Goal: Task Accomplishment & Management: Complete application form

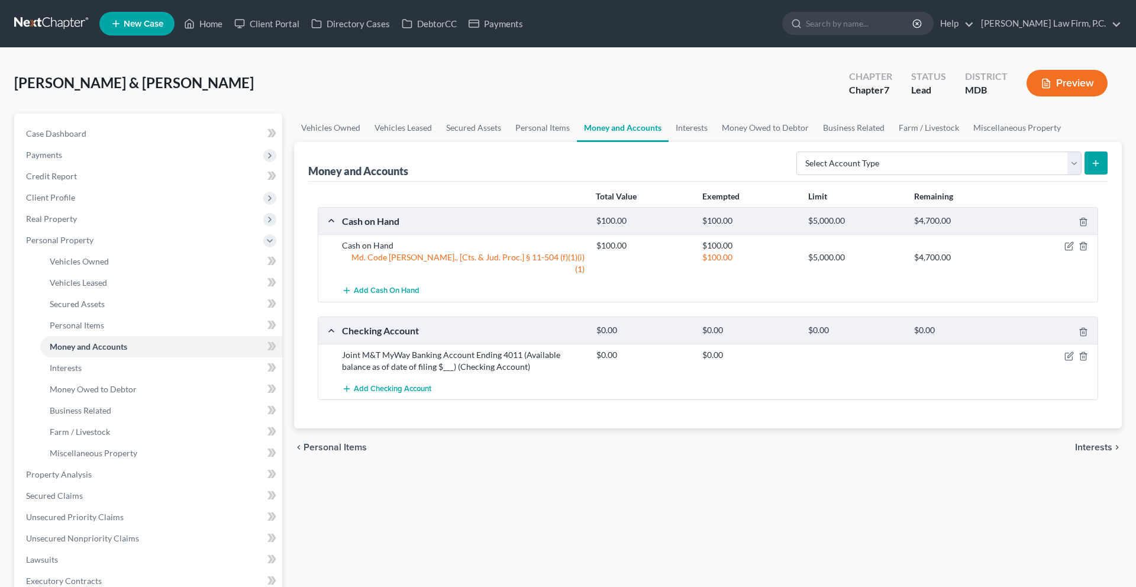
scroll to position [86, 0]
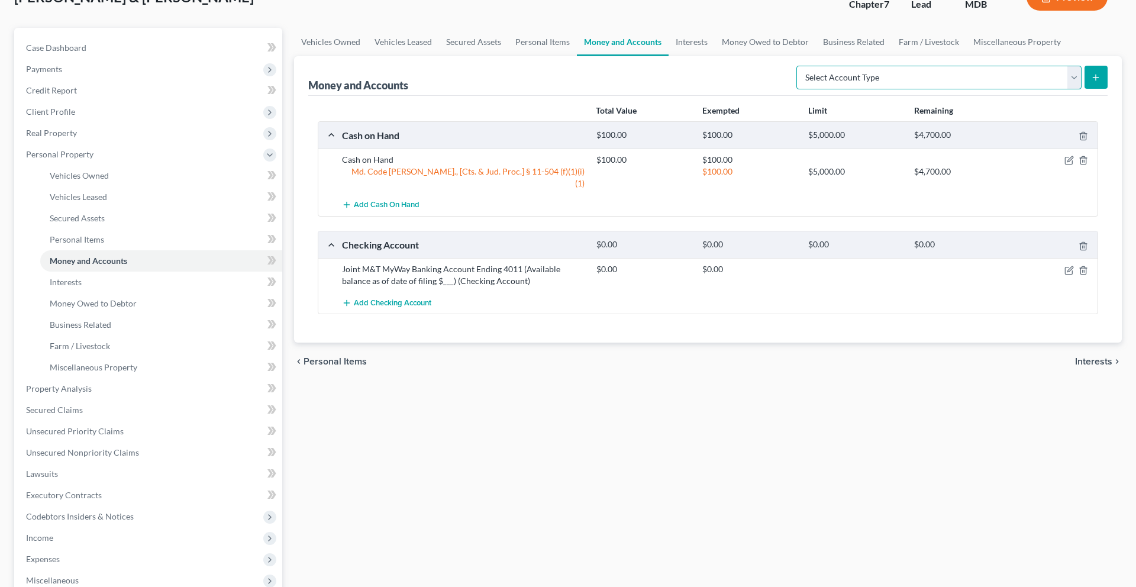
click at [812, 89] on select "Select Account Type Brokerage (A/B: 18, SOFA: 20) Cash on Hand (A/B: 16) Certif…" at bounding box center [938, 78] width 285 height 24
select select "checking"
click at [796, 89] on select "Select Account Type Brokerage (A/B: 18, SOFA: 20) Cash on Hand (A/B: 16) Certif…" at bounding box center [938, 78] width 285 height 24
click at [1086, 89] on button "submit" at bounding box center [1096, 77] width 23 height 23
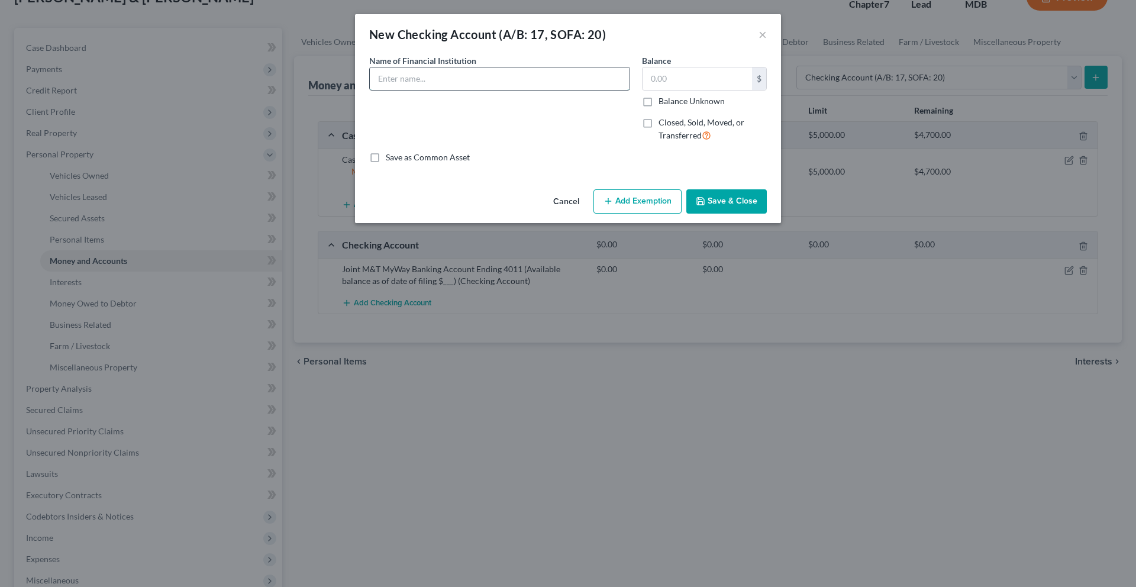
click at [482, 90] on input "text" at bounding box center [500, 78] width 260 height 22
click at [370, 90] on input "Navu Federal Ever" at bounding box center [500, 78] width 260 height 22
click at [428, 90] on input "Navy Federal Ever" at bounding box center [500, 78] width 260 height 22
click at [628, 90] on input "Debtor 2 - Navy Federal EveryDay Checking Account Ending 9118" at bounding box center [500, 78] width 260 height 22
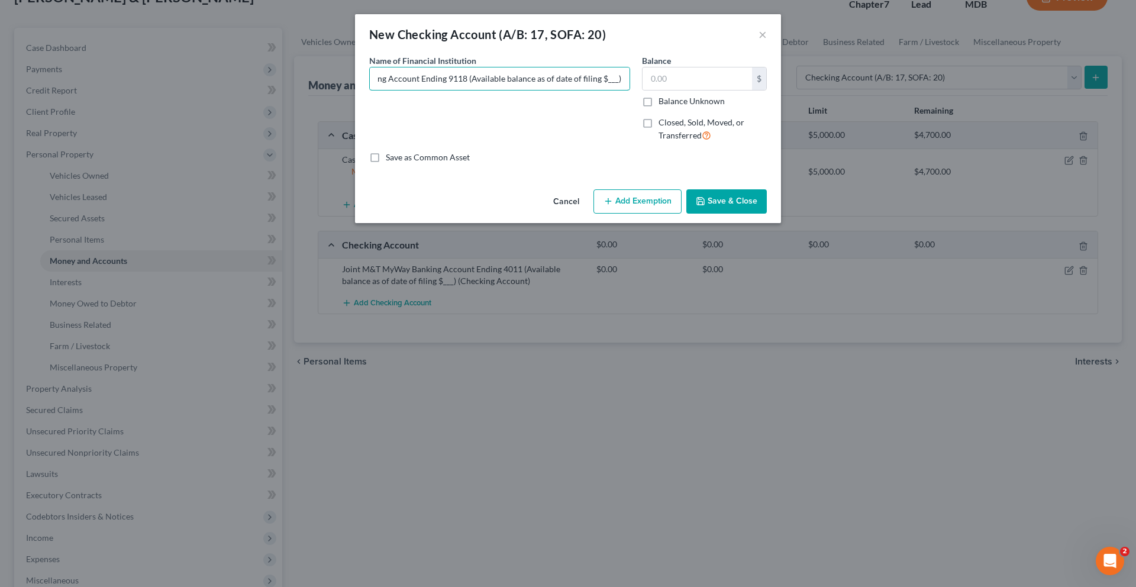
scroll to position [0, 180]
type input "Debtor 2 - Navy Federal EveryDay Checking Account Ending 9118 (Available balanc…"
click at [767, 214] on button "Save & Close" at bounding box center [726, 201] width 80 height 25
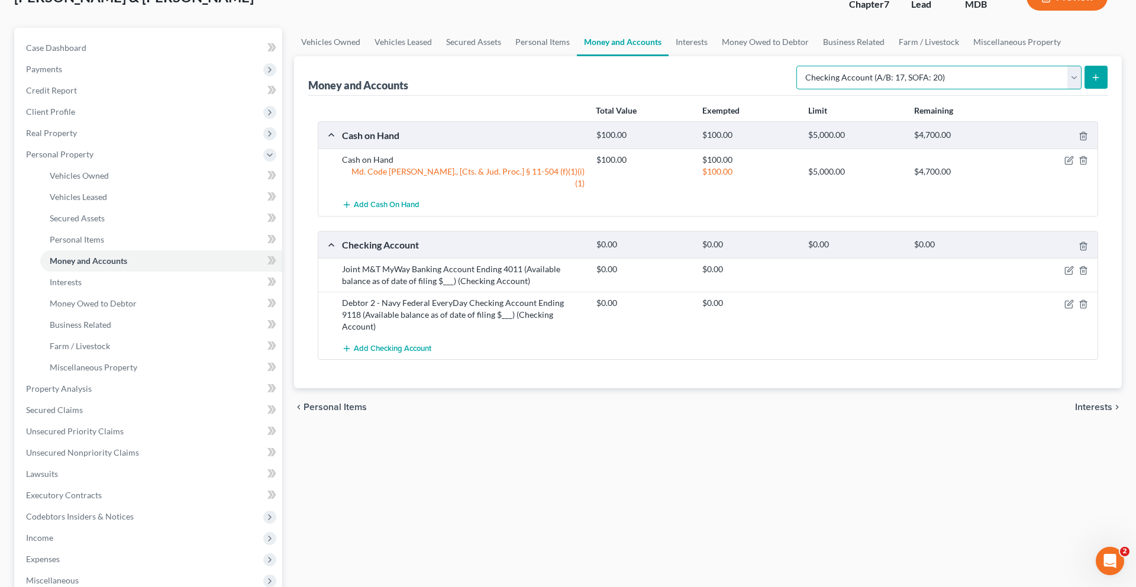
click at [853, 89] on select "Select Account Type Brokerage (A/B: 18, SOFA: 20) Cash on Hand (A/B: 16) Certif…" at bounding box center [938, 78] width 285 height 24
select select "savings"
click at [796, 89] on select "Select Account Type Brokerage (A/B: 18, SOFA: 20) Cash on Hand (A/B: 16) Certif…" at bounding box center [938, 78] width 285 height 24
click at [1085, 89] on button "submit" at bounding box center [1096, 77] width 23 height 23
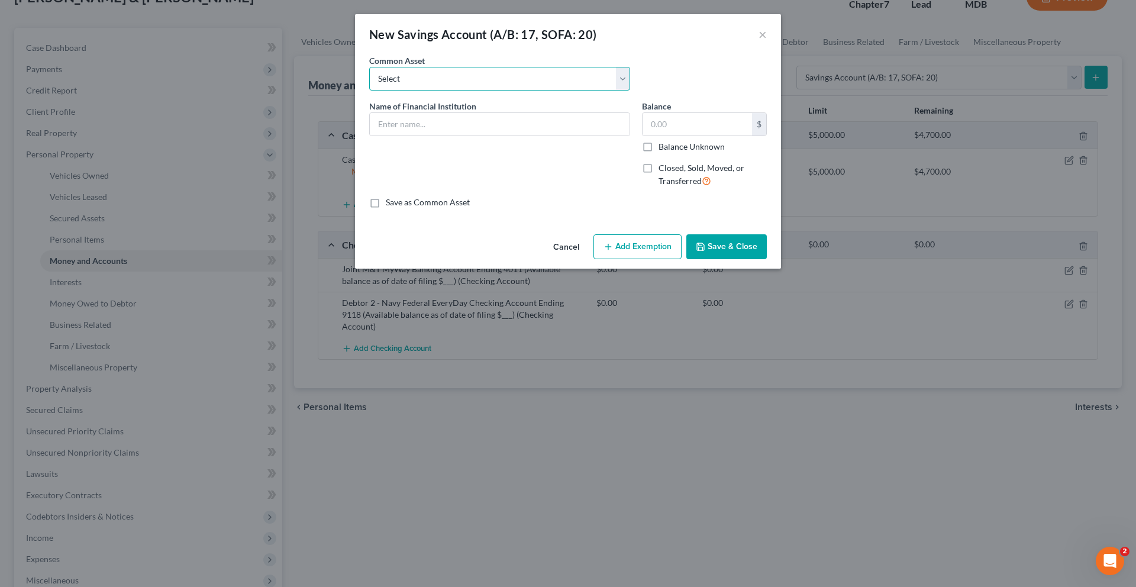
click at [527, 91] on select "Select Navy Federal Credit Union Membership Savings Account Ending 8882 (Availa…" at bounding box center [499, 79] width 261 height 24
click at [498, 136] on input "text" at bounding box center [500, 124] width 260 height 22
click at [460, 136] on input "Debtor 2 - Navy Fed" at bounding box center [500, 124] width 260 height 22
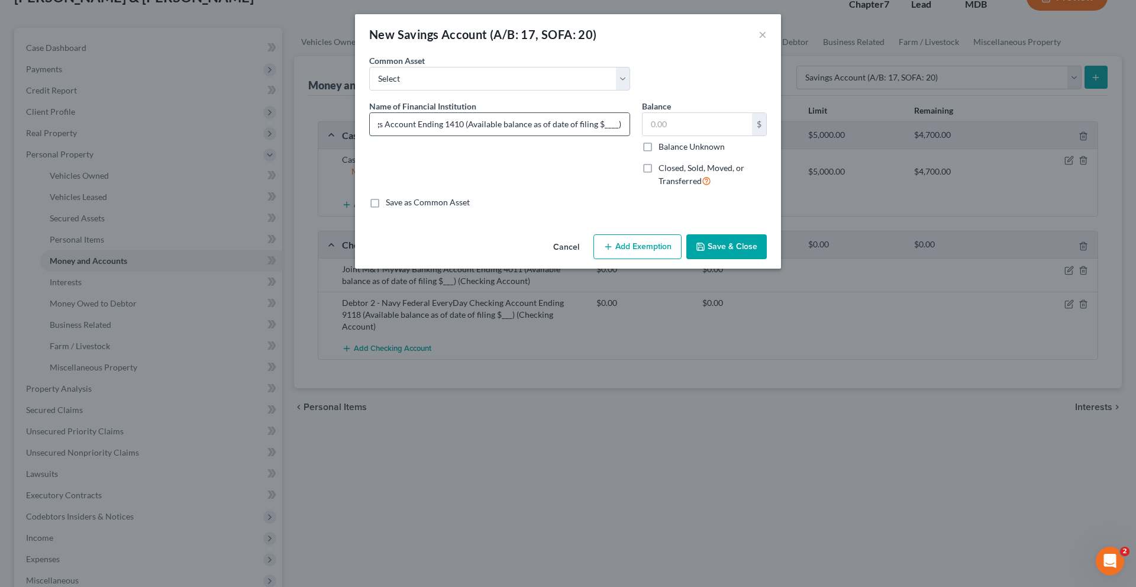
scroll to position [0, 249]
type input "Debtor 2 - Navy Federal Credit Union Membership Savings Account Ending 1410 (Av…"
click at [767, 259] on button "Save & Close" at bounding box center [726, 246] width 80 height 25
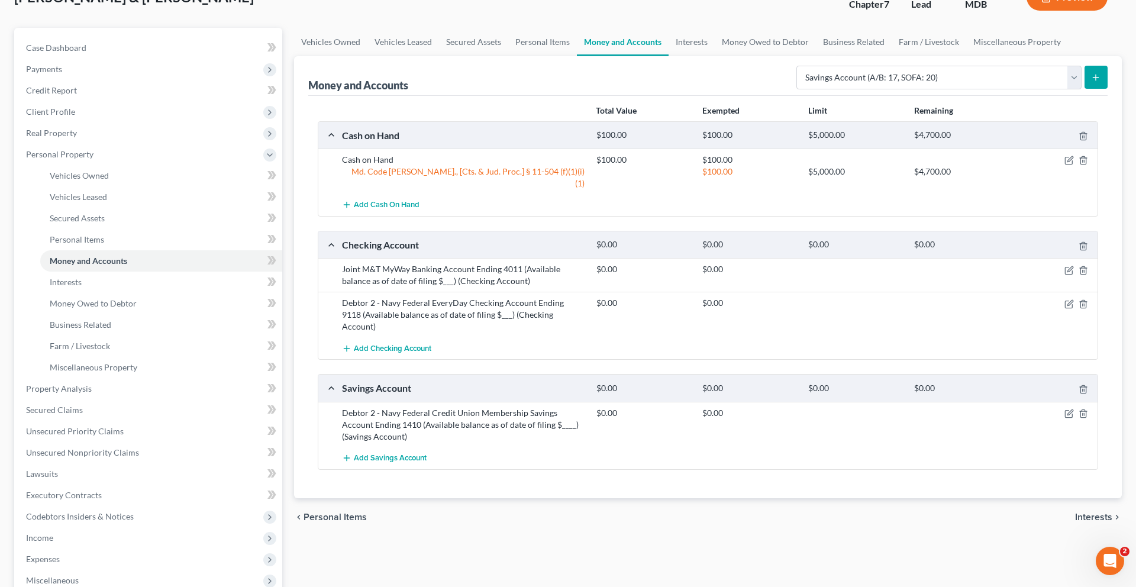
click at [1089, 89] on button "submit" at bounding box center [1096, 77] width 23 height 23
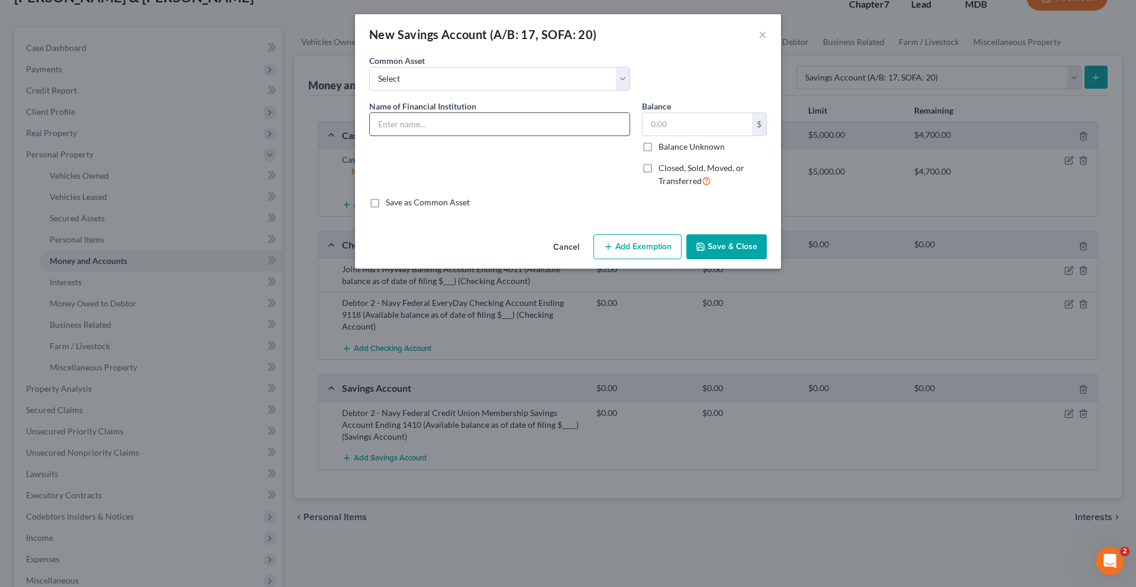
click at [440, 136] on input "text" at bounding box center [500, 124] width 260 height 22
type input "Debtor 2 - [PERSON_NAME] Fargo Way2Save Savings Account Ending 6402 (Available …"
click at [767, 259] on button "Save & Close" at bounding box center [726, 246] width 80 height 25
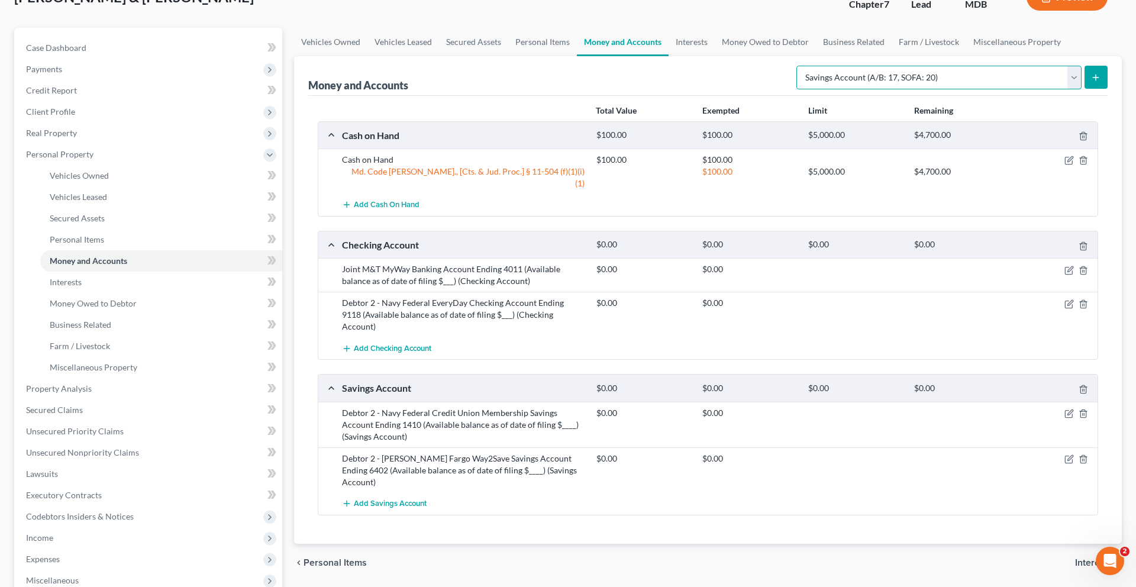
click at [818, 89] on select "Select Account Type Brokerage (A/B: 18, SOFA: 20) Cash on Hand (A/B: 16) Certif…" at bounding box center [938, 78] width 285 height 24
select select "checking"
click at [796, 89] on select "Select Account Type Brokerage (A/B: 18, SOFA: 20) Cash on Hand (A/B: 16) Certif…" at bounding box center [938, 78] width 285 height 24
click at [1091, 82] on icon "submit" at bounding box center [1095, 77] width 9 height 9
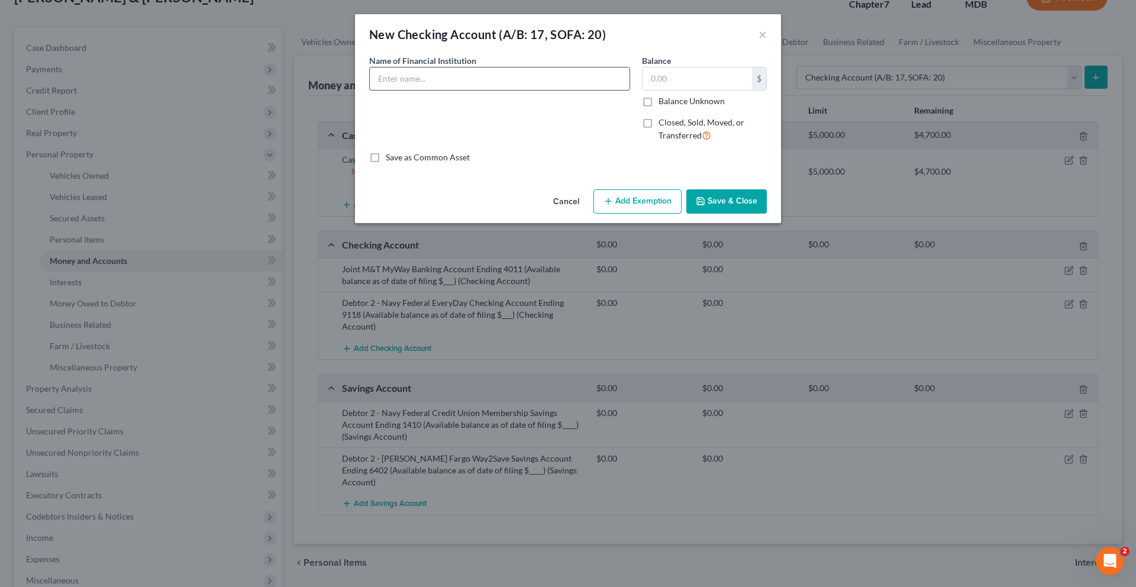
click at [556, 90] on input "text" at bounding box center [500, 78] width 260 height 22
type input "Debtor 2 - [PERSON_NAME] Fargo Everyday Checking Account Ending 8136 (Available…"
click at [767, 214] on button "Save & Close" at bounding box center [726, 201] width 80 height 25
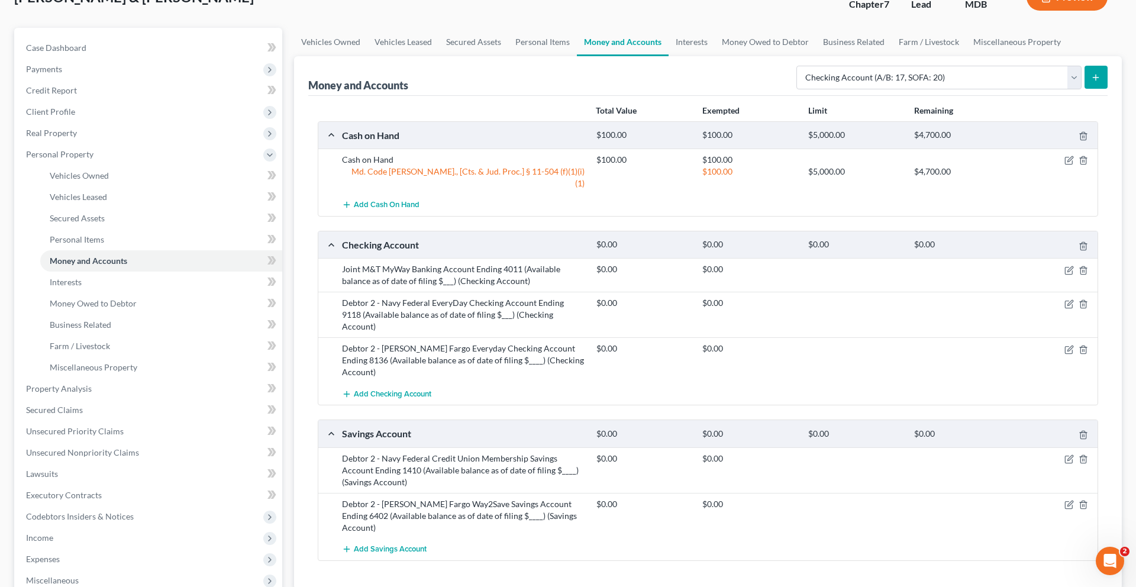
click at [1106, 151] on div "Money and Accounts Select Account Type Brokerage (A/B: 18, SOFA: 20) Cash on Ha…" at bounding box center [708, 322] width 828 height 533
click at [1091, 89] on button "submit" at bounding box center [1096, 77] width 23 height 23
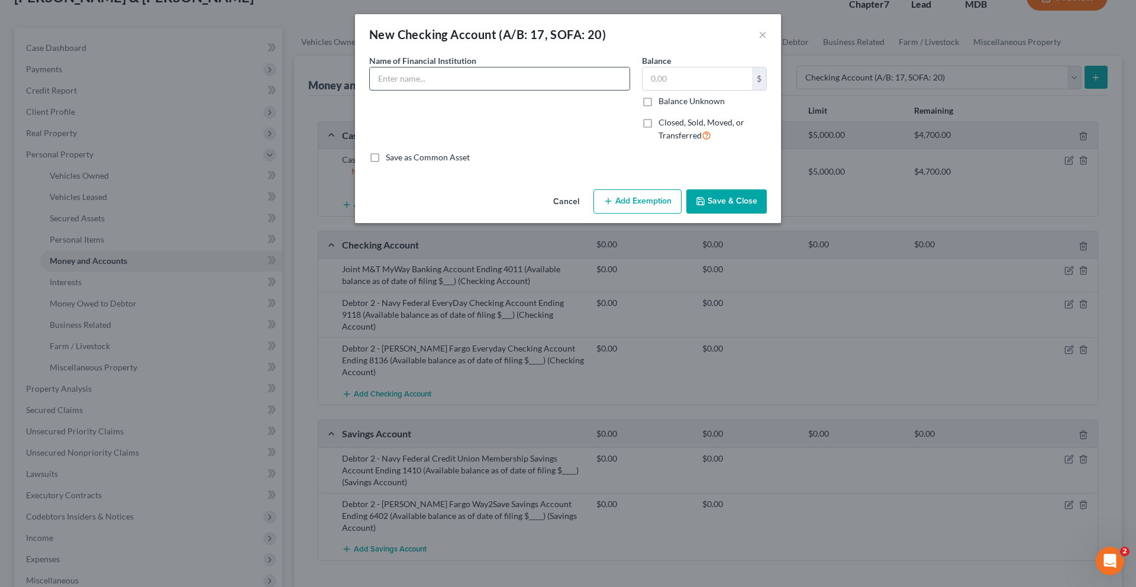
click at [500, 90] on input "text" at bounding box center [500, 78] width 260 height 22
type input "Debtor 1 - M&T EZChoice Checking Account Ending 0062 (Available balance as of d…"
click at [767, 214] on button "Save & Close" at bounding box center [726, 201] width 80 height 25
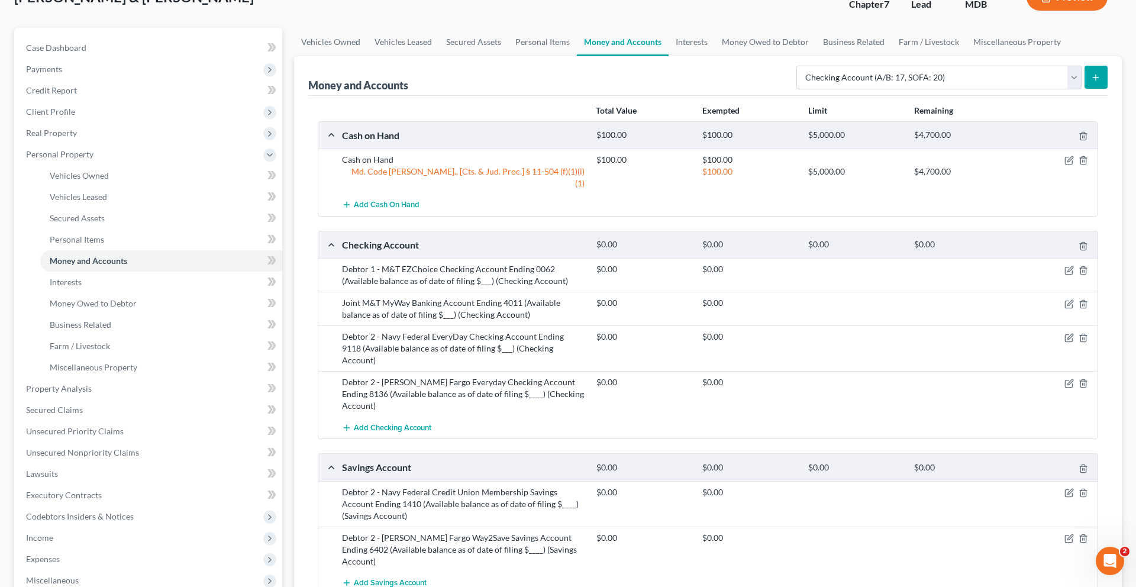
click at [1091, 82] on icon "submit" at bounding box center [1095, 77] width 9 height 9
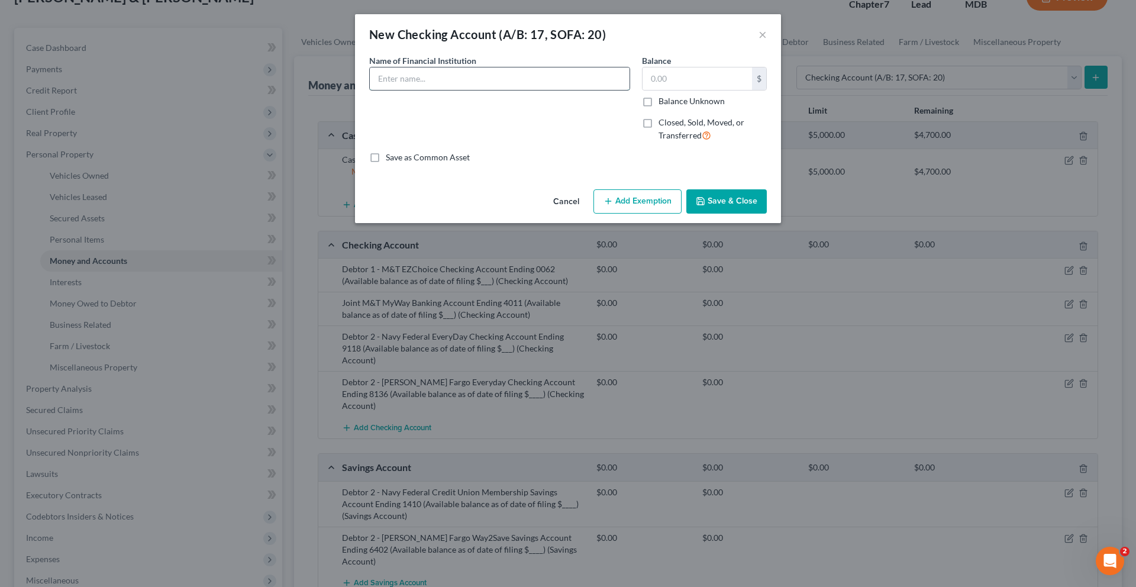
click at [495, 90] on input "text" at bounding box center [500, 78] width 260 height 22
type input "Debtor 1 - Navy Federal Credit Union e-Checking Account Ending 6884 (Available …"
click at [767, 214] on button "Save & Close" at bounding box center [726, 201] width 80 height 25
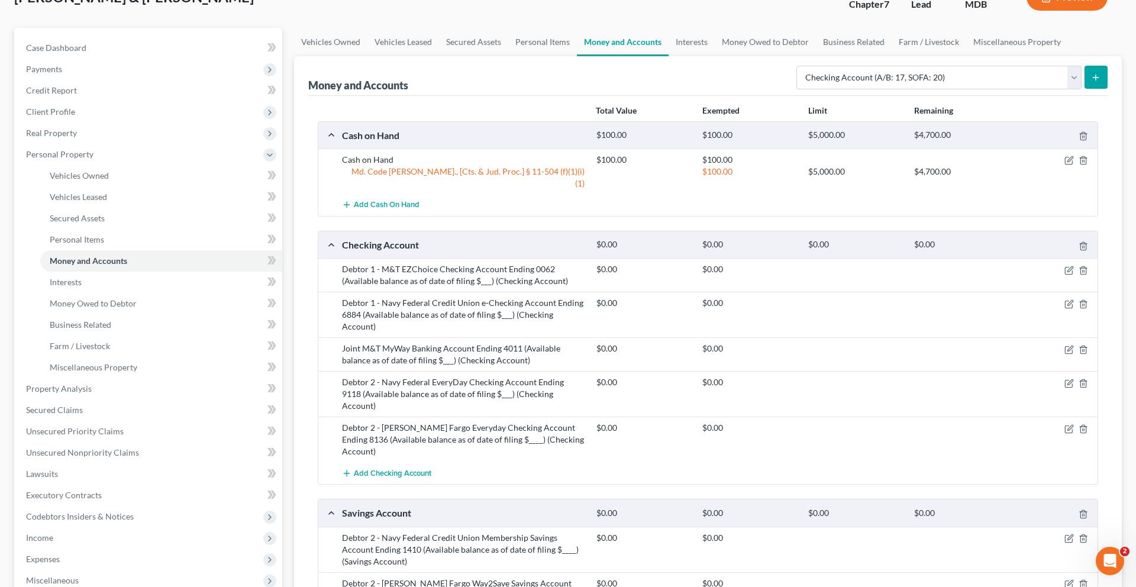
click at [863, 92] on div "Select Account Type Brokerage (A/B: 18, SOFA: 20) Cash on Hand (A/B: 16) Certif…" at bounding box center [950, 76] width 316 height 31
click at [854, 89] on select "Select Account Type Brokerage (A/B: 18, SOFA: 20) Cash on Hand (A/B: 16) Certif…" at bounding box center [938, 78] width 285 height 24
click at [796, 89] on select "Select Account Type Brokerage (A/B: 18, SOFA: 20) Cash on Hand (A/B: 16) Certif…" at bounding box center [938, 78] width 285 height 24
click at [1085, 89] on button "submit" at bounding box center [1096, 77] width 23 height 23
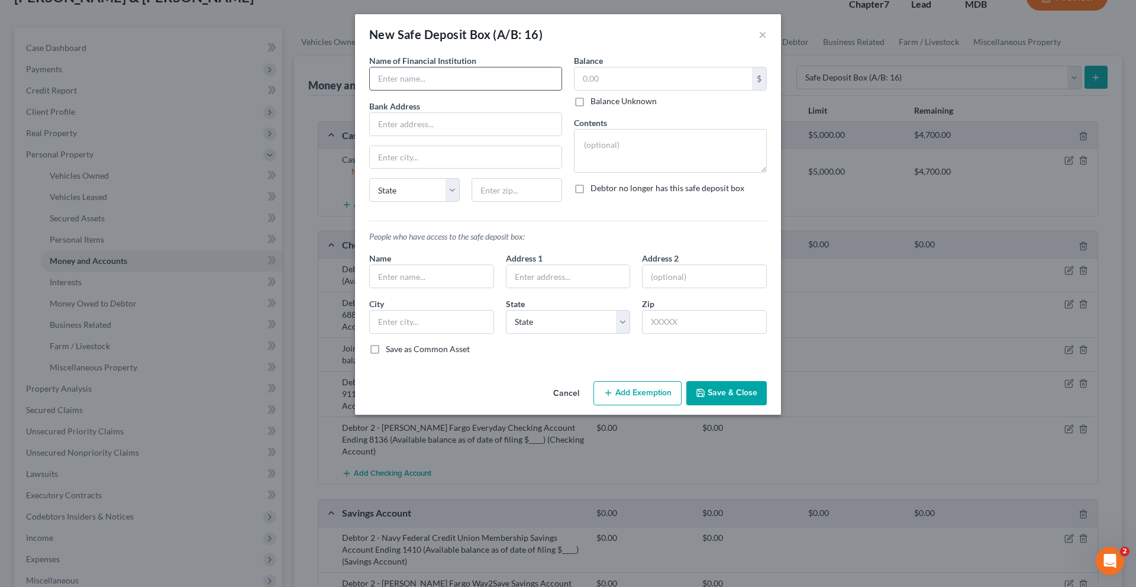
click at [495, 90] on input "text" at bounding box center [466, 78] width 192 height 22
click at [767, 41] on button "×" at bounding box center [763, 34] width 8 height 14
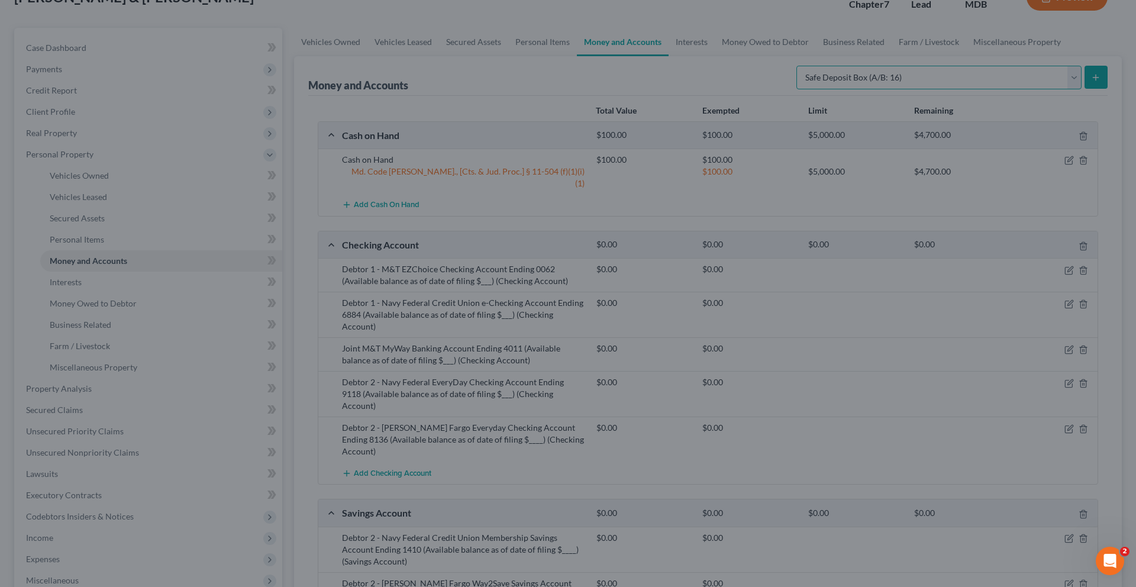
click at [835, 89] on select "Select Account Type Brokerage (A/B: 18, SOFA: 20) Cash on Hand (A/B: 16) Certif…" at bounding box center [938, 78] width 285 height 24
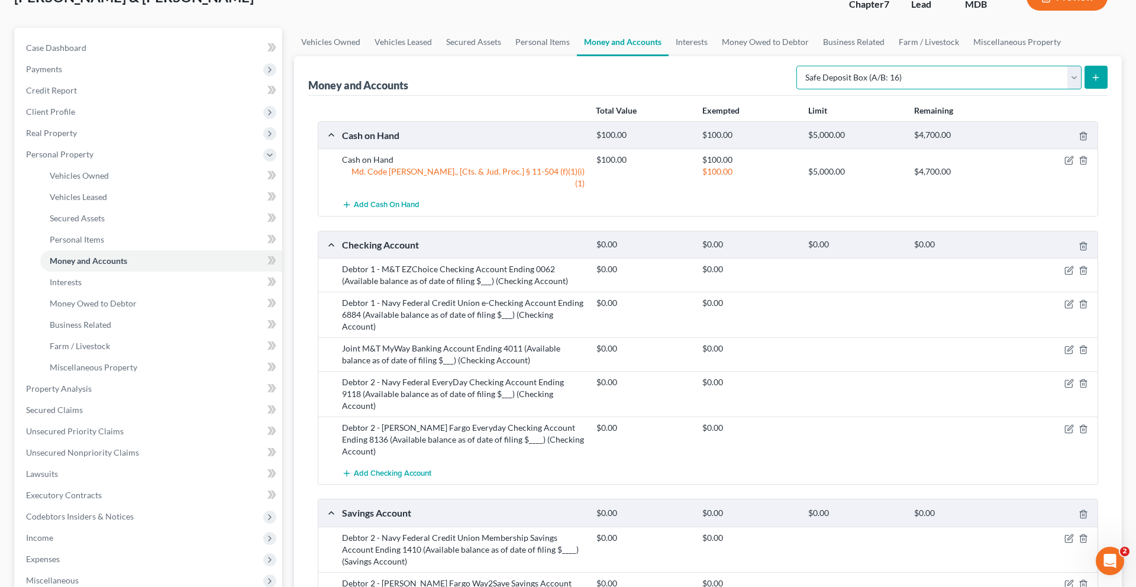
select select "savings"
click at [796, 89] on select "Select Account Type Brokerage (A/B: 18, SOFA: 20) Cash on Hand (A/B: 16) Certif…" at bounding box center [938, 78] width 285 height 24
click at [1094, 78] on line "submit" at bounding box center [1096, 78] width 5 height 0
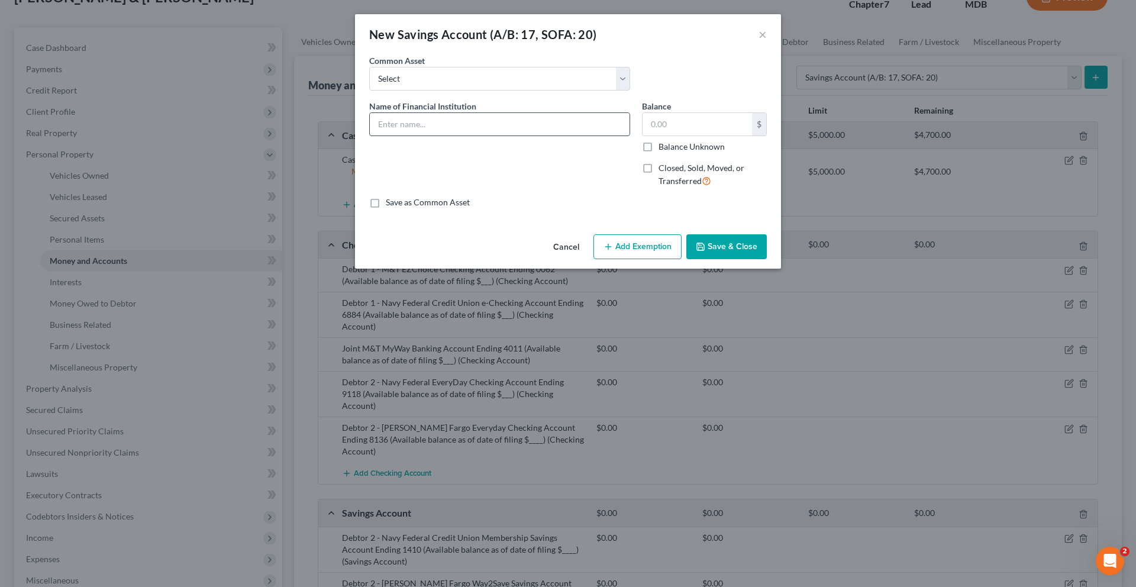
click at [475, 98] on div "Common Asset Select Navy Federal Credit Union Membership Savings Account Ending…" at bounding box center [568, 131] width 398 height 154
drag, startPoint x: 541, startPoint y: 153, endPoint x: 454, endPoint y: 155, distance: 87.6
click at [454, 136] on input "Navy Federal Credit Union EveryDay Checking Account Ending 0450 (Date of filing…" at bounding box center [500, 124] width 260 height 22
click at [623, 136] on input "Navy Federal Credit Union Membership Savings Account Ending 0450 (Date of filin…" at bounding box center [500, 124] width 260 height 22
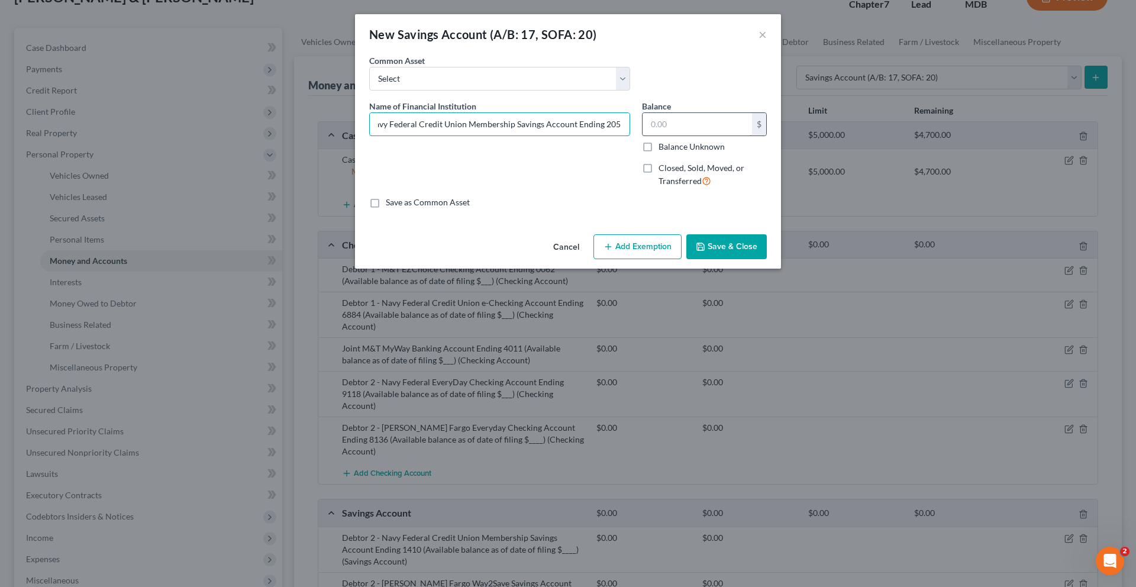
scroll to position [0, 150]
drag, startPoint x: 609, startPoint y: 158, endPoint x: 679, endPoint y: 157, distance: 69.8
click at [679, 157] on div "Name of Financial Institution * Navy Federal Credit Union Membership Savings Ac…" at bounding box center [567, 148] width 409 height 97
click at [630, 136] on input "Navy Federal Credit Union Membership Savings Account Ending 2053 (Date of filin…" at bounding box center [500, 124] width 260 height 22
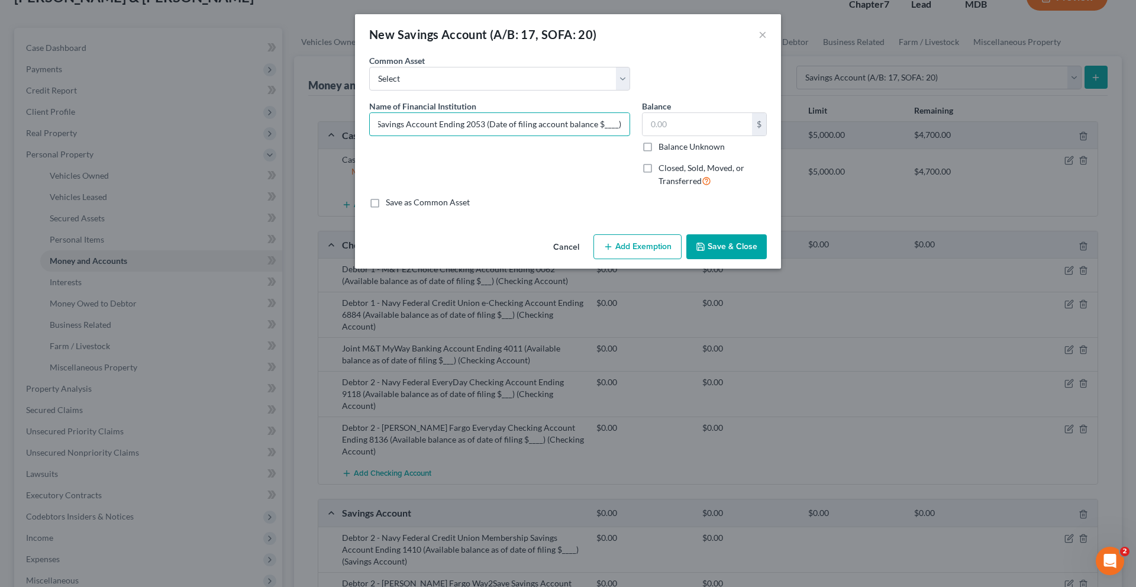
type input "Navy Federal Credit Union Membership Savings Account Ending 2053 (Date of filin…"
click at [775, 269] on div "Cancel Add Exemption Save & Close" at bounding box center [568, 249] width 426 height 39
click at [767, 259] on button "Save & Close" at bounding box center [726, 246] width 80 height 25
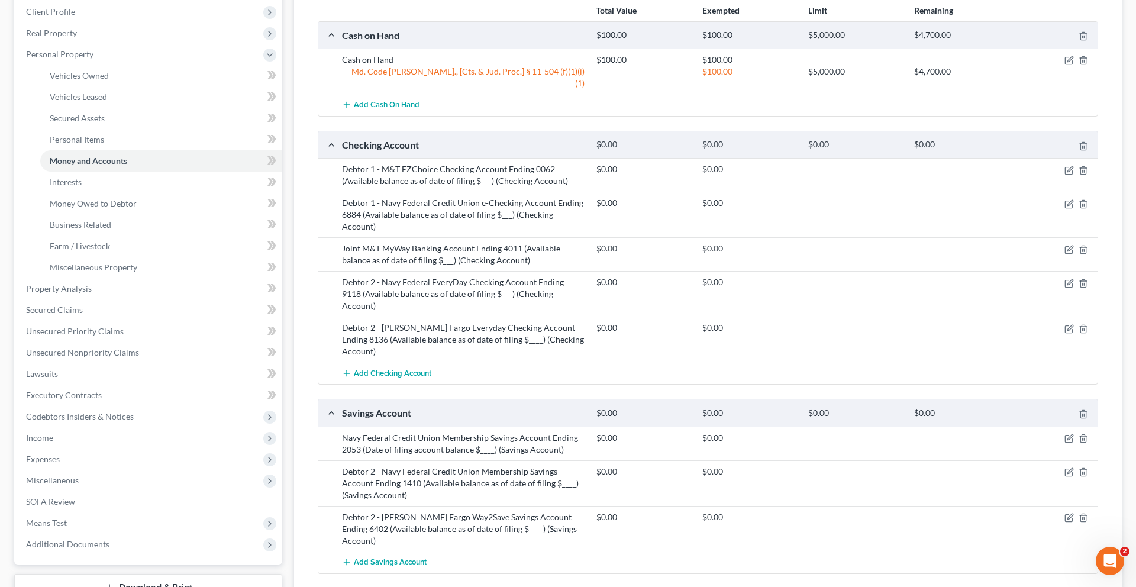
scroll to position [247, 0]
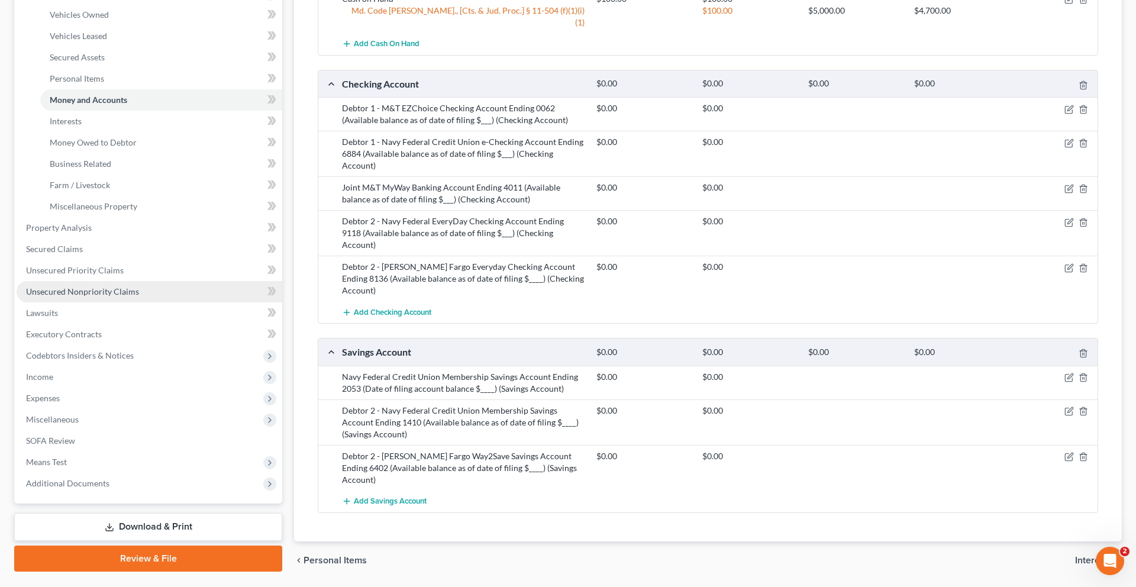
click at [134, 296] on span "Unsecured Nonpriority Claims" at bounding box center [82, 291] width 113 height 10
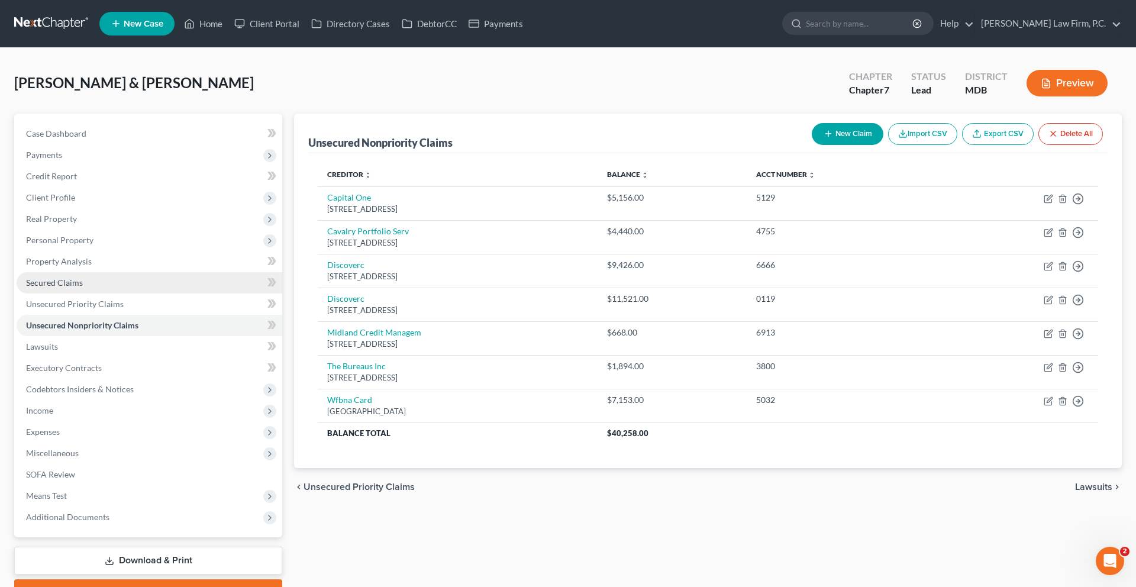
click at [98, 293] on link "Secured Claims" at bounding box center [150, 282] width 266 height 21
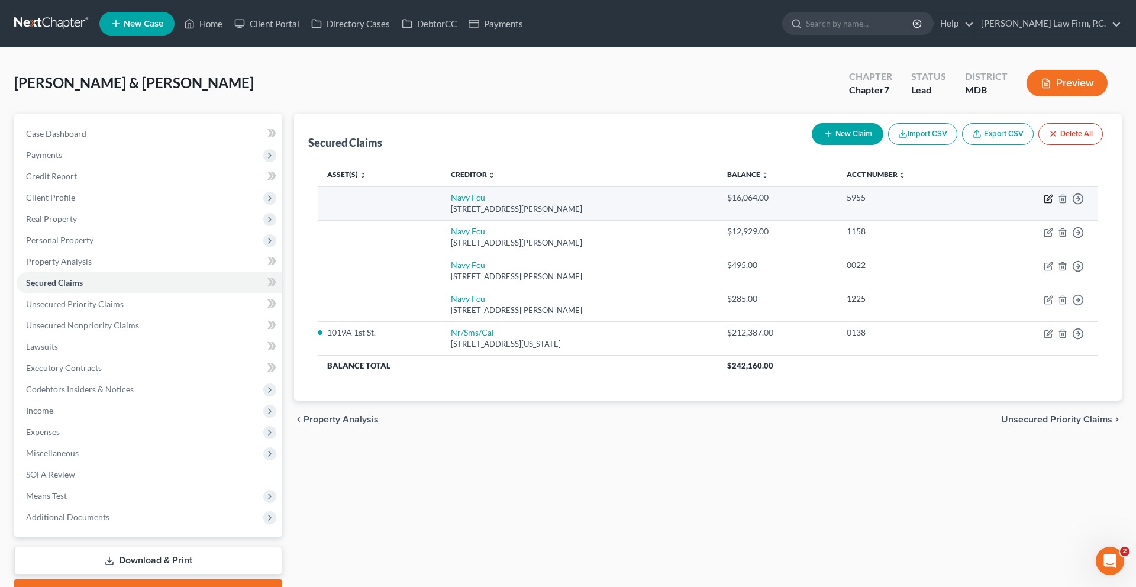
click at [1044, 204] on icon "button" at bounding box center [1048, 198] width 9 height 9
select select "48"
select select "0"
select select "1"
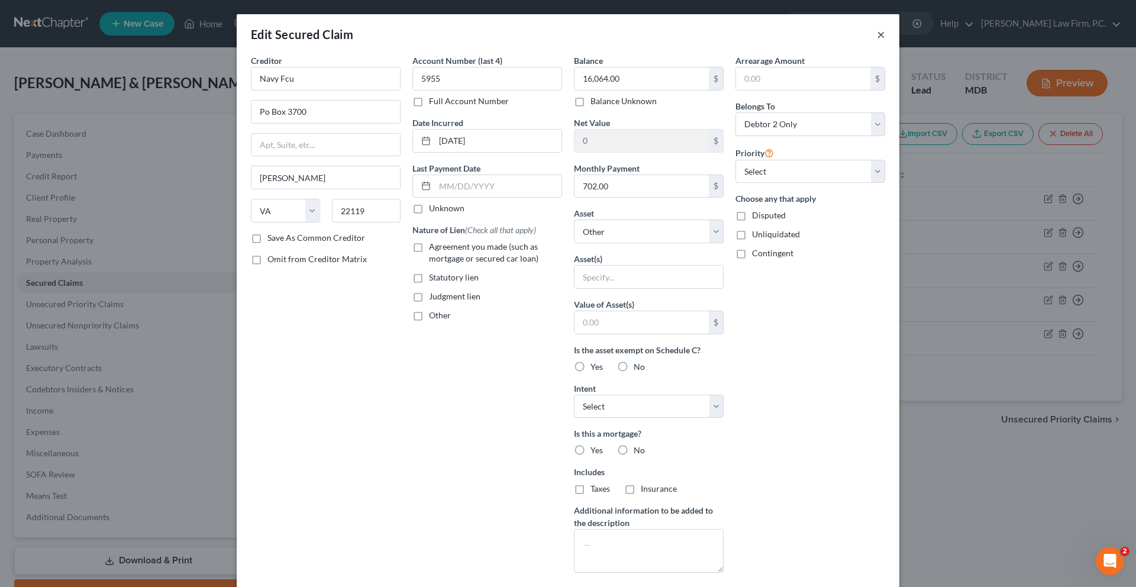
click at [885, 41] on button "×" at bounding box center [881, 34] width 8 height 14
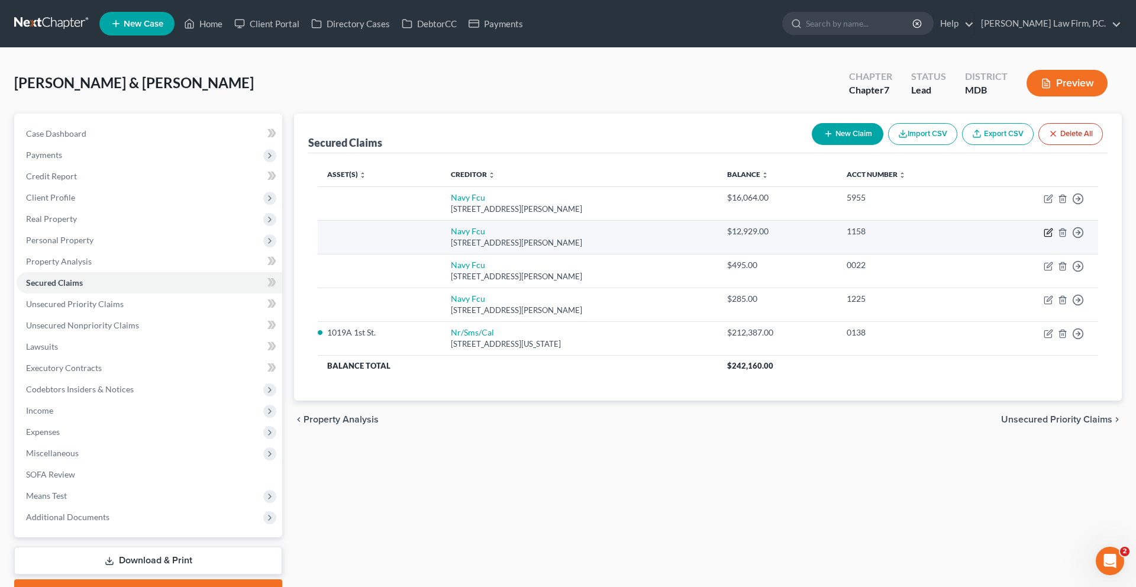
click at [1044, 237] on icon "button" at bounding box center [1048, 232] width 9 height 9
select select "48"
select select "0"
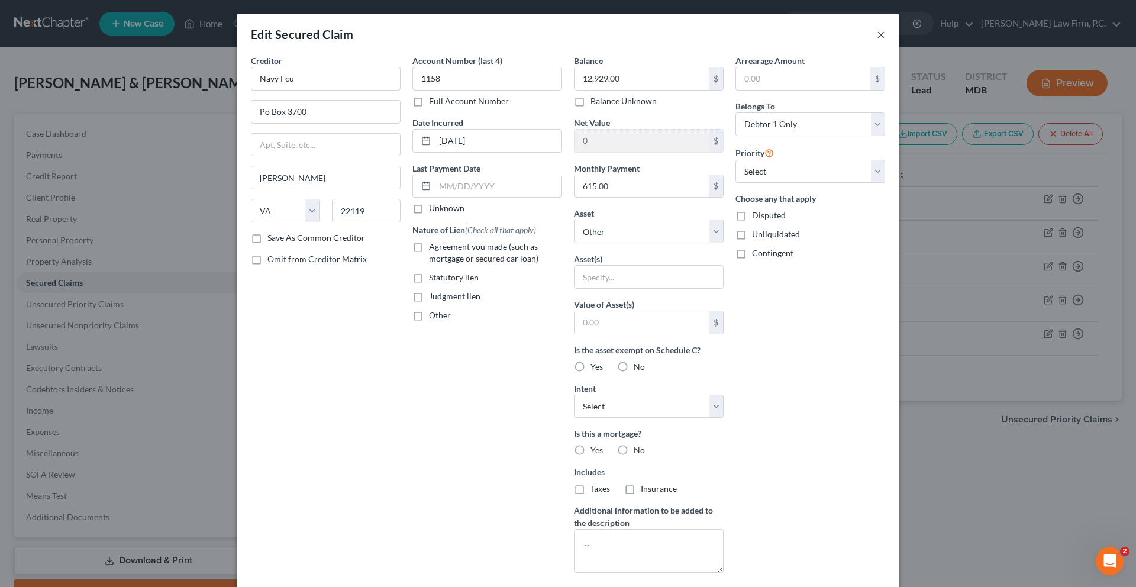
click at [885, 39] on button "×" at bounding box center [881, 34] width 8 height 14
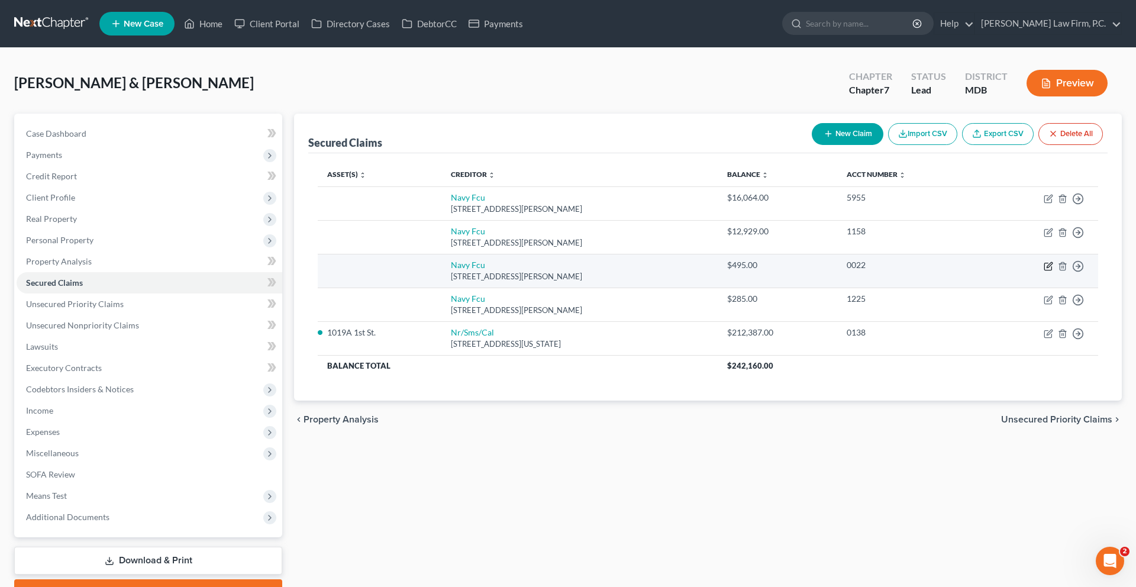
click at [1047, 267] on icon "button" at bounding box center [1049, 264] width 5 height 5
select select "48"
select select "0"
select select "1"
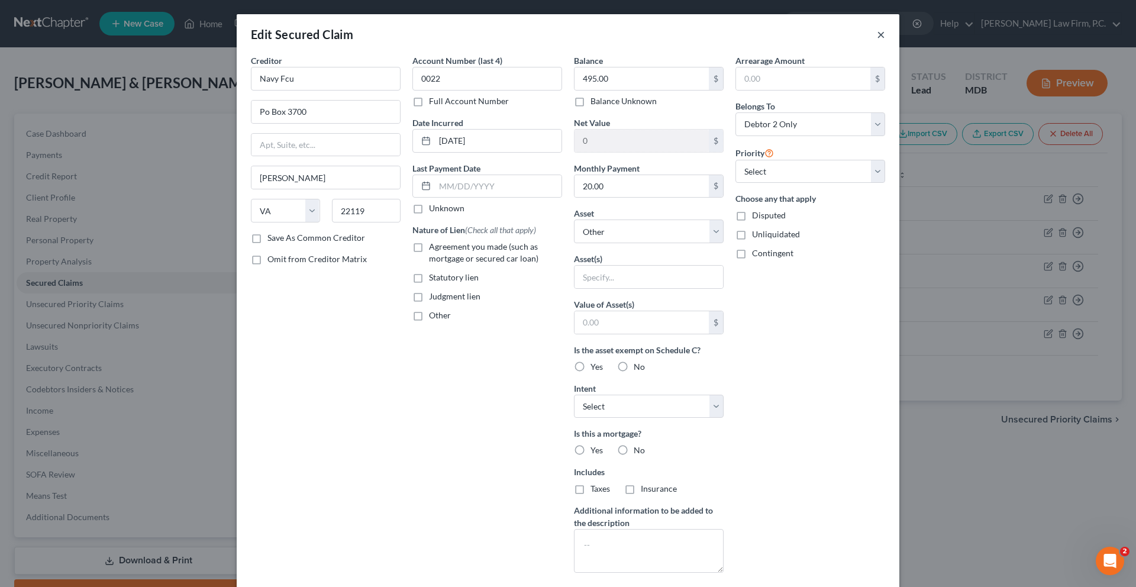
click at [885, 41] on button "×" at bounding box center [881, 34] width 8 height 14
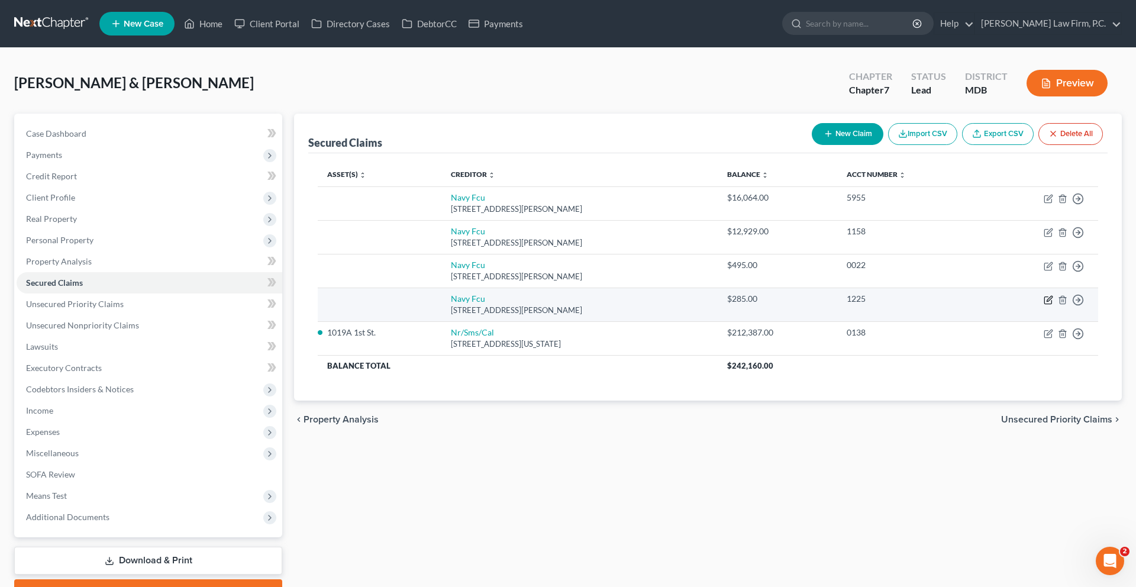
click at [1044, 305] on icon "button" at bounding box center [1048, 299] width 9 height 9
select select "48"
select select "0"
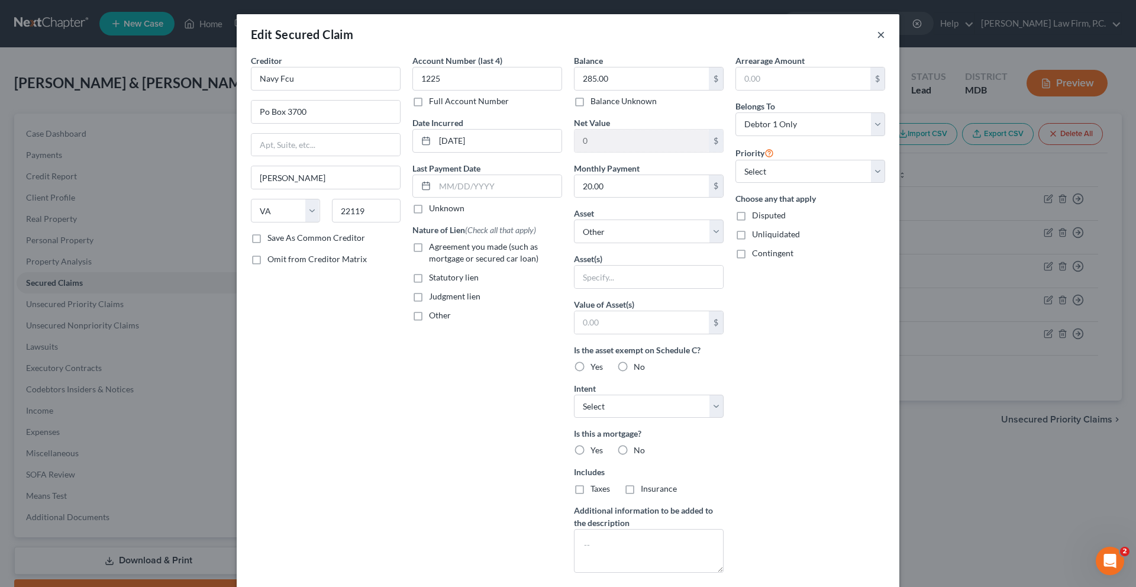
click at [885, 41] on button "×" at bounding box center [881, 34] width 8 height 14
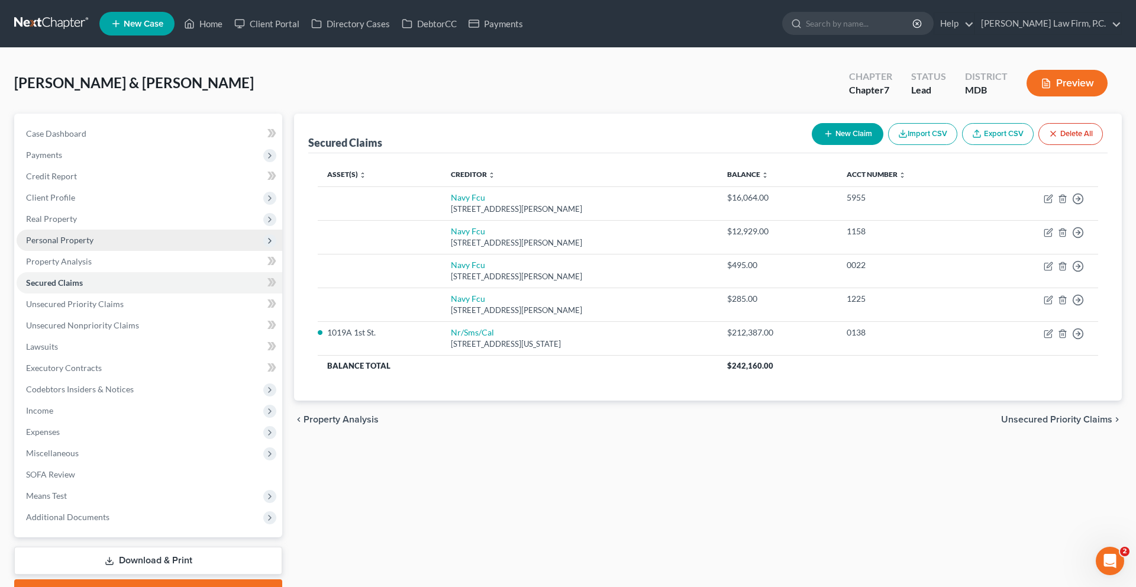
click at [83, 245] on span "Personal Property" at bounding box center [59, 240] width 67 height 10
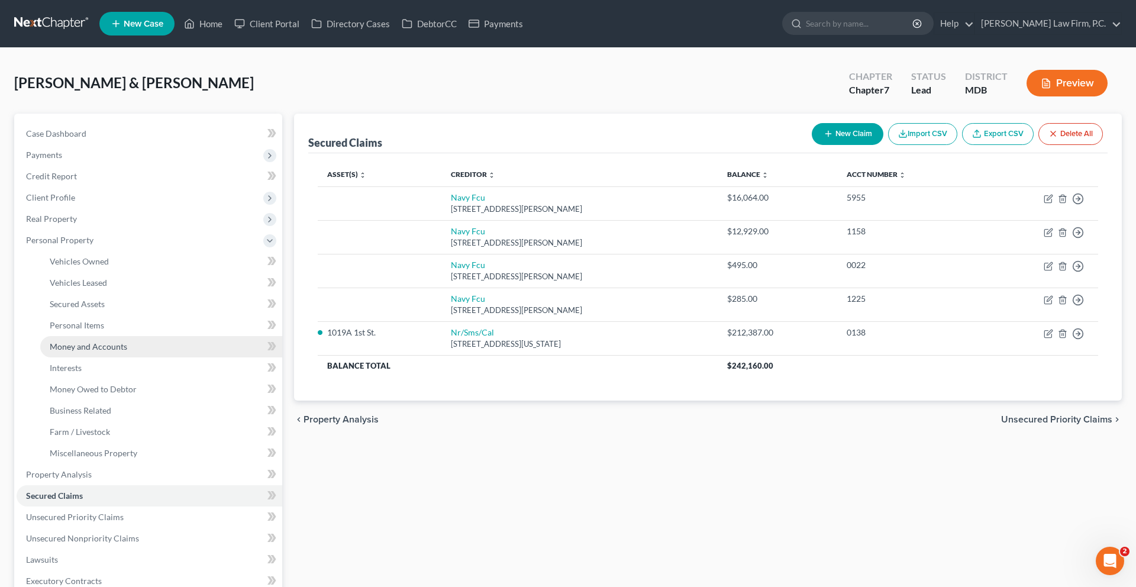
click at [90, 357] on link "Money and Accounts" at bounding box center [161, 346] width 242 height 21
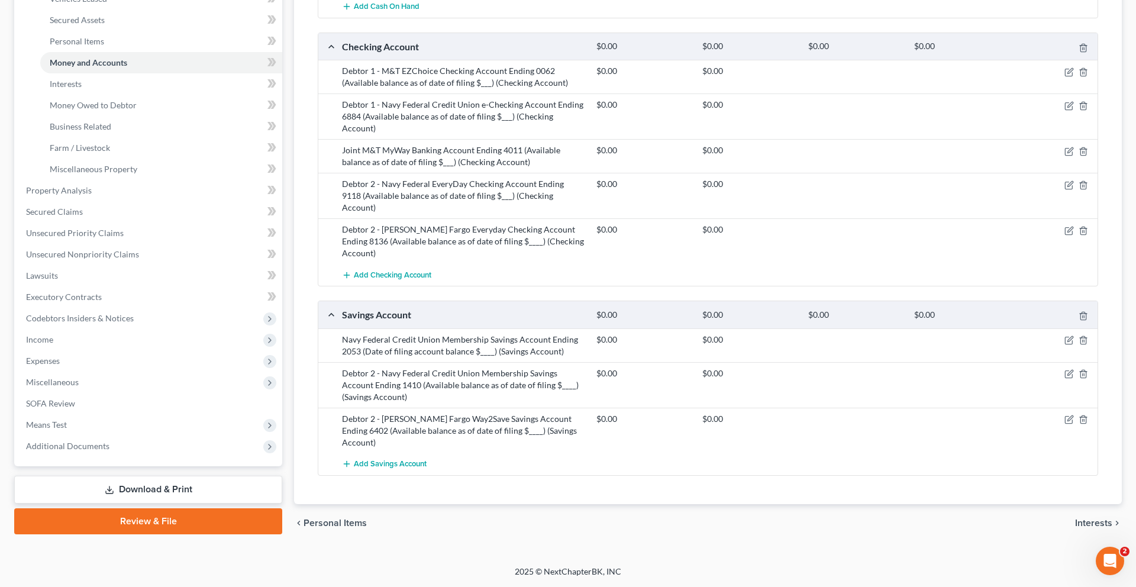
scroll to position [358, 0]
click at [1065, 156] on icon "button" at bounding box center [1069, 151] width 9 height 9
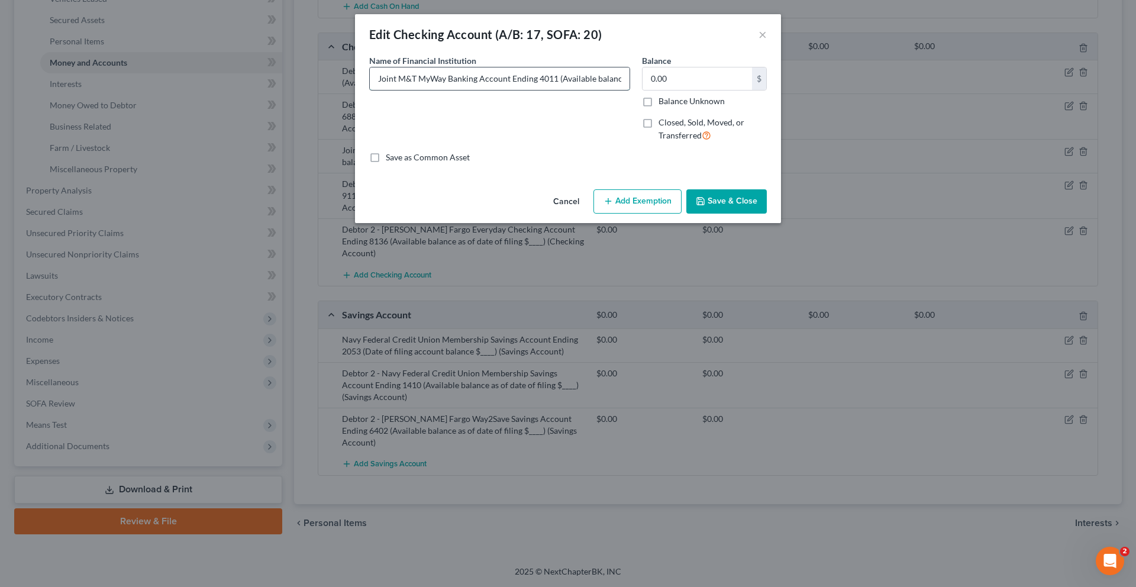
click at [370, 90] on input "Joint M&T MyWay Banking Account Ending 4011 (Available balance as of date of fi…" at bounding box center [500, 78] width 260 height 22
type input "Debtor 1 and Another Joint M&T MyWay Banking Account Ending 4011 (Available bal…"
click at [760, 214] on button "Save & Close" at bounding box center [726, 201] width 80 height 25
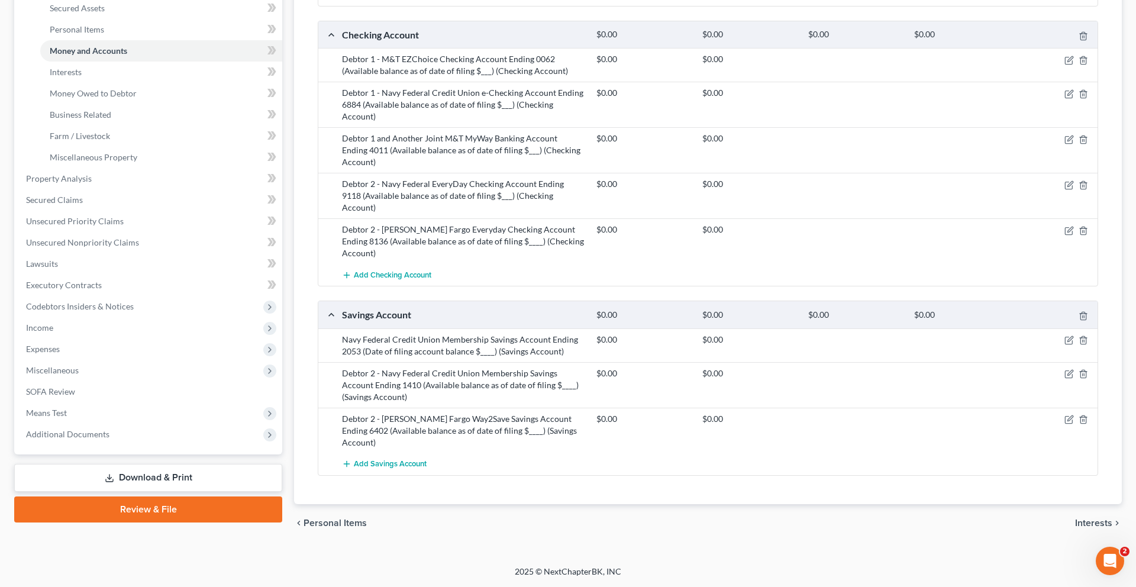
scroll to position [399, 0]
click at [101, 69] on link "Interests" at bounding box center [161, 72] width 242 height 21
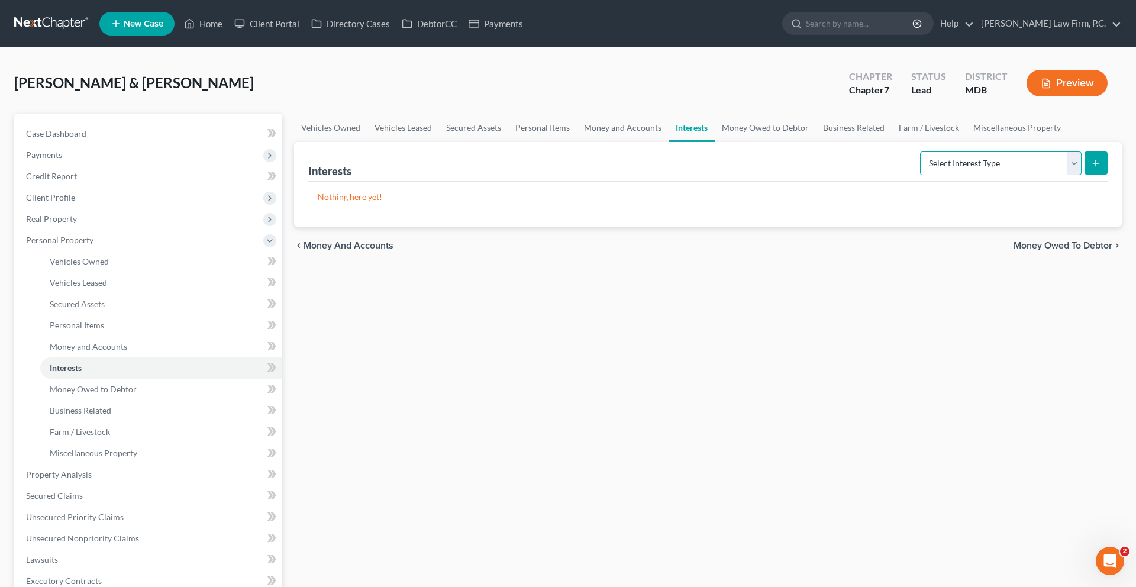
click at [920, 175] on select "Select Interest Type 401K (A/B: 21) Annuity (A/B: 23) Bond (A/B: 18) Education …" at bounding box center [1001, 163] width 162 height 24
select select "401k"
click at [920, 175] on select "Select Interest Type 401K (A/B: 21) Annuity (A/B: 23) Bond (A/B: 18) Education …" at bounding box center [1001, 163] width 162 height 24
click at [1085, 175] on button "submit" at bounding box center [1096, 162] width 23 height 23
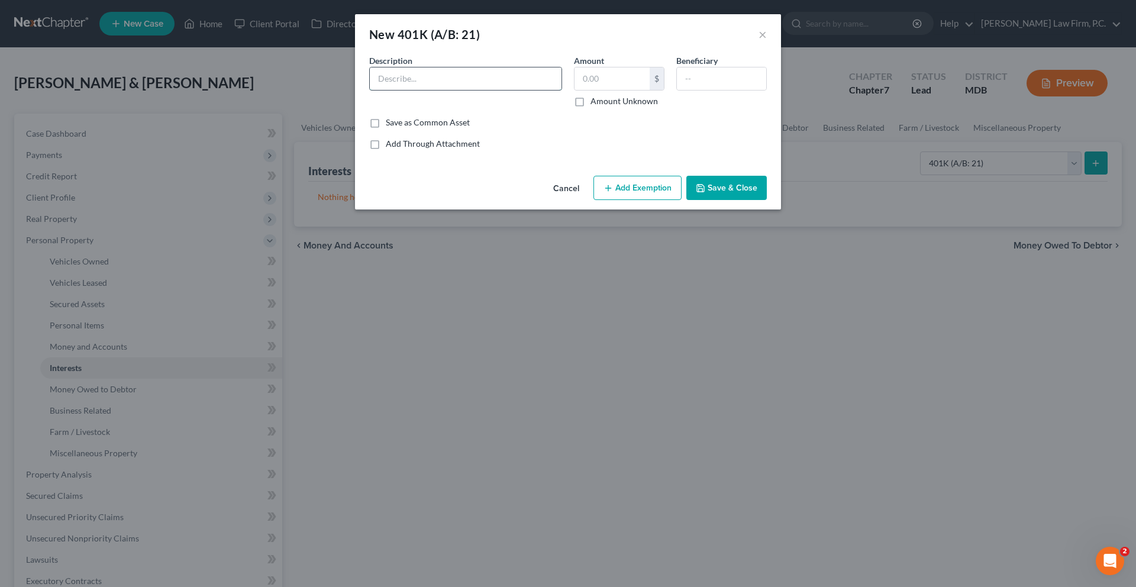
click at [398, 90] on input "text" at bounding box center [466, 78] width 192 height 22
type input "Debtor 2 - Nationwide 401K"
click at [602, 90] on input "text" at bounding box center [612, 78] width 75 height 22
type input "657.43"
click at [654, 201] on button "Add Exemption" at bounding box center [637, 188] width 88 height 25
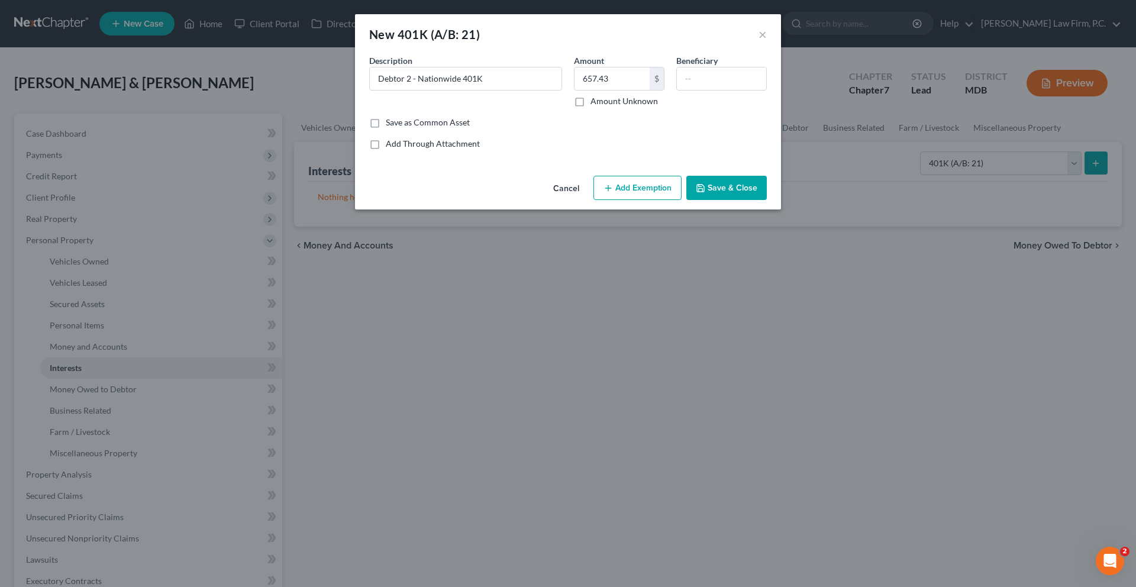
select select "2"
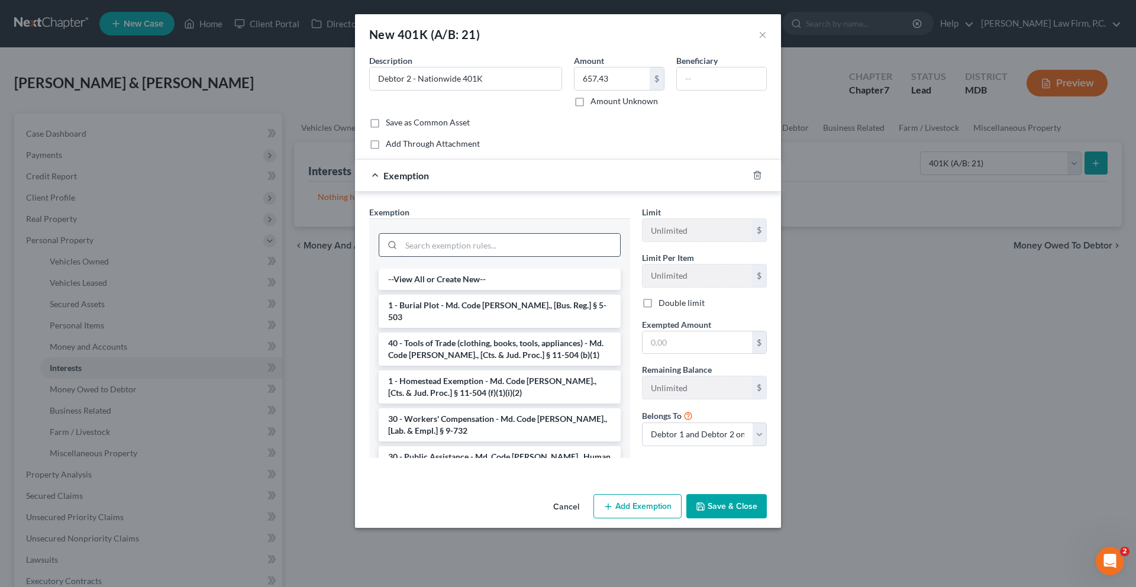
click at [580, 256] on input "search" at bounding box center [510, 245] width 219 height 22
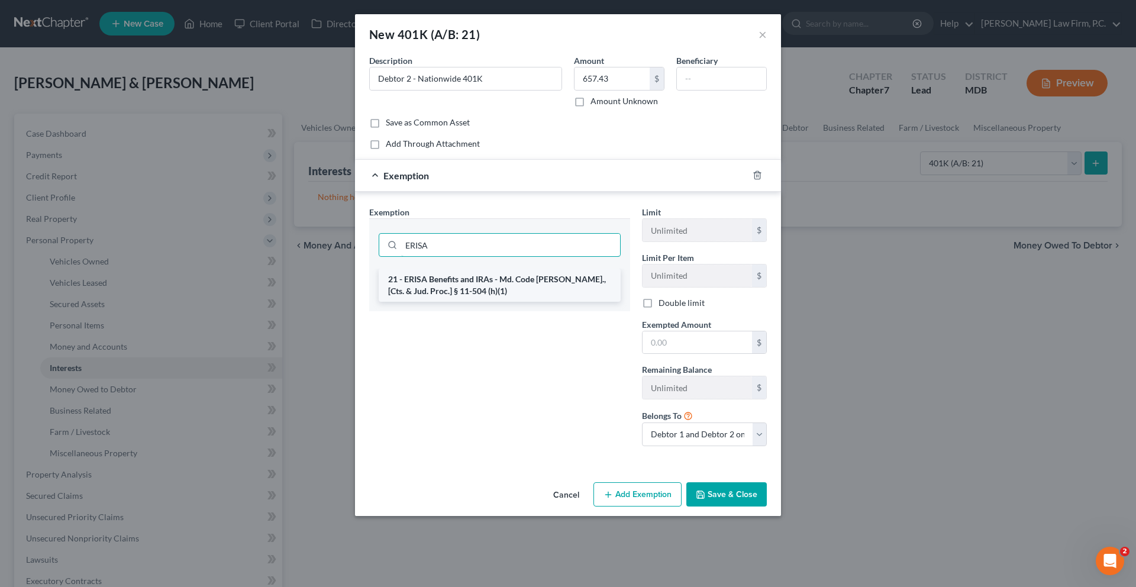
type input "ERISA"
click at [549, 302] on li "21 - ERISA Benefits and IRAs - Md. Code [PERSON_NAME]., [Cts. & Jud. Proc.] § 1…" at bounding box center [500, 285] width 242 height 33
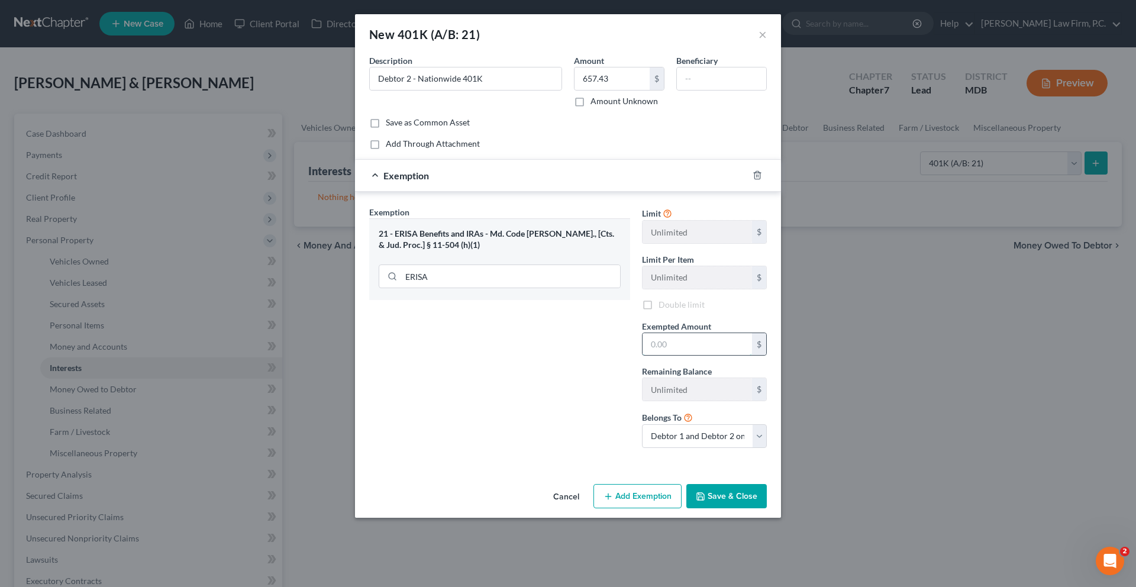
click at [695, 356] on input "text" at bounding box center [697, 344] width 109 height 22
type input "658.00"
click at [702, 448] on select "Debtor 1 only Debtor 2 only Debtor 1 and Debtor 2 only" at bounding box center [704, 436] width 125 height 24
select select "1"
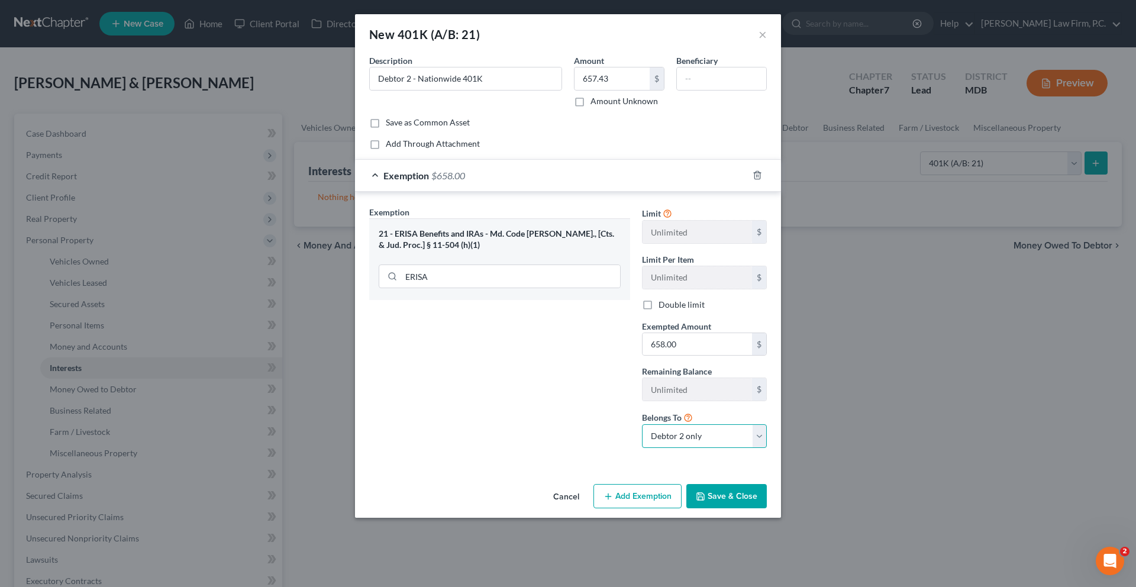
click at [659, 448] on select "Debtor 1 only Debtor 2 only Debtor 1 and Debtor 2 only" at bounding box center [704, 436] width 125 height 24
click at [757, 509] on button "Save & Close" at bounding box center [726, 496] width 80 height 25
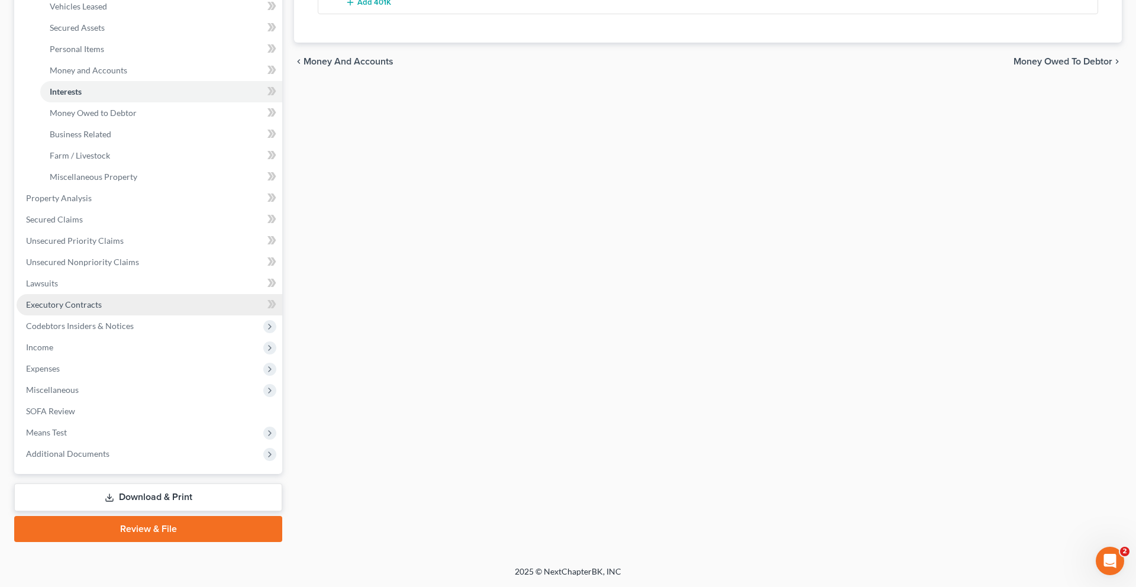
scroll to position [296, 0]
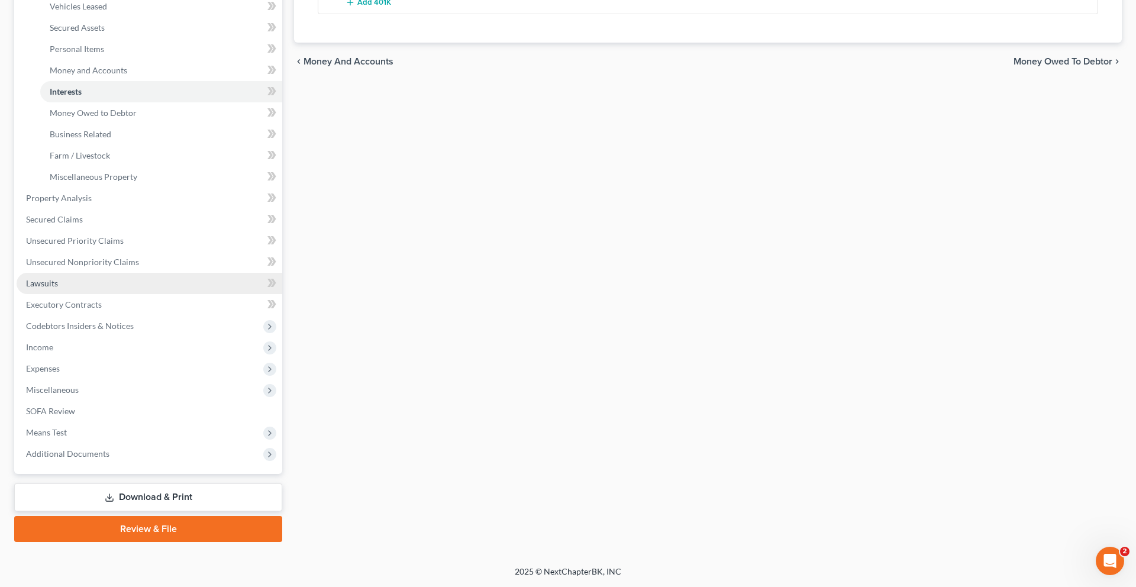
click at [88, 294] on link "Lawsuits" at bounding box center [150, 283] width 266 height 21
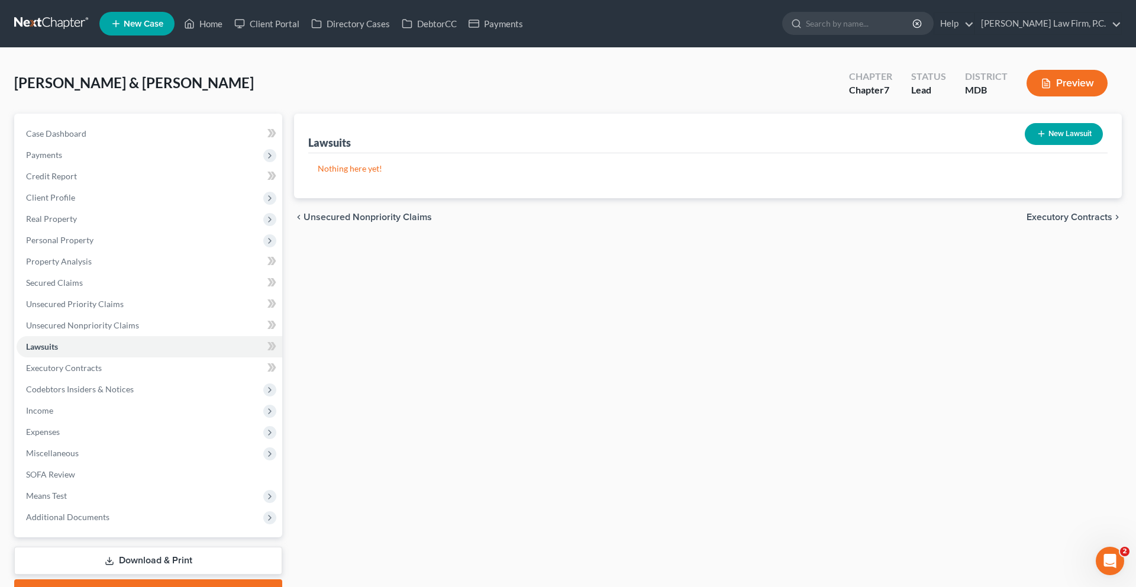
click at [1068, 145] on button "New Lawsuit" at bounding box center [1064, 134] width 78 height 22
select select "0"
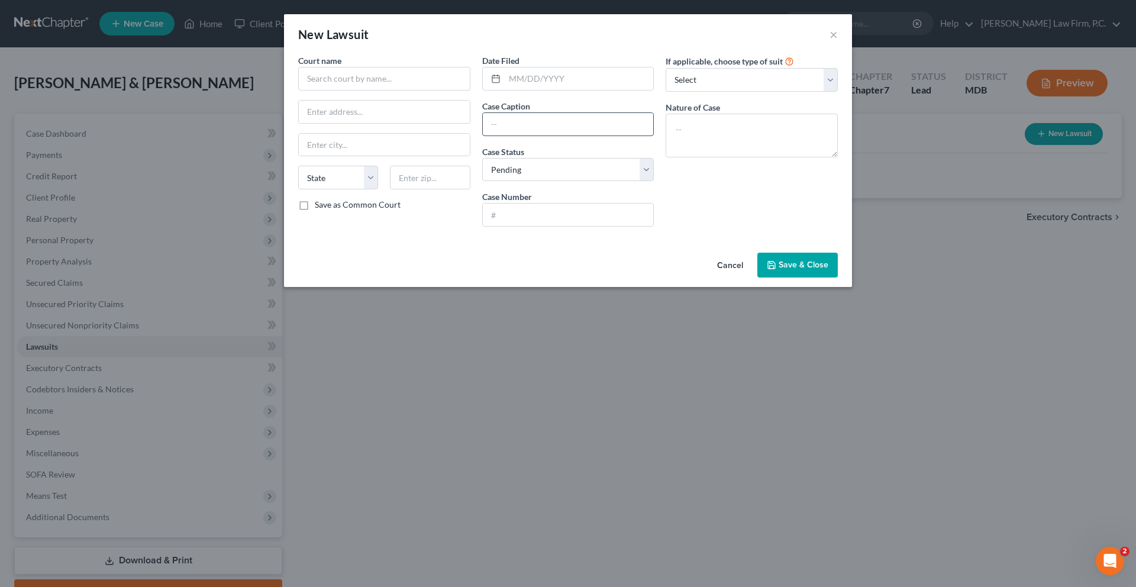
click at [488, 136] on input "text" at bounding box center [568, 124] width 171 height 22
paste input "Cavalry SPV I, LLC vs. [PERSON_NAME]"
drag, startPoint x: 487, startPoint y: 158, endPoint x: 414, endPoint y: 158, distance: 72.8
click at [414, 158] on div "Court name * State [US_STATE] AK AR AZ CA CO CT DE DC [GEOGRAPHIC_DATA] [GEOGRA…" at bounding box center [567, 145] width 551 height 182
type input "Cavalry SPV I, LLC vs. [PERSON_NAME]"
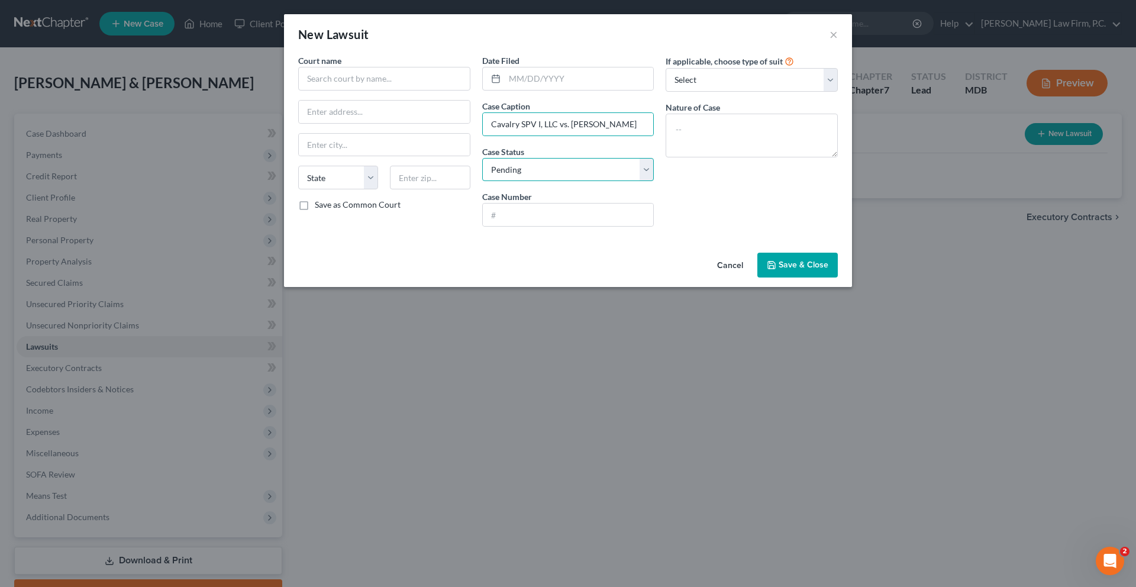
click at [532, 182] on select "Select Pending On Appeal Concluded" at bounding box center [568, 170] width 172 height 24
select select "2"
click at [482, 182] on select "Select Pending On Appeal Concluded" at bounding box center [568, 170] width 172 height 24
click at [514, 226] on input "text" at bounding box center [568, 215] width 171 height 22
paste input "D-07-CV-24-008672"
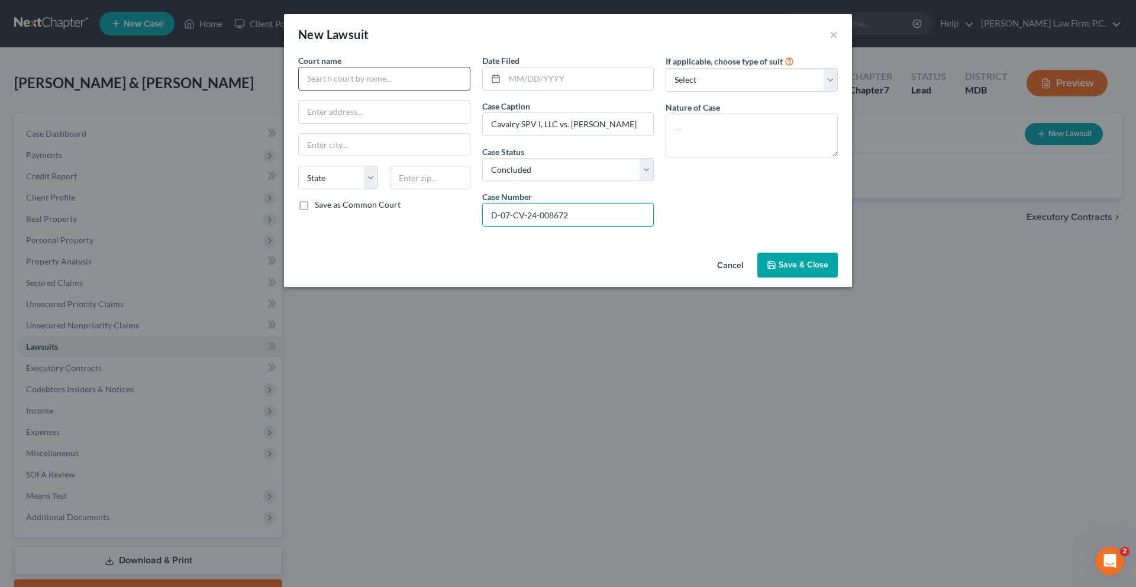
type input "D-07-CV-24-008672"
click at [320, 91] on input "text" at bounding box center [384, 79] width 172 height 24
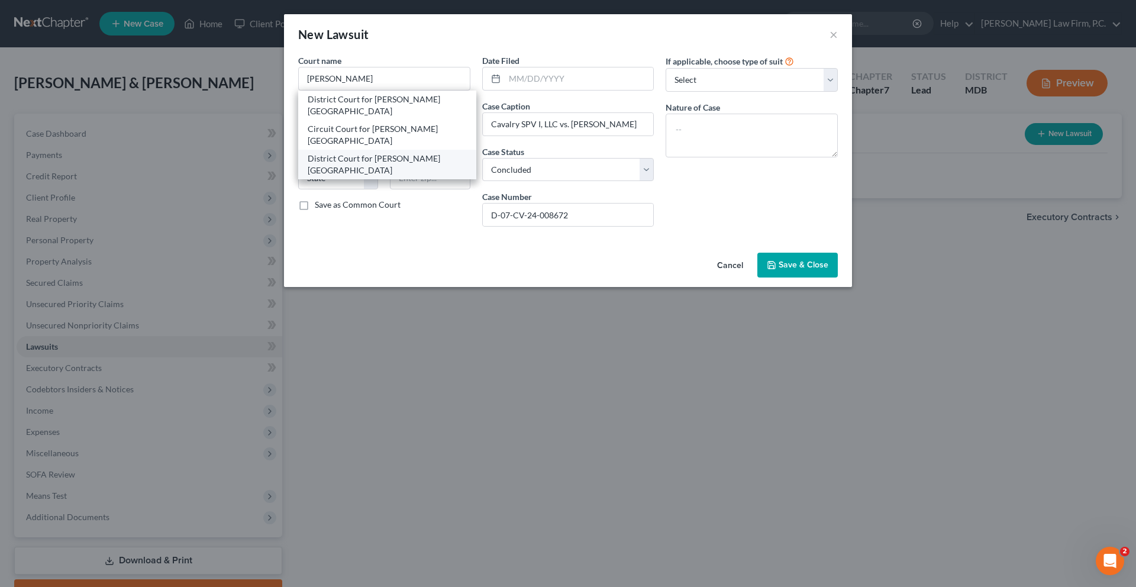
click at [338, 157] on div "District Court for [PERSON_NAME][GEOGRAPHIC_DATA]" at bounding box center [387, 165] width 159 height 24
type input "District Court for [PERSON_NAME][GEOGRAPHIC_DATA]"
type input "[STREET_ADDRESS][PERSON_NAME]"
type input "[PERSON_NAME]"
select select "21"
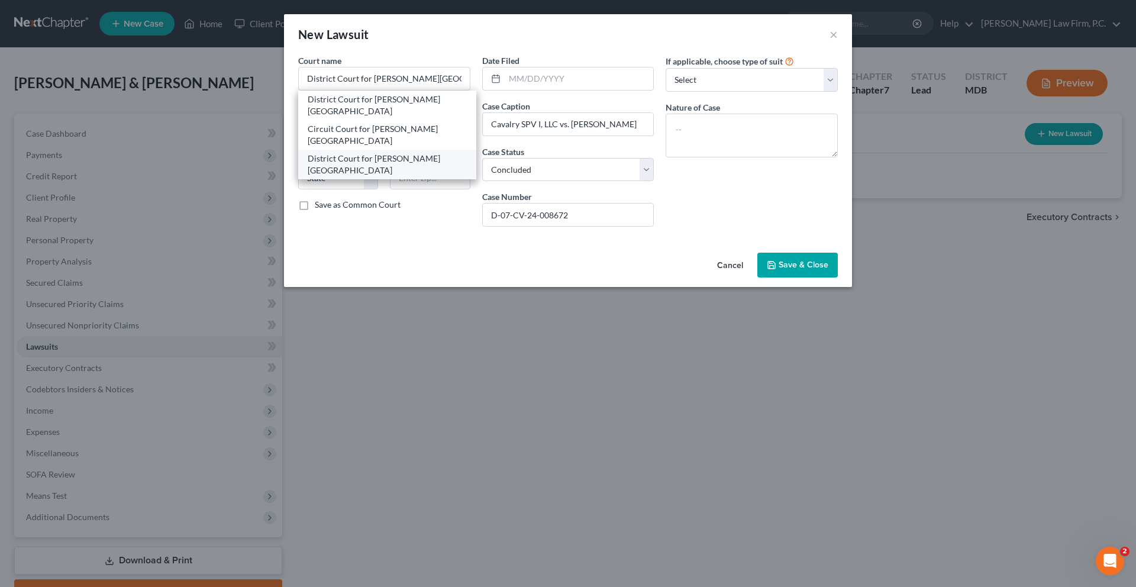
type input "21061"
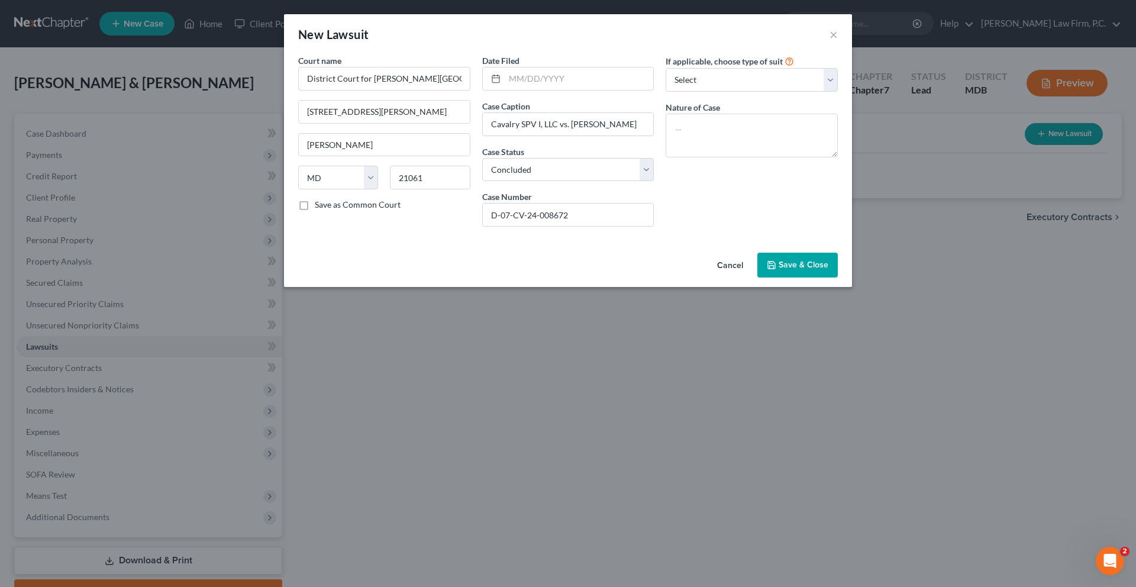
click at [366, 287] on div "Cancel Save & Close" at bounding box center [568, 267] width 568 height 39
click at [516, 90] on input "text" at bounding box center [579, 78] width 149 height 22
type input "[DATE]"
click at [828, 270] on span "Save & Close" at bounding box center [804, 265] width 50 height 10
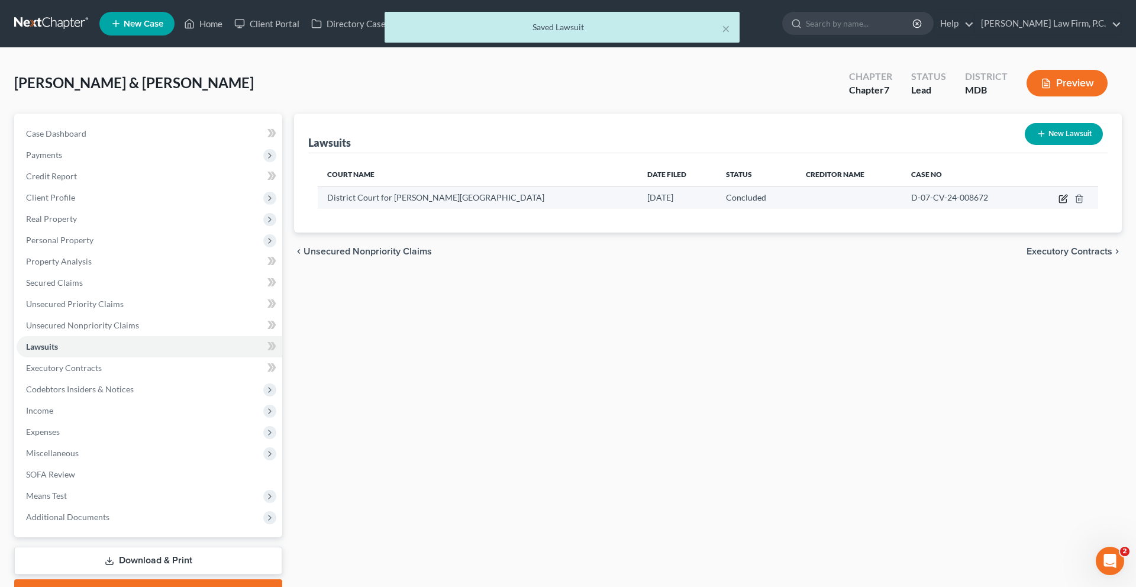
click at [1059, 203] on icon "button" at bounding box center [1062, 199] width 7 height 7
select select "21"
select select "2"
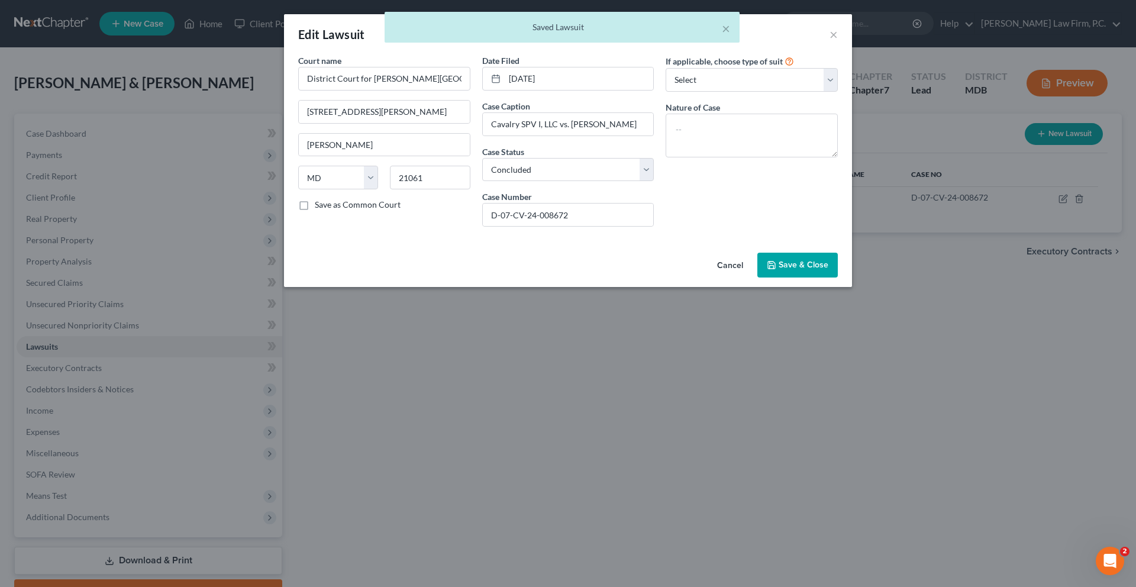
click at [753, 278] on button "Cancel" at bounding box center [730, 266] width 45 height 24
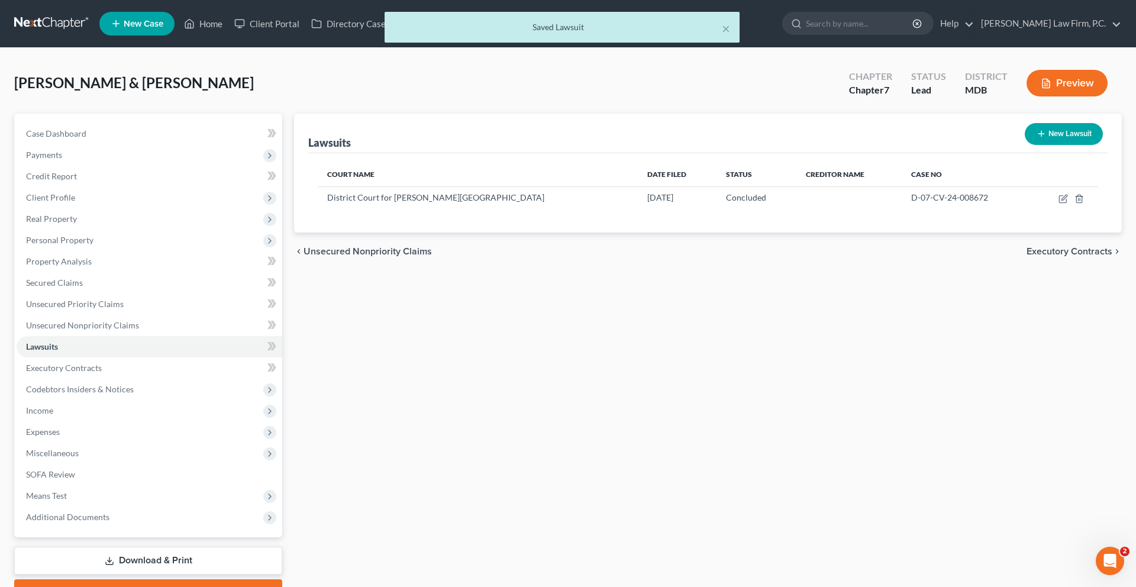
click at [1041, 145] on button "New Lawsuit" at bounding box center [1064, 134] width 78 height 22
select select "0"
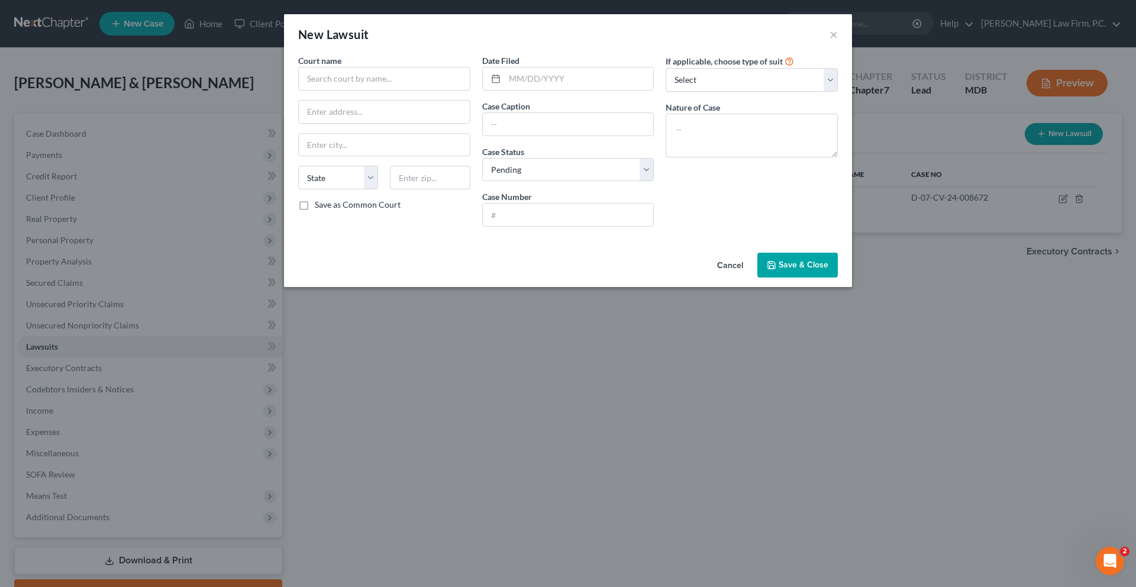
click at [753, 278] on button "Cancel" at bounding box center [730, 266] width 45 height 24
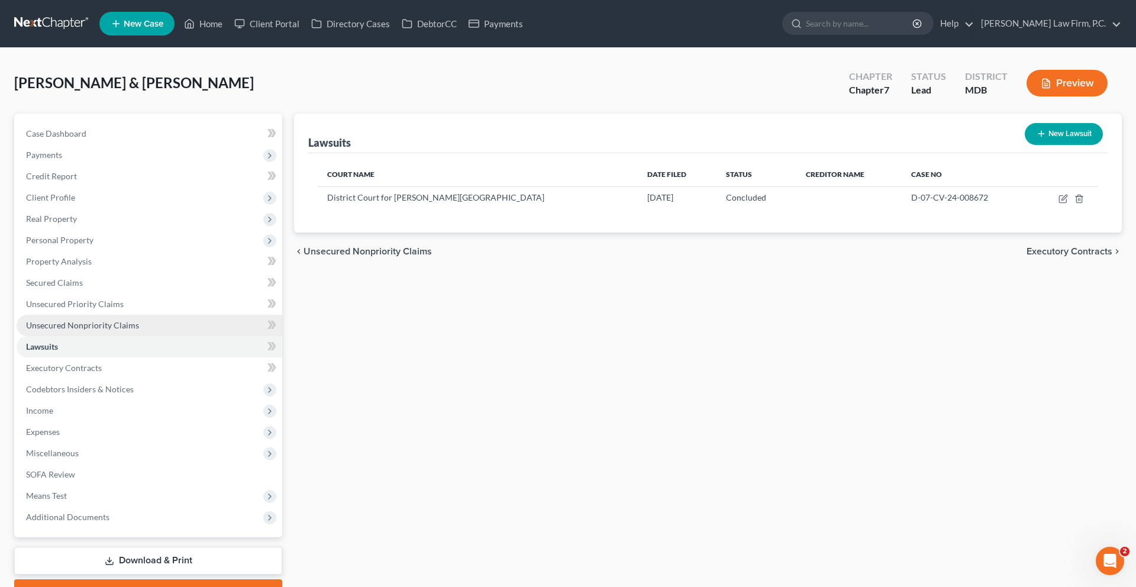
click at [139, 330] on span "Unsecured Nonpriority Claims" at bounding box center [82, 325] width 113 height 10
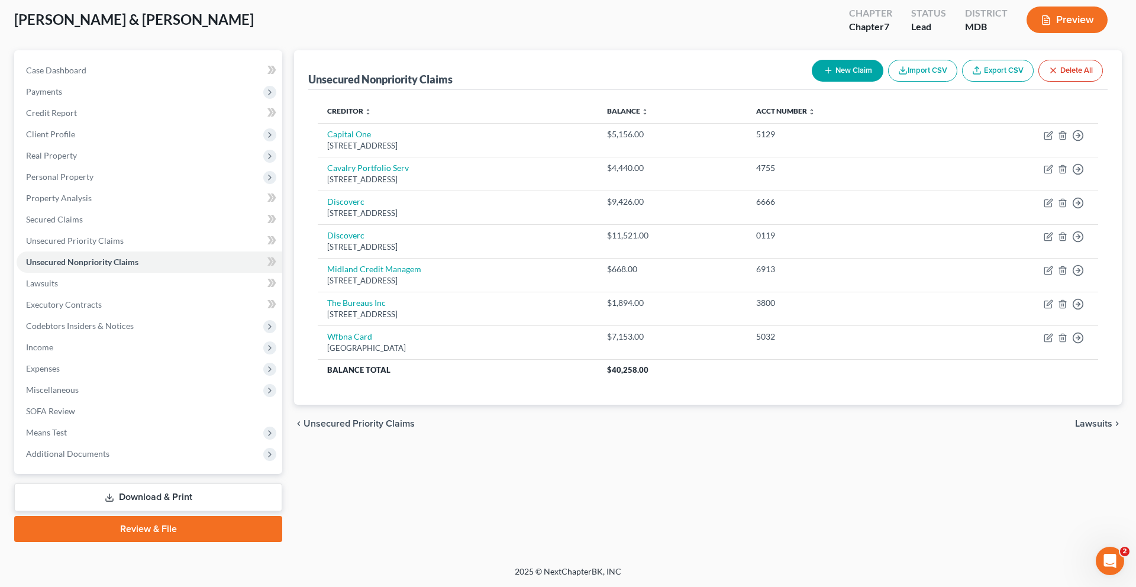
scroll to position [99, 0]
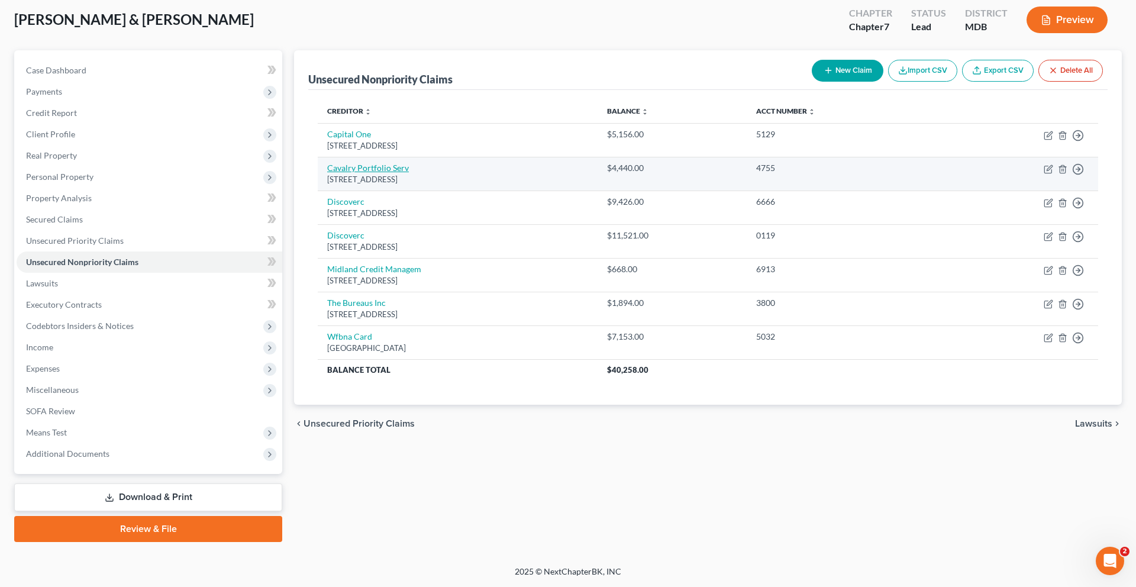
click at [399, 173] on link "Cavalry Portfolio Serv" at bounding box center [368, 168] width 82 height 10
select select "6"
select select "1"
select select "0"
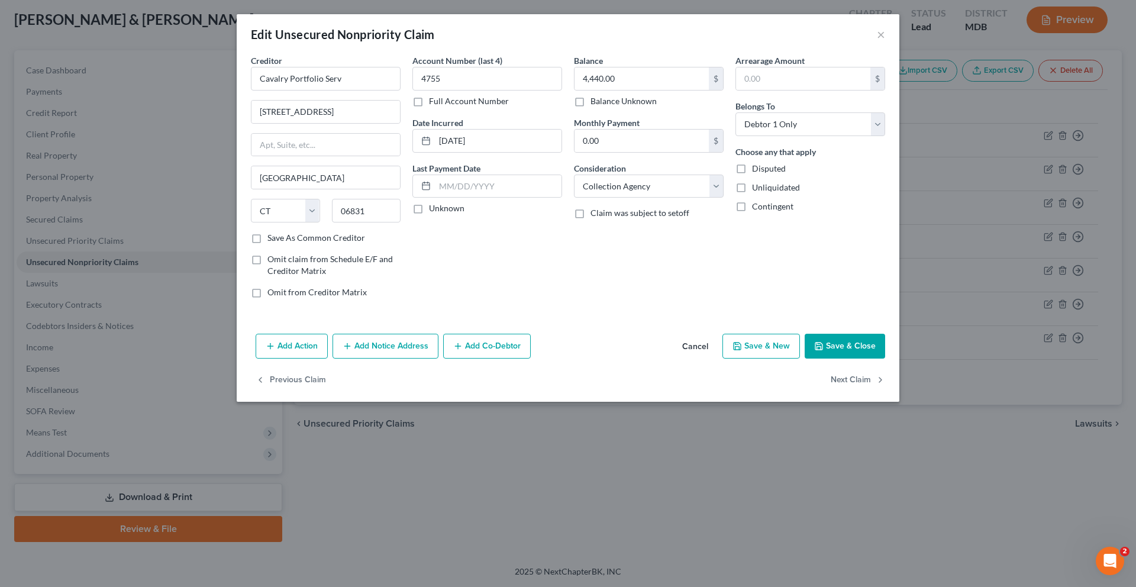
click at [256, 359] on button "Add Action" at bounding box center [292, 346] width 72 height 25
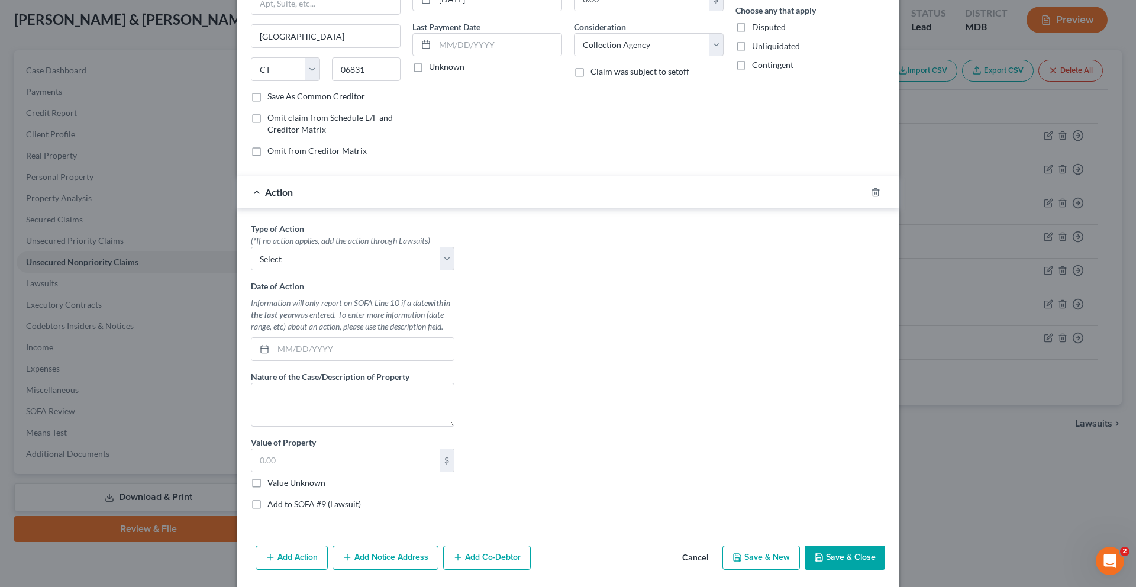
scroll to position [173, 0]
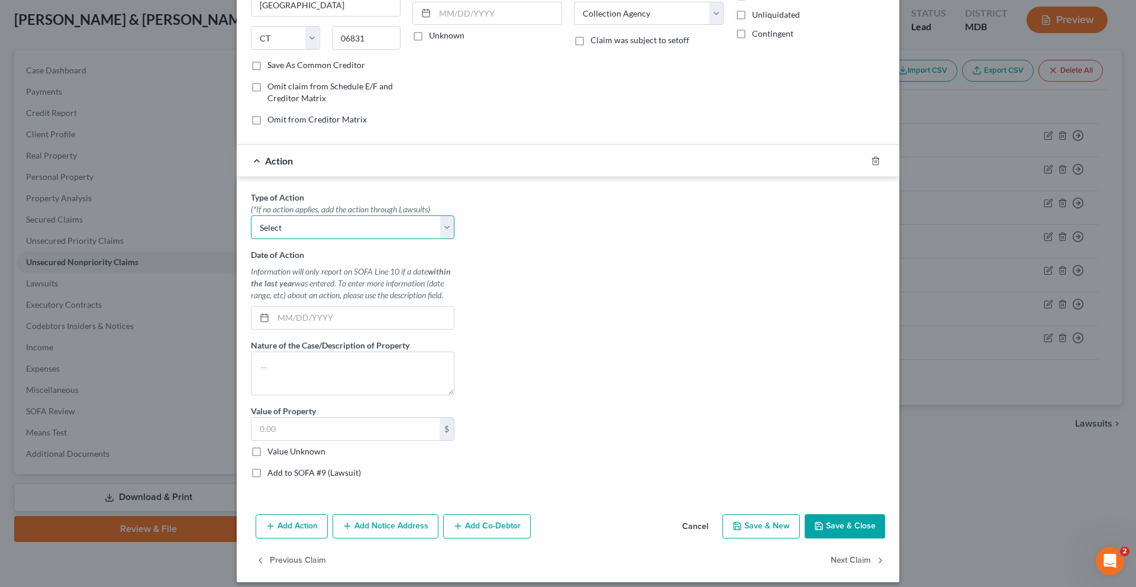
click at [285, 239] on select "Select Repossession Garnishment Foreclosure Personal Injury Attached, Seized, O…" at bounding box center [353, 227] width 204 height 24
select select "1"
click at [251, 239] on select "Select Repossession Garnishment Foreclosure Personal Injury Attached, Seized, O…" at bounding box center [353, 227] width 204 height 24
click at [278, 329] on input "text" at bounding box center [363, 318] width 180 height 22
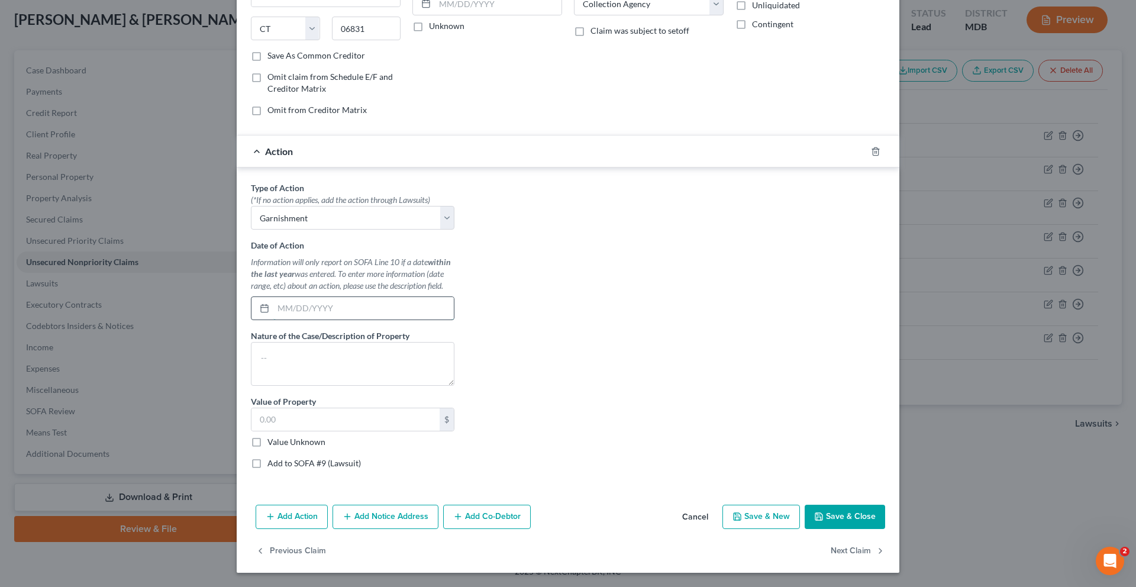
scroll to position [244, 0]
click at [278, 386] on textarea at bounding box center [353, 364] width 204 height 44
type textarea "Wages"
click at [267, 448] on label "Value Unknown" at bounding box center [296, 442] width 58 height 12
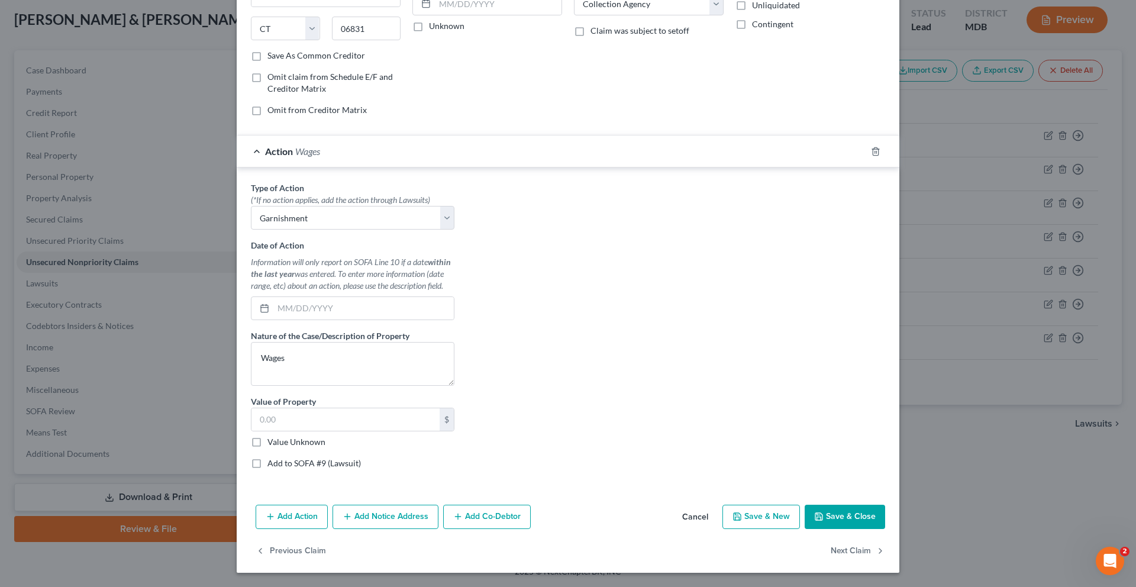
click at [272, 444] on input "Value Unknown" at bounding box center [276, 440] width 8 height 8
checkbox input "true"
type input "0.00"
click at [365, 505] on button "Add Notice Address" at bounding box center [386, 517] width 106 height 25
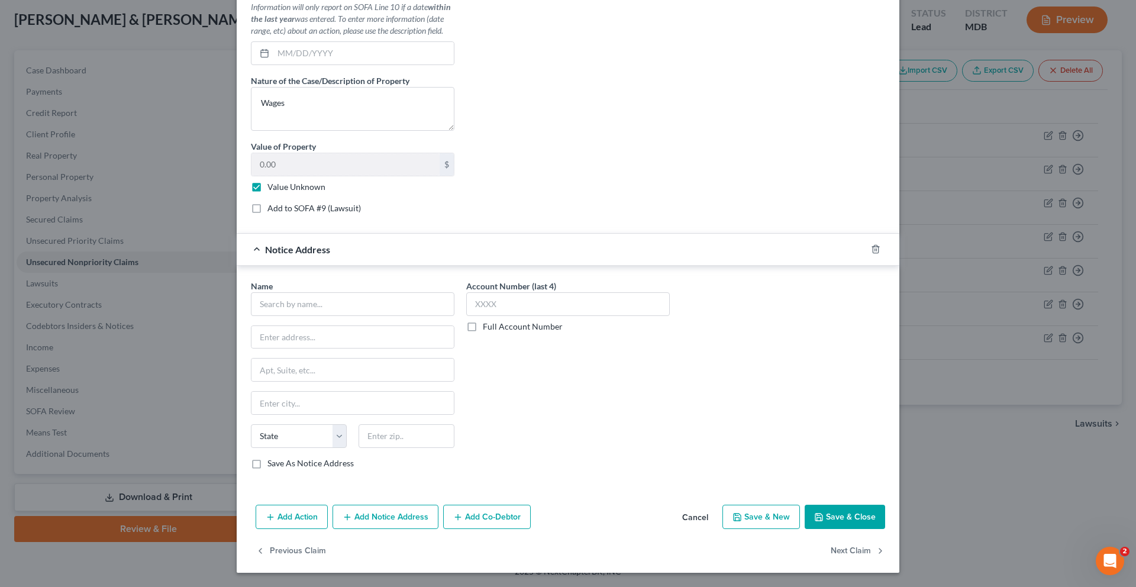
scroll to position [499, 0]
click at [251, 438] on div "Name * State [US_STATE] AK AR AZ CA CO CT DE DC [GEOGRAPHIC_DATA] [GEOGRAPHIC_D…" at bounding box center [353, 374] width 204 height 189
click at [251, 316] on input "text" at bounding box center [353, 304] width 204 height 24
paste input "[PERSON_NAME] & [PERSON_NAME], LLC"
type input "[PERSON_NAME] & [PERSON_NAME], LLC"
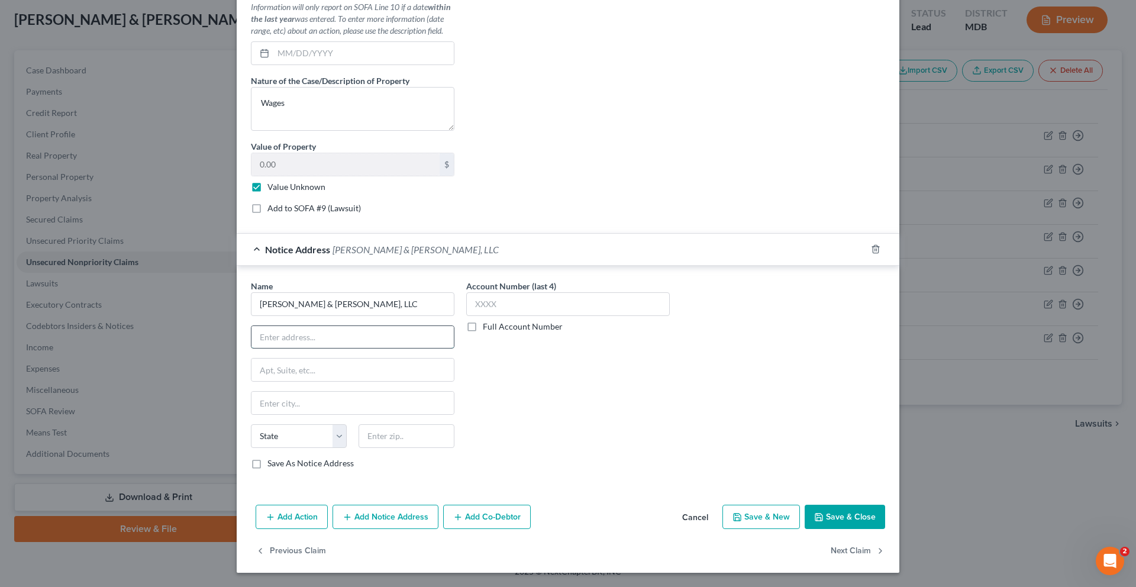
click at [251, 349] on input "text" at bounding box center [352, 337] width 202 height 22
paste input "[PERSON_NAME]"
type input "[PERSON_NAME]"
click at [251, 381] on input "text" at bounding box center [352, 370] width 202 height 22
paste input "[STREET_ADDRESS]"
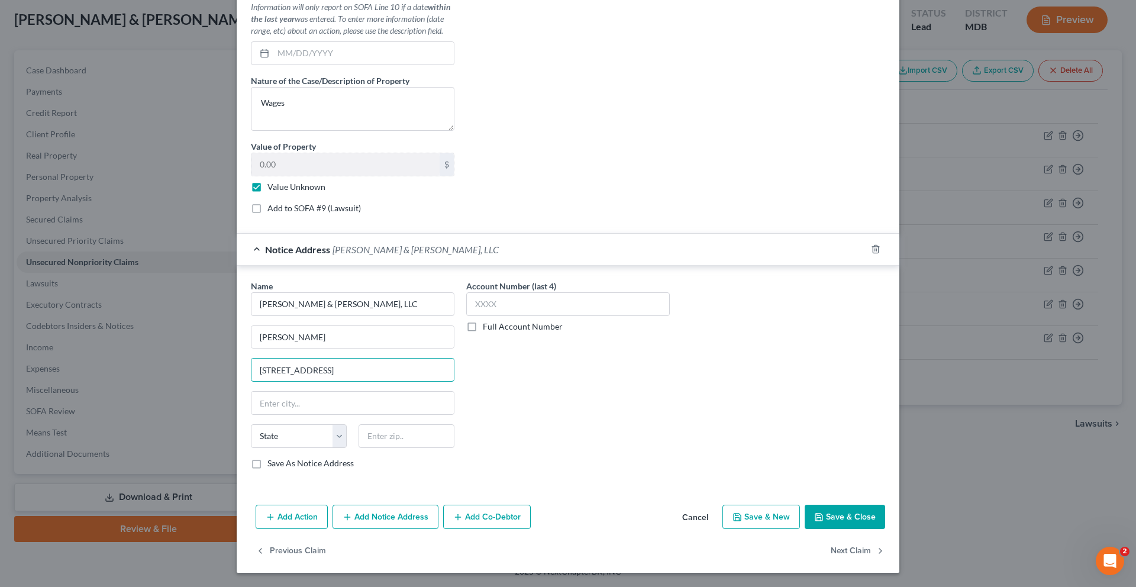
scroll to position [634, 0]
type input "[STREET_ADDRESS]"
click at [359, 444] on input "text" at bounding box center [407, 436] width 96 height 24
paste input "20850"
type input "20850"
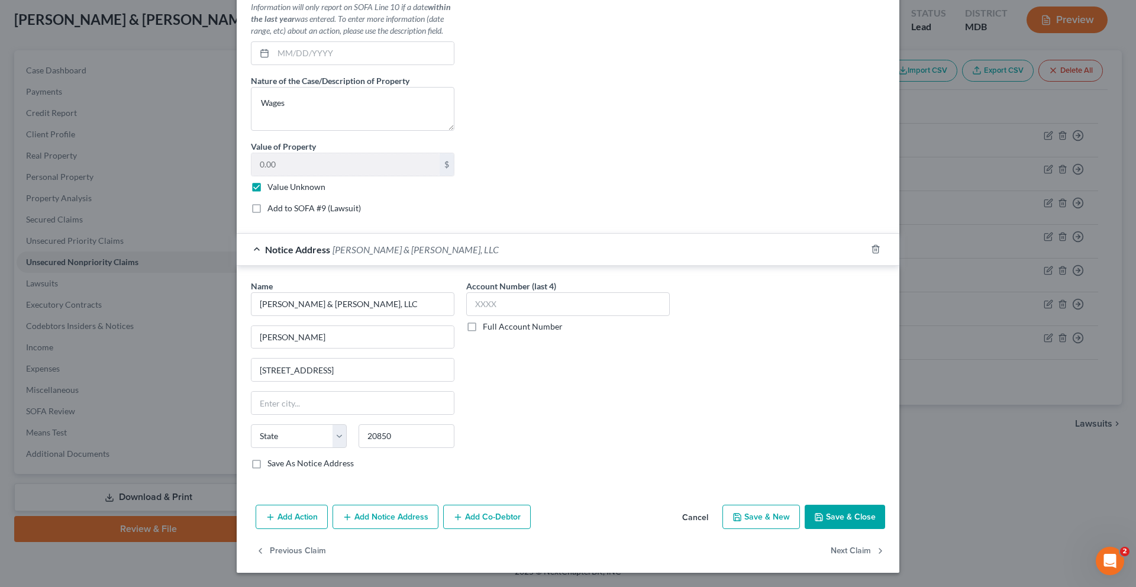
click at [468, 438] on div "Account Number (last 4) Full Account Number" at bounding box center [567, 379] width 215 height 199
type input "[GEOGRAPHIC_DATA]"
select select "21"
click at [885, 513] on button "Save & Close" at bounding box center [845, 517] width 80 height 25
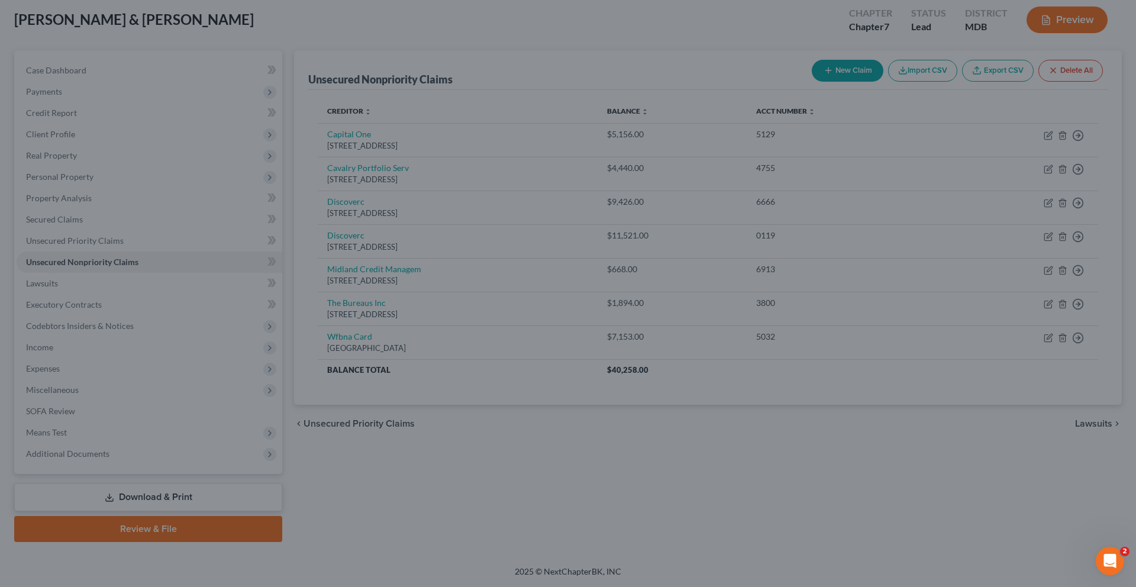
scroll to position [0, 0]
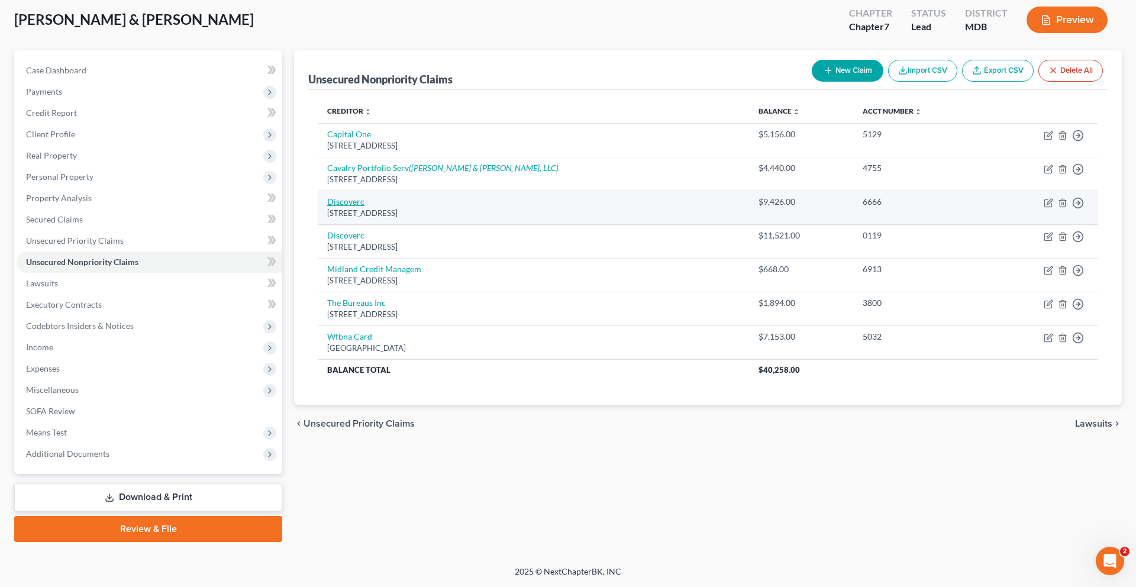
click at [365, 207] on link "Discoverc" at bounding box center [345, 201] width 37 height 10
select select "46"
select select "2"
select select "1"
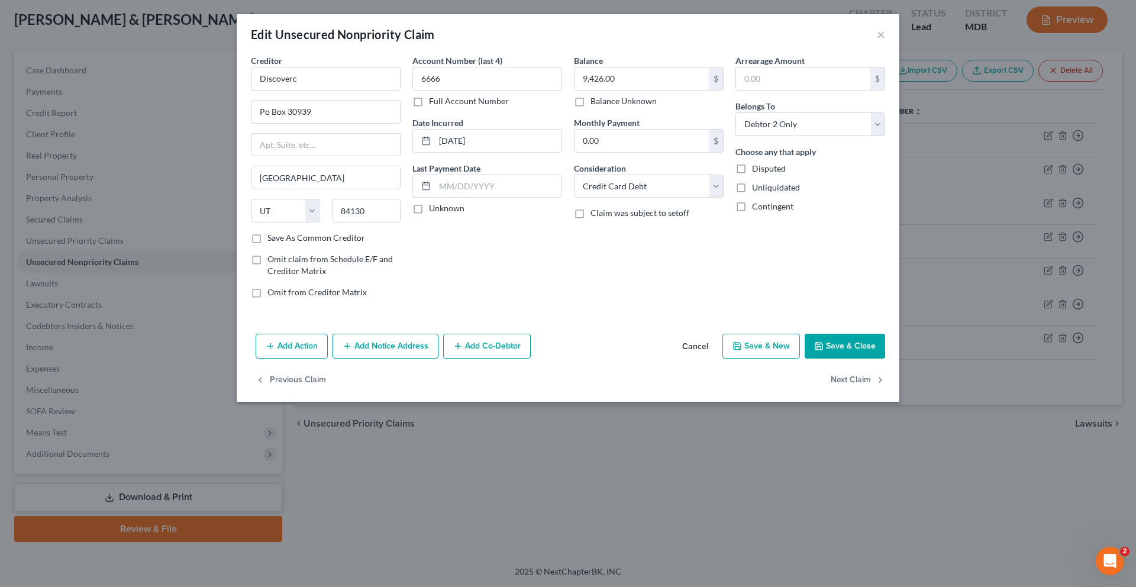
click at [256, 359] on button "Add Action" at bounding box center [292, 346] width 72 height 25
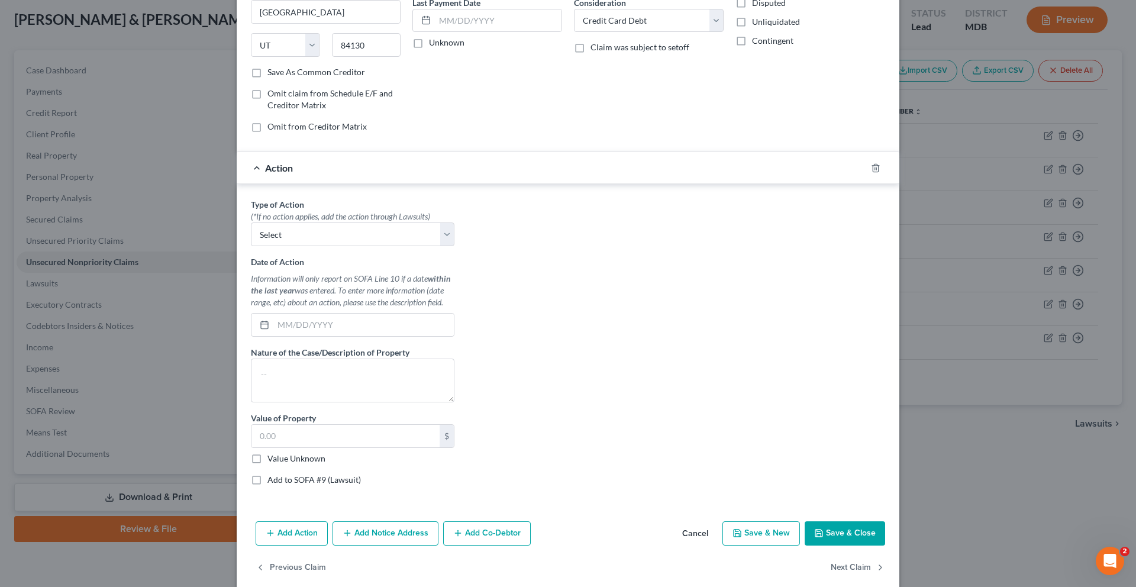
scroll to position [181, 0]
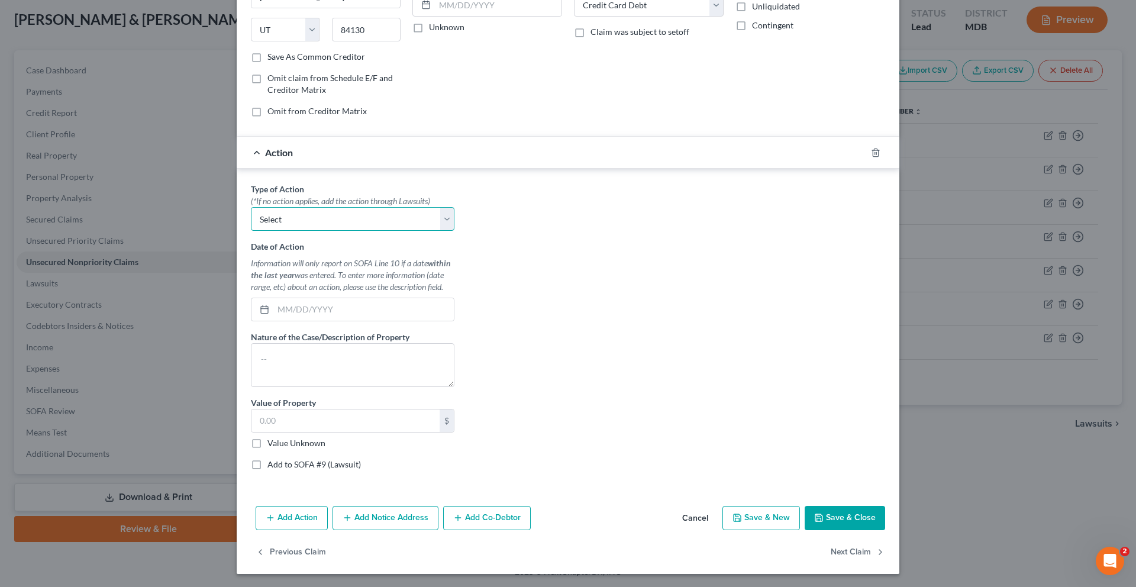
click at [283, 231] on select "Select Repossession Garnishment Foreclosure Personal Injury Attached, Seized, O…" at bounding box center [353, 219] width 204 height 24
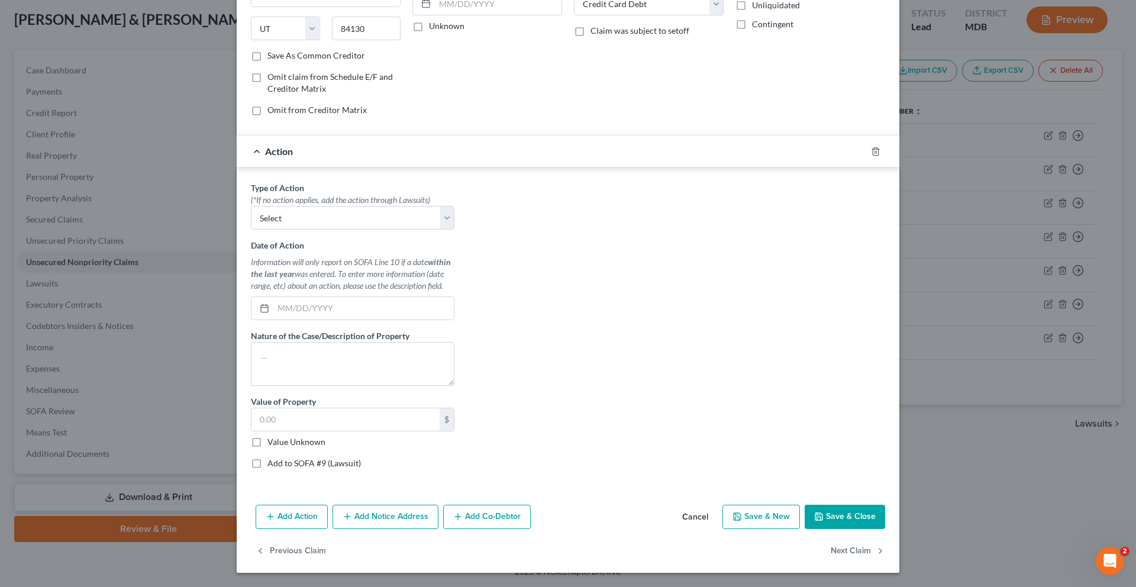
click at [267, 457] on label "Add to SOFA #9 (Lawsuit)" at bounding box center [313, 463] width 93 height 12
click at [272, 457] on input "Add to SOFA #9 (Lawsuit)" at bounding box center [276, 461] width 8 height 8
checkbox input "true"
select select "0"
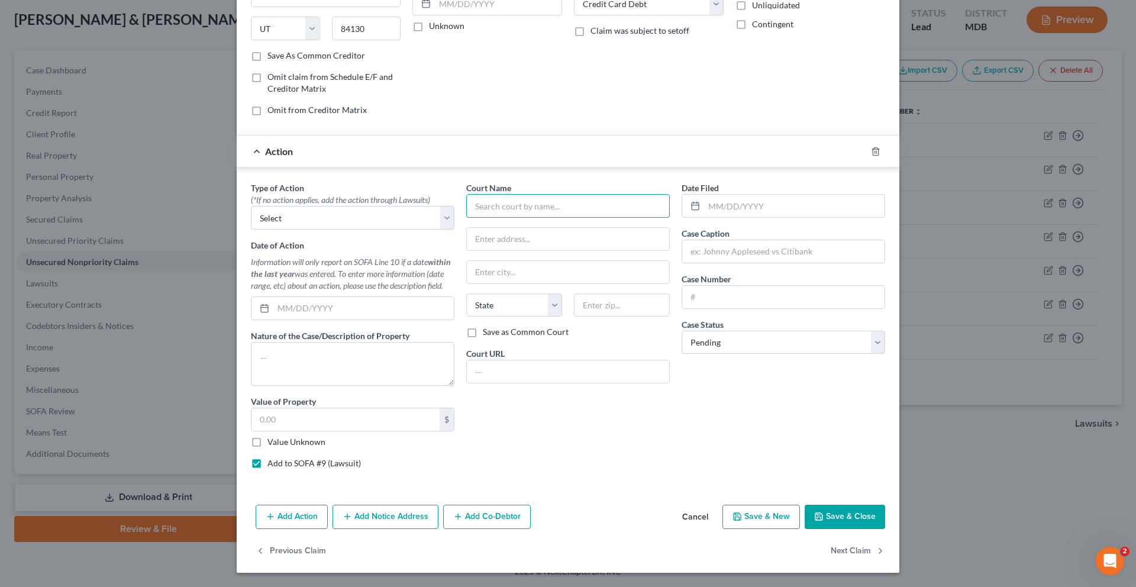
click at [486, 194] on input "text" at bounding box center [568, 206] width 204 height 24
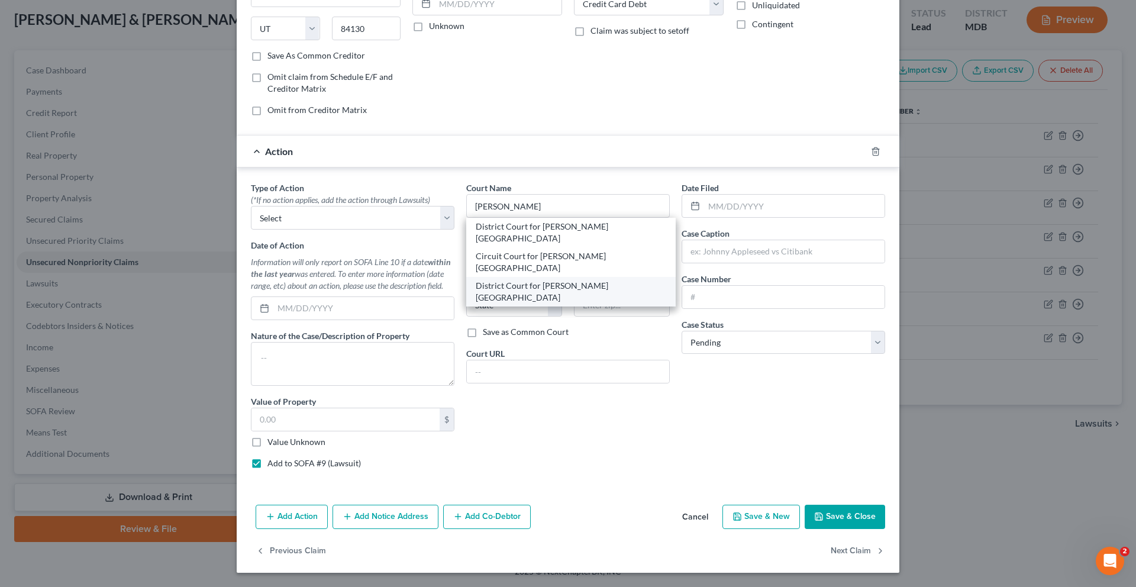
click at [544, 280] on div "District Court for [PERSON_NAME][GEOGRAPHIC_DATA]" at bounding box center [571, 292] width 191 height 24
type input "District Court for [PERSON_NAME][GEOGRAPHIC_DATA]"
type input "[STREET_ADDRESS][PERSON_NAME]"
type input "[PERSON_NAME]"
select select "21"
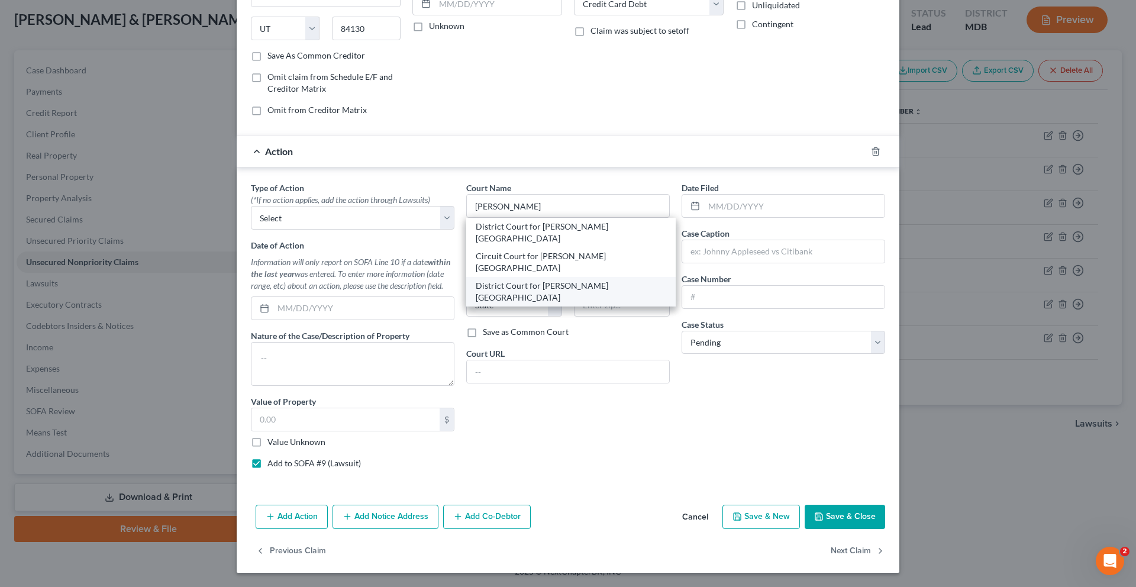
type input "21061"
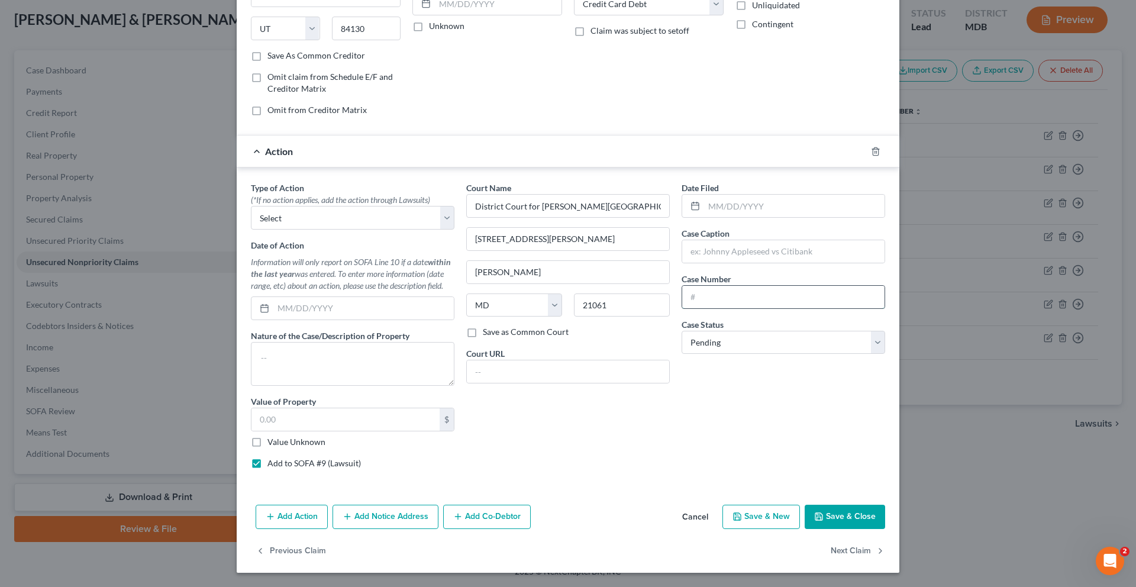
click at [775, 286] on input "text" at bounding box center [783, 297] width 202 height 22
click at [760, 240] on input "text" at bounding box center [783, 251] width 202 height 22
paste input "Discover Bank vs. [PERSON_NAME]"
type input "Discover Bank vs. [PERSON_NAME]"
click at [751, 286] on input "text" at bounding box center [783, 297] width 202 height 22
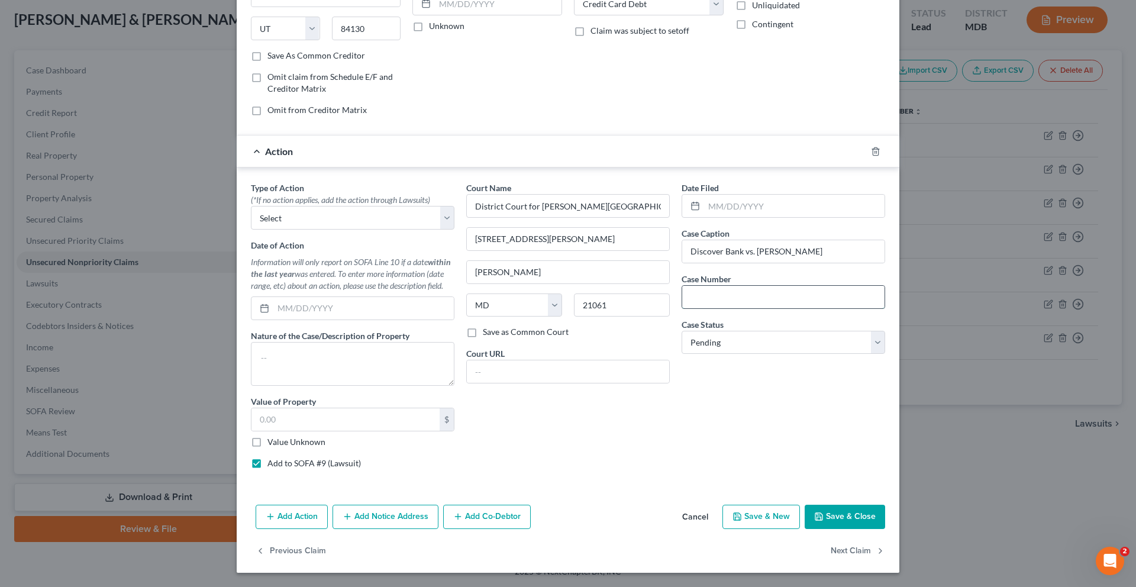
paste input "D-07-CV-25-010296"
type input "D-07-CV-25-010296"
click at [769, 331] on select "Select Pending On Appeal Concluded" at bounding box center [784, 343] width 204 height 24
select select "2"
click at [708, 331] on select "Select Pending On Appeal Concluded" at bounding box center [784, 343] width 204 height 24
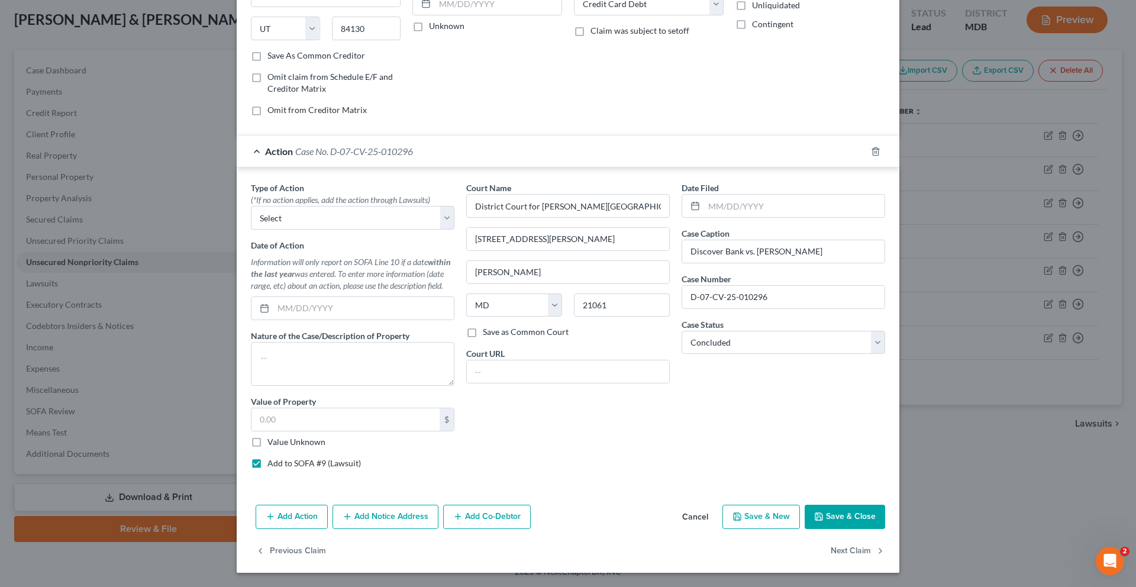
click at [333, 509] on button "Add Notice Address" at bounding box center [386, 517] width 106 height 25
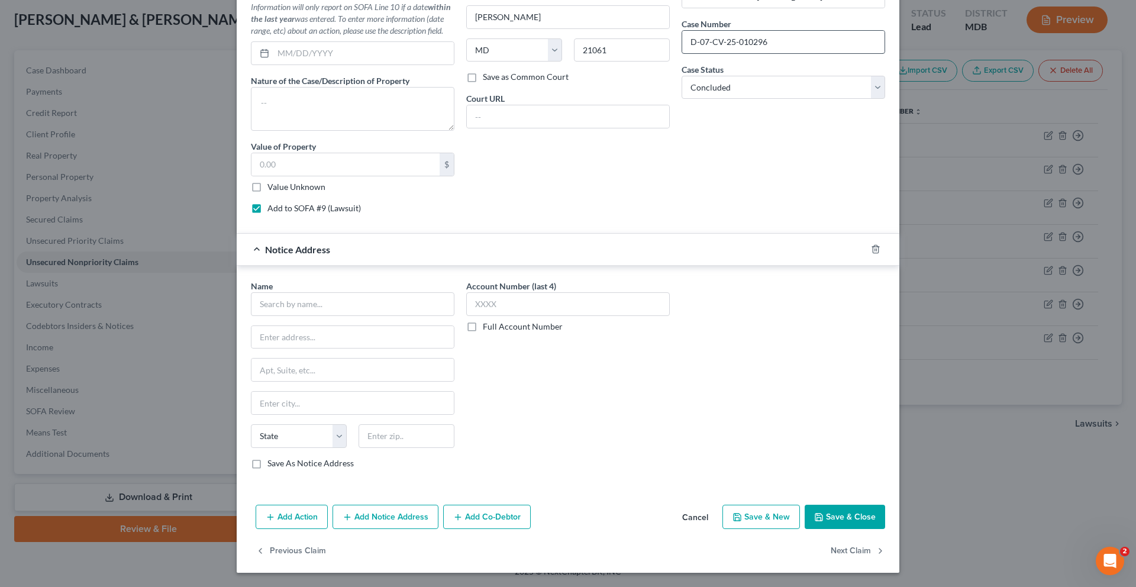
scroll to position [536, 0]
click at [272, 316] on input "text" at bounding box center [353, 304] width 204 height 24
paste input "[PERSON_NAME]"
type input "[PERSON_NAME], Esq."
click at [251, 349] on input "text" at bounding box center [352, 337] width 202 height 22
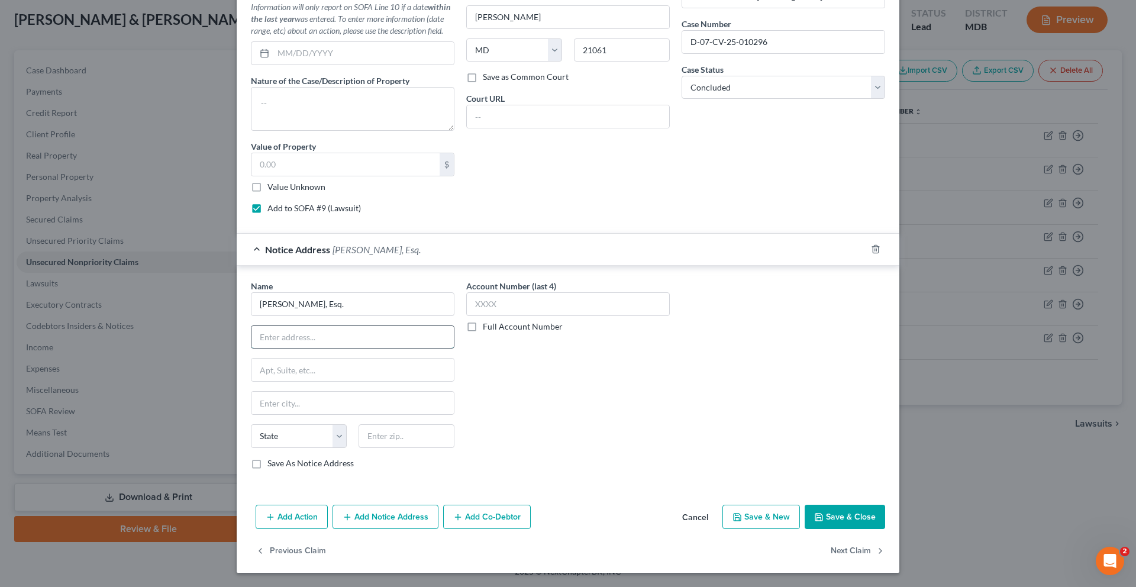
paste input "[STREET_ADDRESS]"
type input "[STREET_ADDRESS]"
click at [251, 381] on input "text" at bounding box center [352, 370] width 202 height 22
type input "Suite 600"
click at [359, 448] on input "text" at bounding box center [407, 436] width 96 height 24
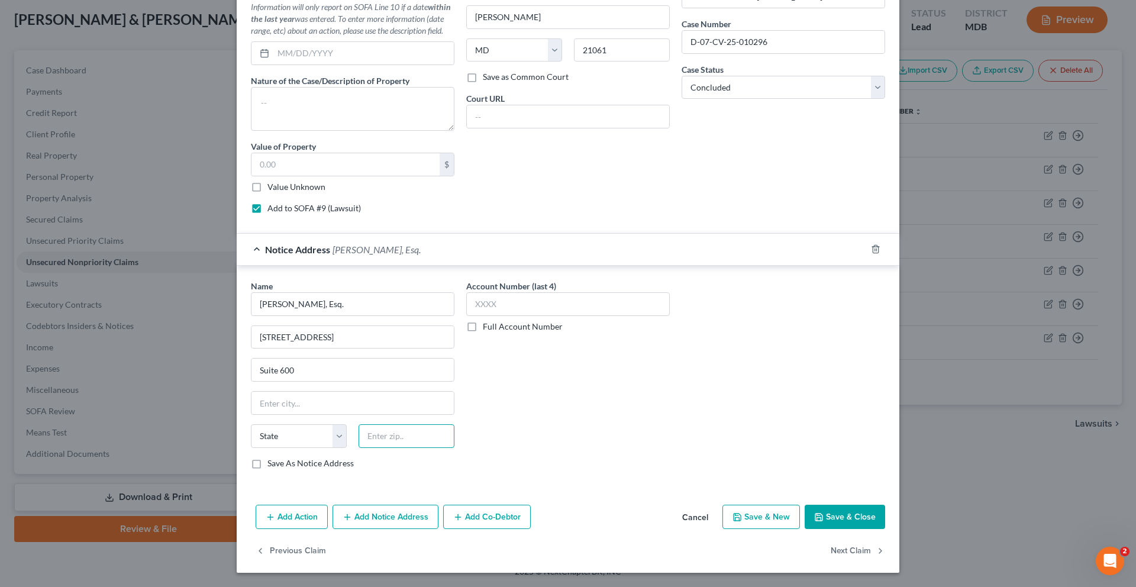
paste input "23510"
type input "23510"
click at [267, 457] on label "Save As Notice Address" at bounding box center [310, 463] width 86 height 12
click at [272, 457] on input "Save As Notice Address" at bounding box center [276, 461] width 8 height 8
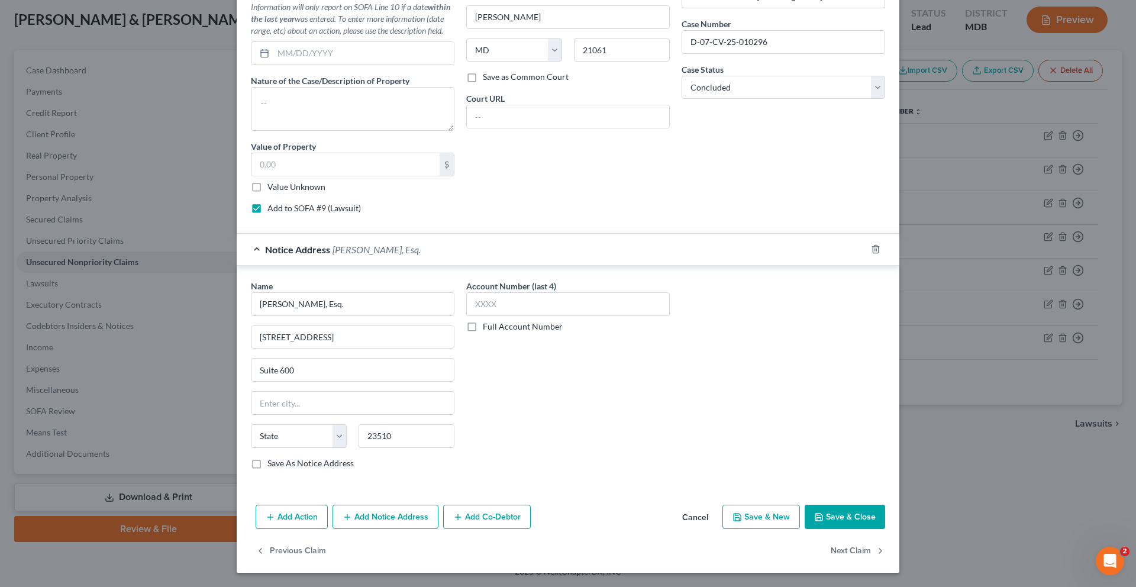
checkbox input "true"
type input "[GEOGRAPHIC_DATA]"
select select "48"
click at [885, 505] on button "Save & Close" at bounding box center [845, 517] width 80 height 25
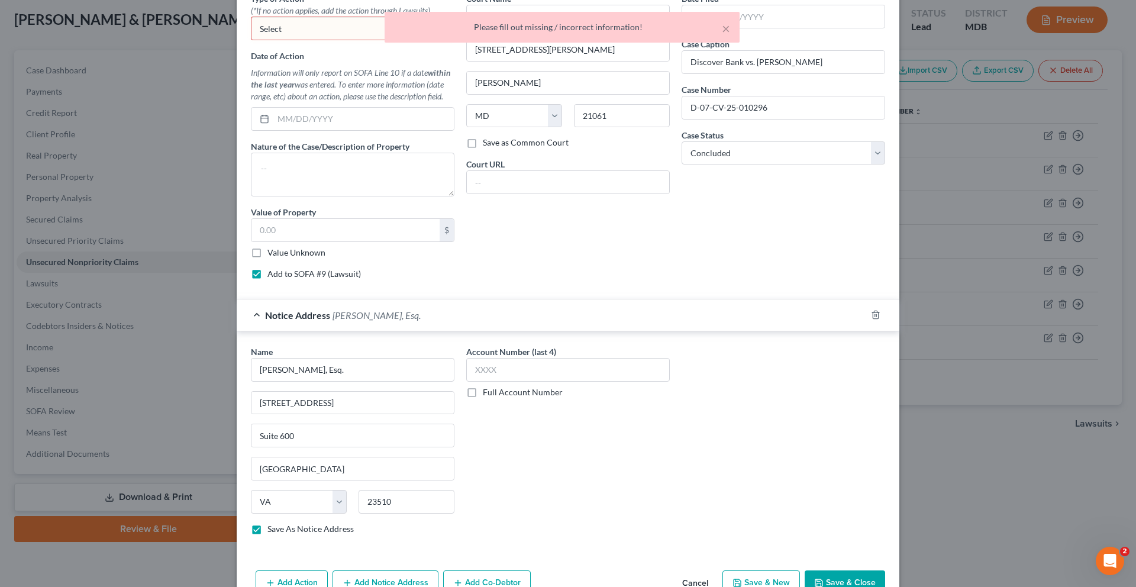
scroll to position [374, 0]
click at [332, 38] on select "Select Repossession Garnishment Foreclosure Personal Injury Attached, Seized, O…" at bounding box center [353, 26] width 204 height 24
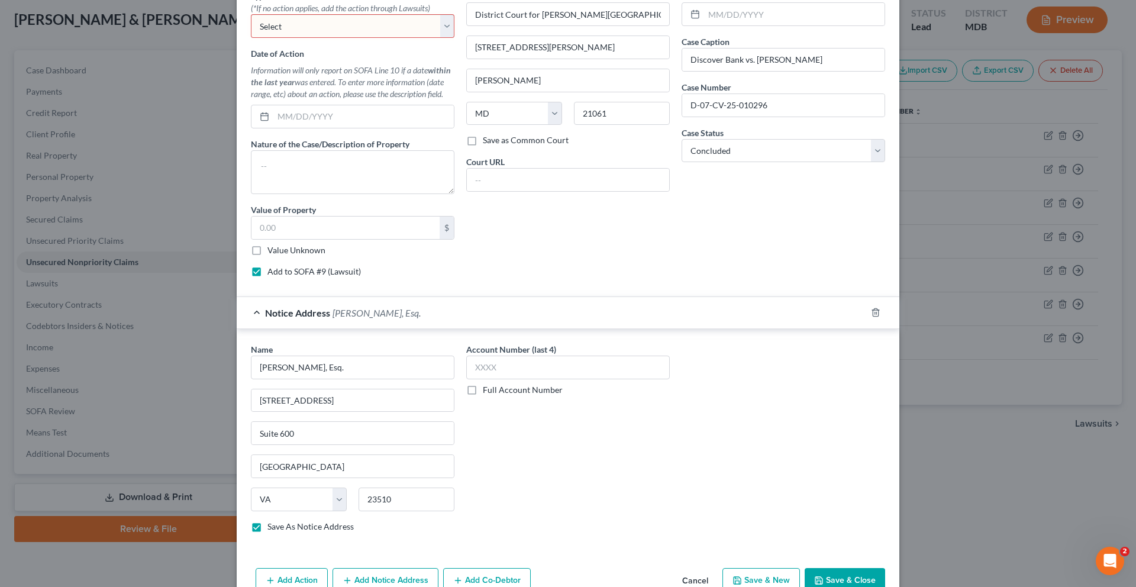
select select "1"
click at [251, 38] on select "Select Repossession Garnishment Foreclosure Personal Injury Attached, Seized, O…" at bounding box center [353, 26] width 204 height 24
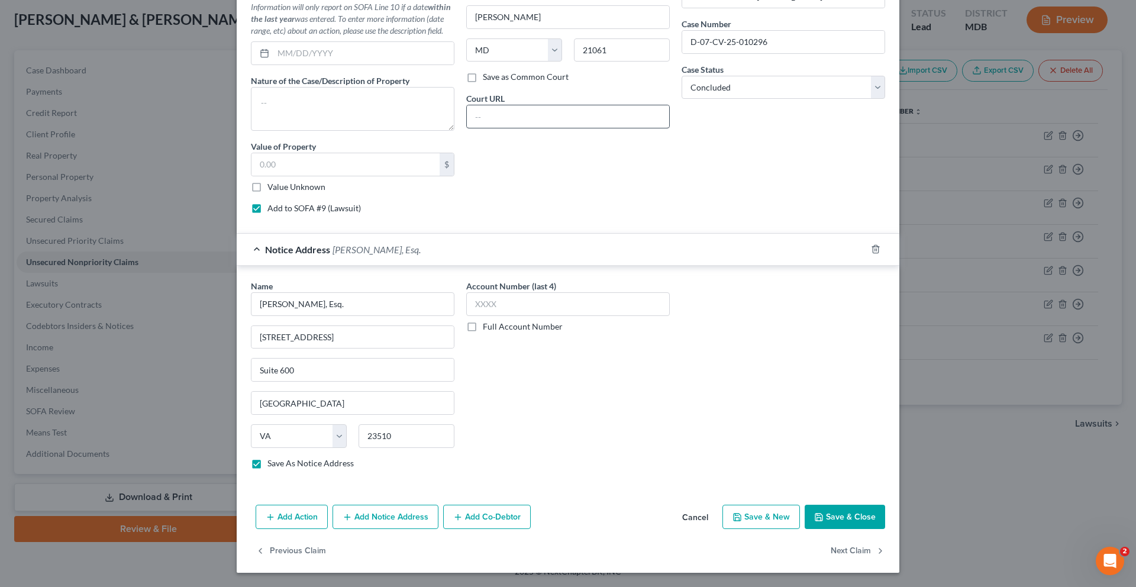
scroll to position [481, 0]
click at [267, 193] on label "Value Unknown" at bounding box center [296, 187] width 58 height 12
click at [272, 189] on input "Value Unknown" at bounding box center [276, 185] width 8 height 8
checkbox input "true"
type input "0.00"
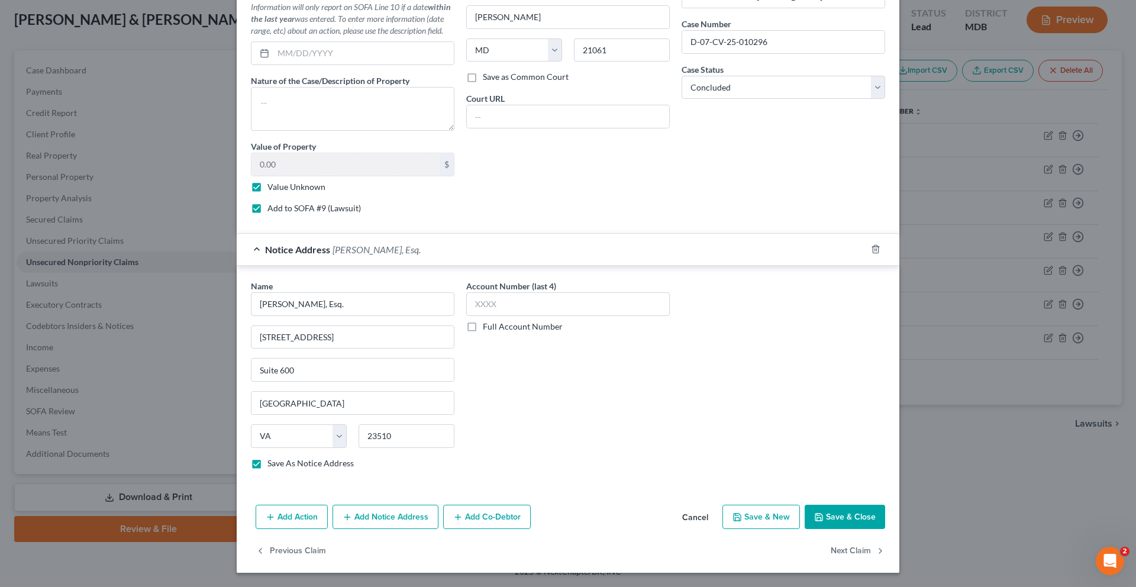
scroll to position [688, 0]
click at [895, 515] on div "Add Action Add Notice Address Add Co-Debtor Cancel Save & New Save & Close" at bounding box center [568, 519] width 663 height 39
click at [885, 507] on button "Save & Close" at bounding box center [845, 517] width 80 height 25
checkbox input "false"
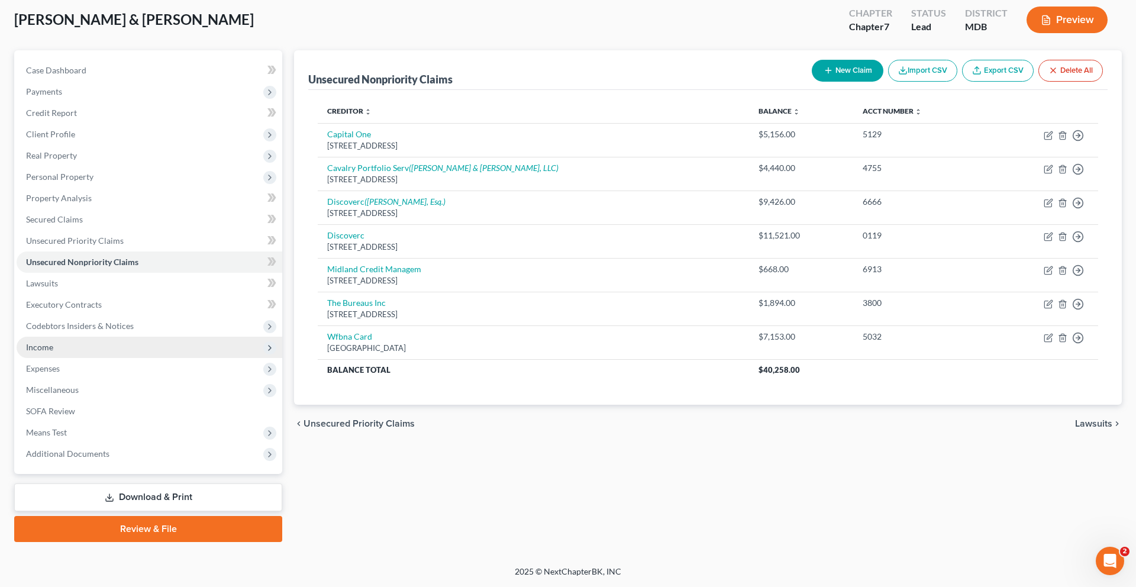
click at [70, 358] on span "Income" at bounding box center [150, 347] width 266 height 21
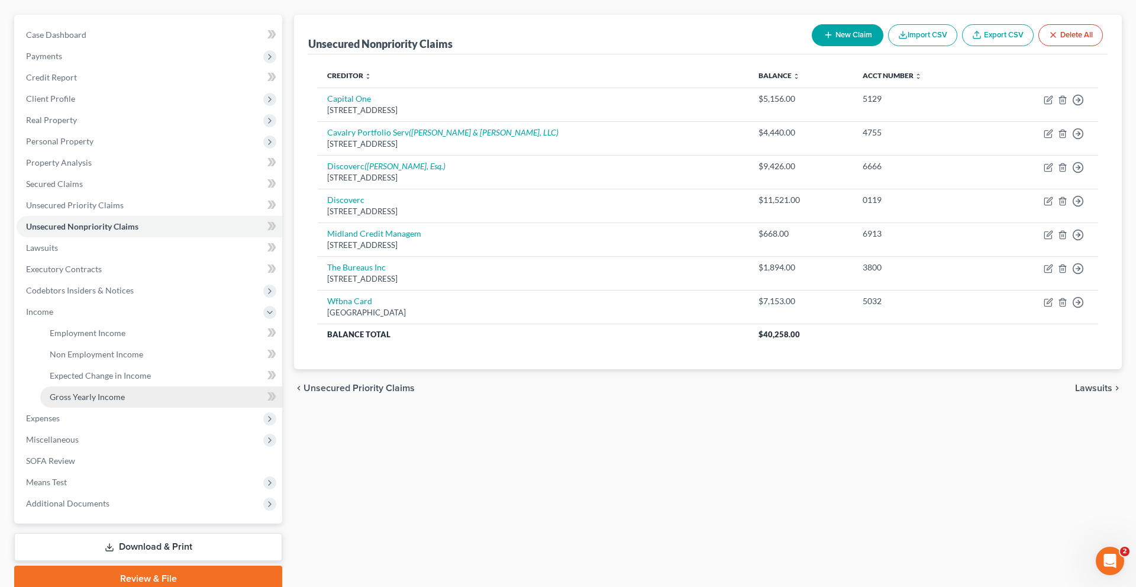
click at [96, 408] on link "Gross Yearly Income" at bounding box center [161, 396] width 242 height 21
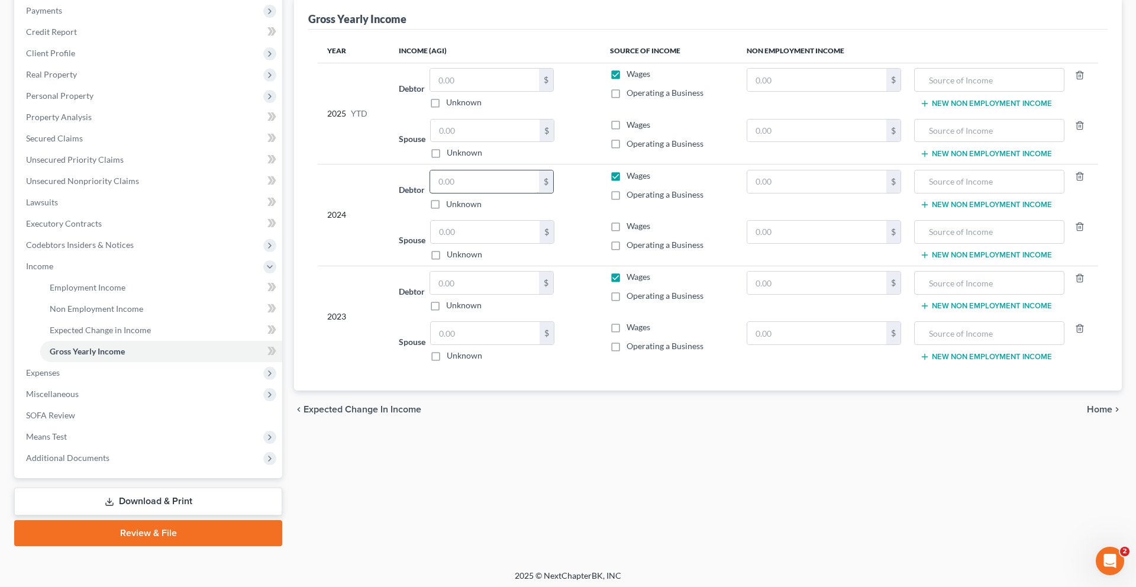
scroll to position [156, 0]
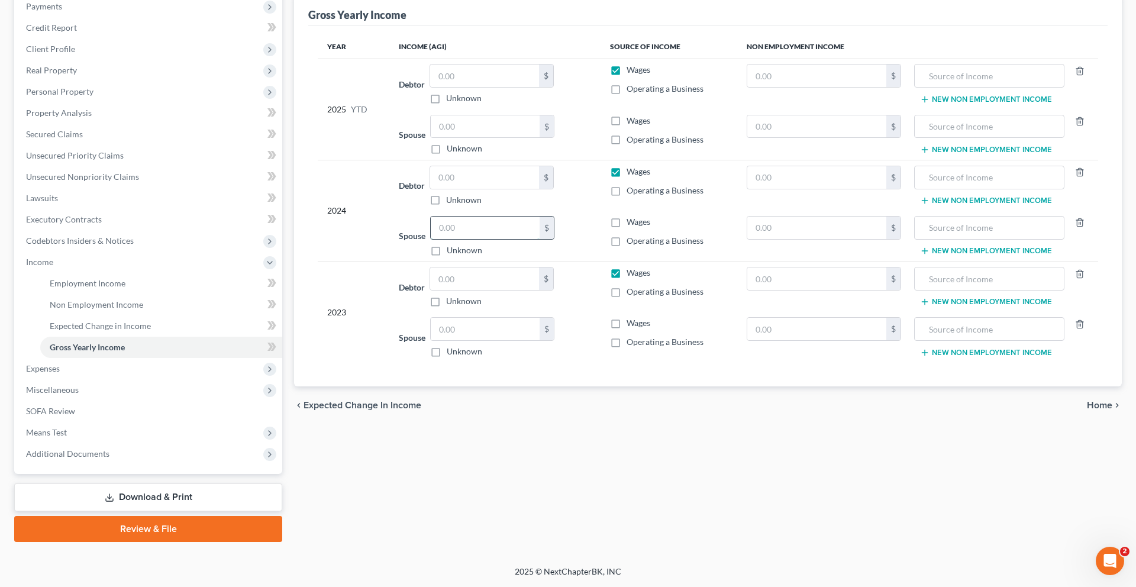
click at [464, 239] on input "text" at bounding box center [485, 228] width 109 height 22
click at [475, 239] on input "text" at bounding box center [485, 228] width 109 height 22
type input "37,234.00"
click at [446, 206] on label "Unknown" at bounding box center [464, 200] width 36 height 12
click at [451, 202] on input "Unknown" at bounding box center [455, 198] width 8 height 8
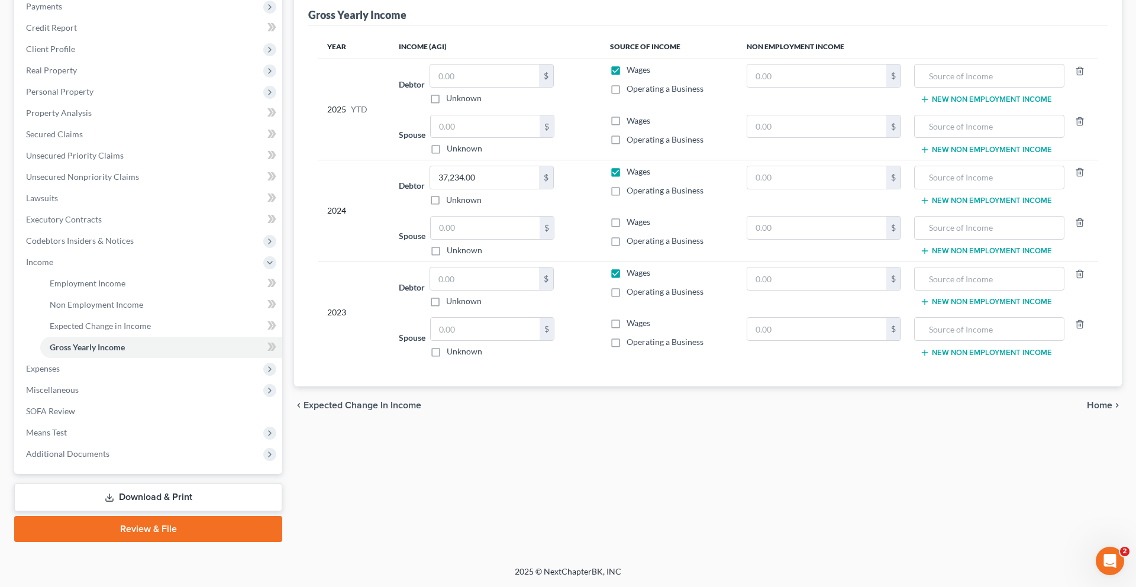
checkbox input "true"
type input "0.00"
click at [446, 206] on label "Unknown" at bounding box center [464, 200] width 36 height 12
click at [451, 202] on input "Unknown" at bounding box center [455, 198] width 8 height 8
checkbox input "false"
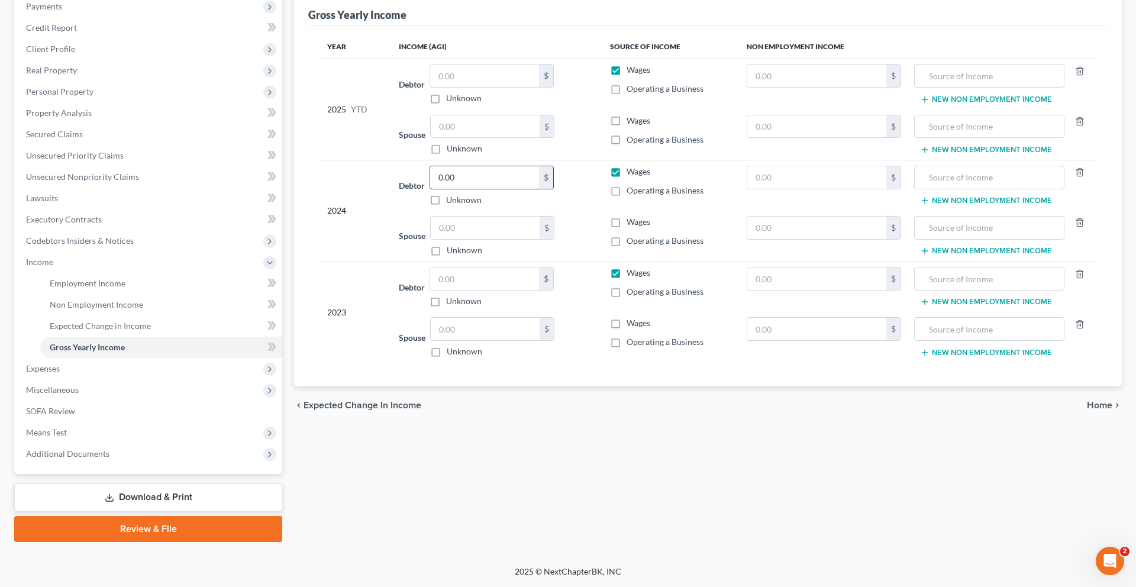
click at [448, 189] on input "0.00" at bounding box center [484, 177] width 109 height 22
type input "37,234.00"
click at [376, 256] on div "2024" at bounding box center [353, 211] width 53 height 91
click at [81, 124] on link "Property Analysis" at bounding box center [150, 112] width 266 height 21
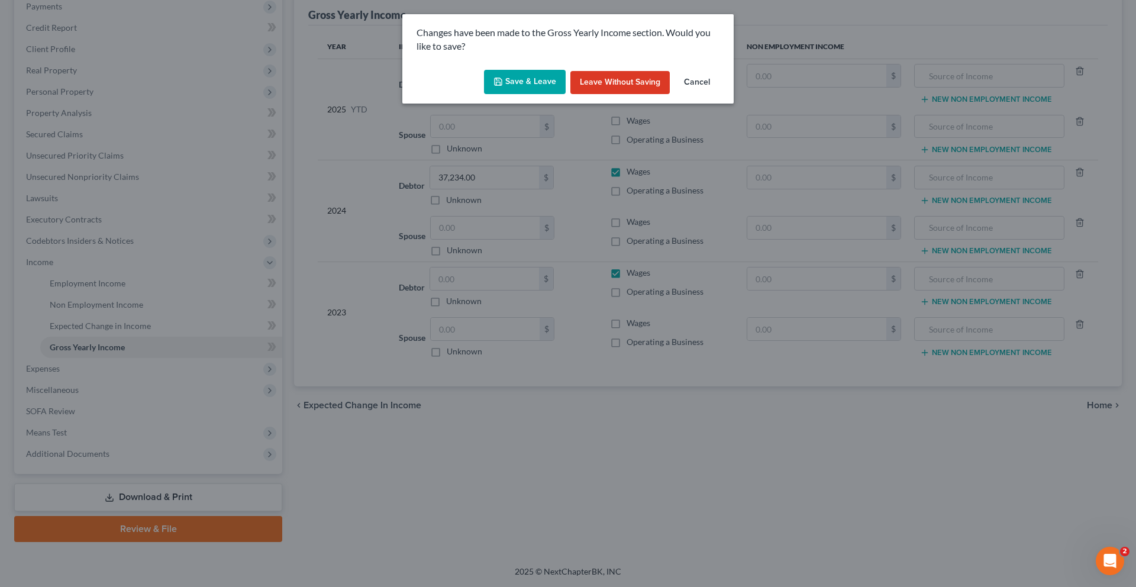
click at [528, 95] on button "Save & Leave" at bounding box center [525, 82] width 82 height 25
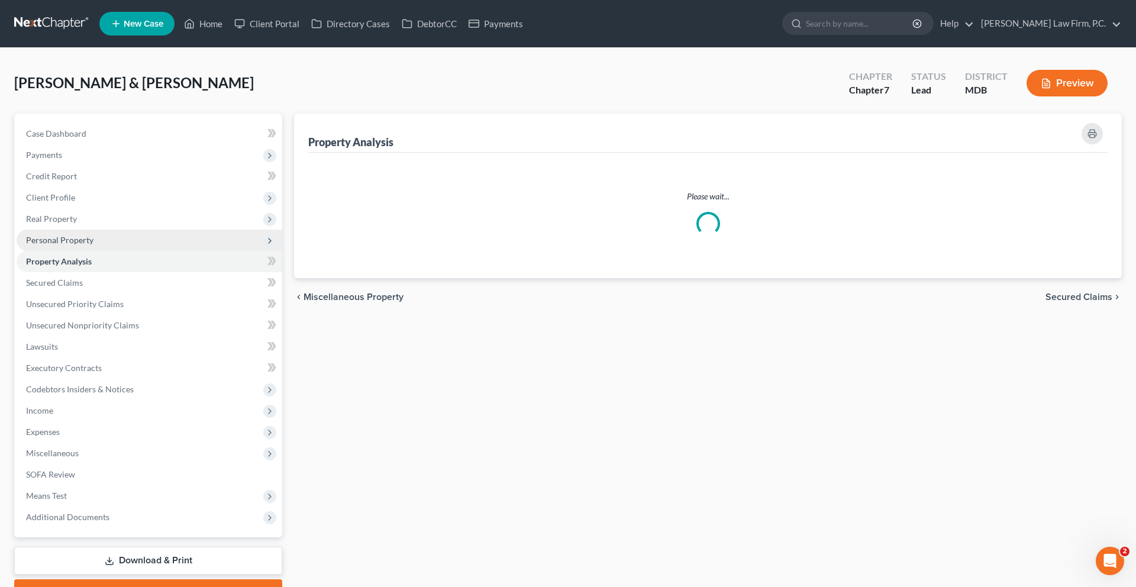
click at [71, 245] on span "Personal Property" at bounding box center [59, 240] width 67 height 10
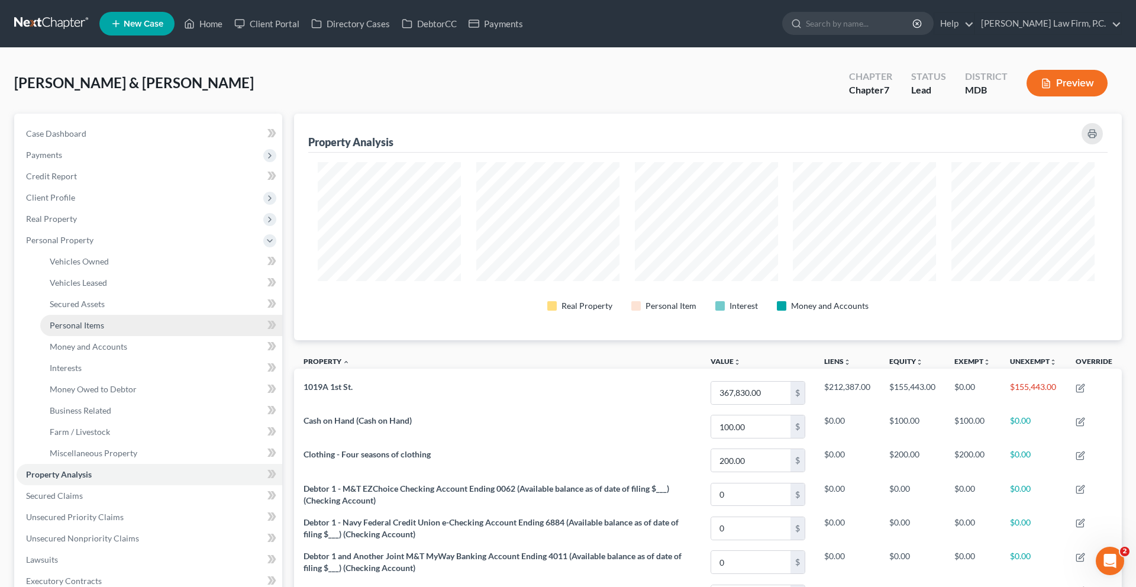
click at [95, 330] on span "Personal Items" at bounding box center [77, 325] width 54 height 10
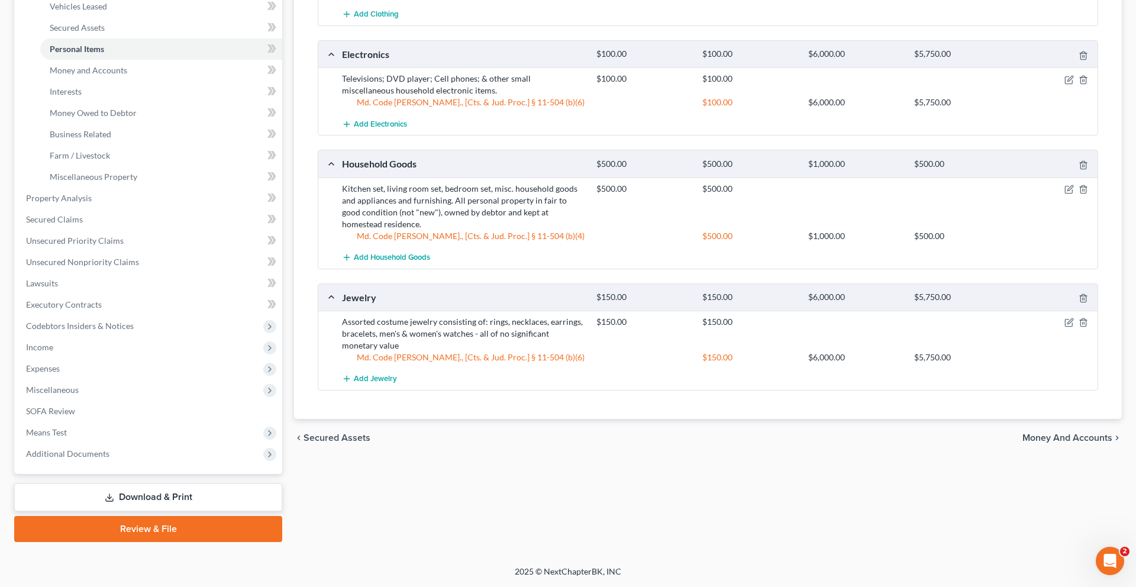
scroll to position [409, 0]
click at [124, 65] on span "Money and Accounts" at bounding box center [89, 70] width 78 height 10
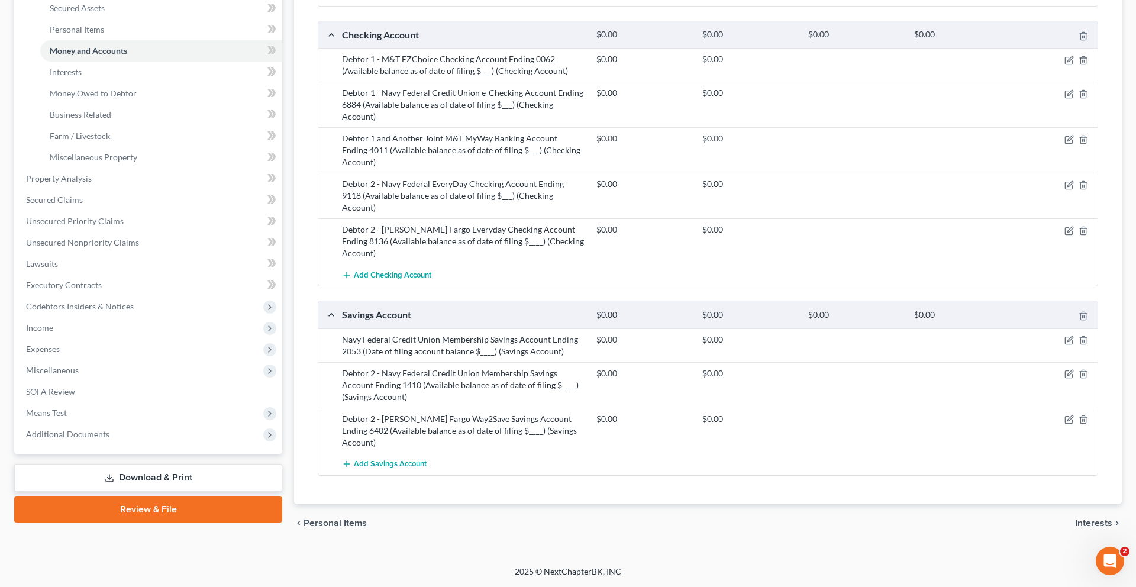
scroll to position [403, 0]
click at [78, 338] on span "Income" at bounding box center [150, 327] width 266 height 21
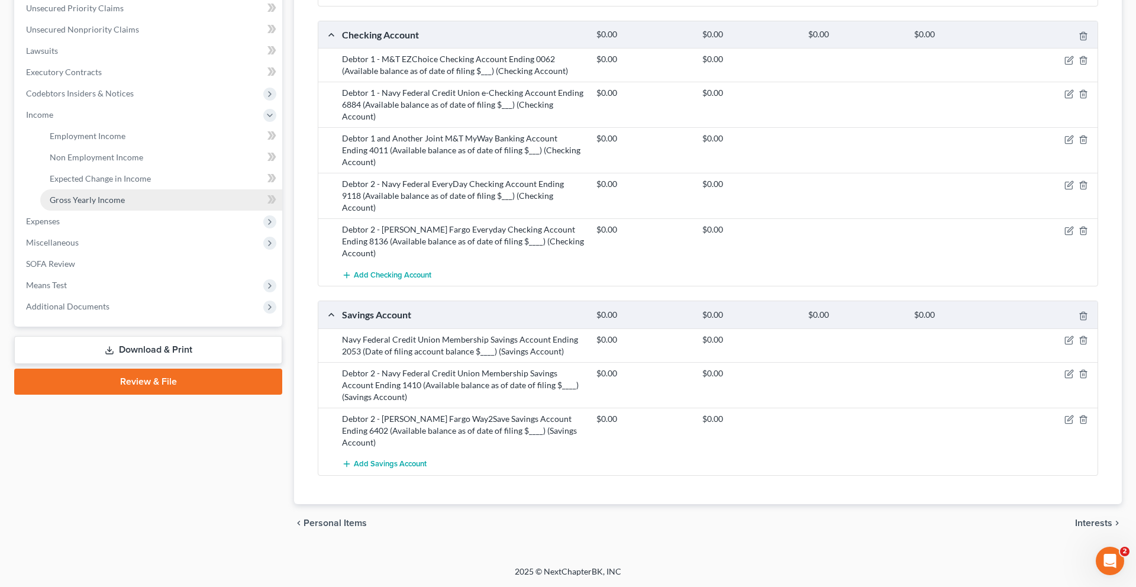
click at [104, 211] on link "Gross Yearly Income" at bounding box center [161, 199] width 242 height 21
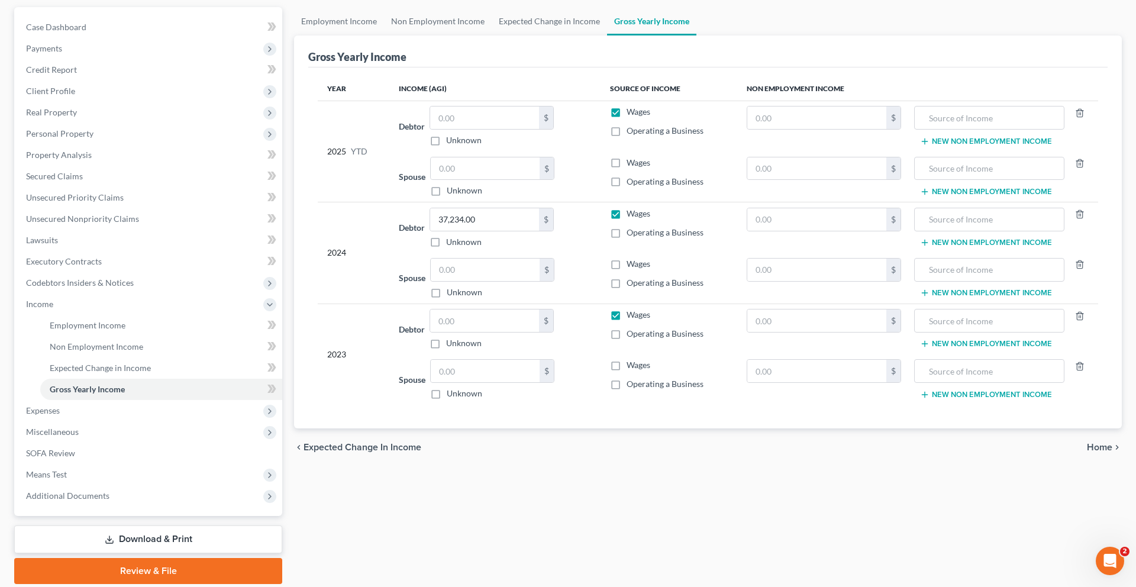
scroll to position [116, 0]
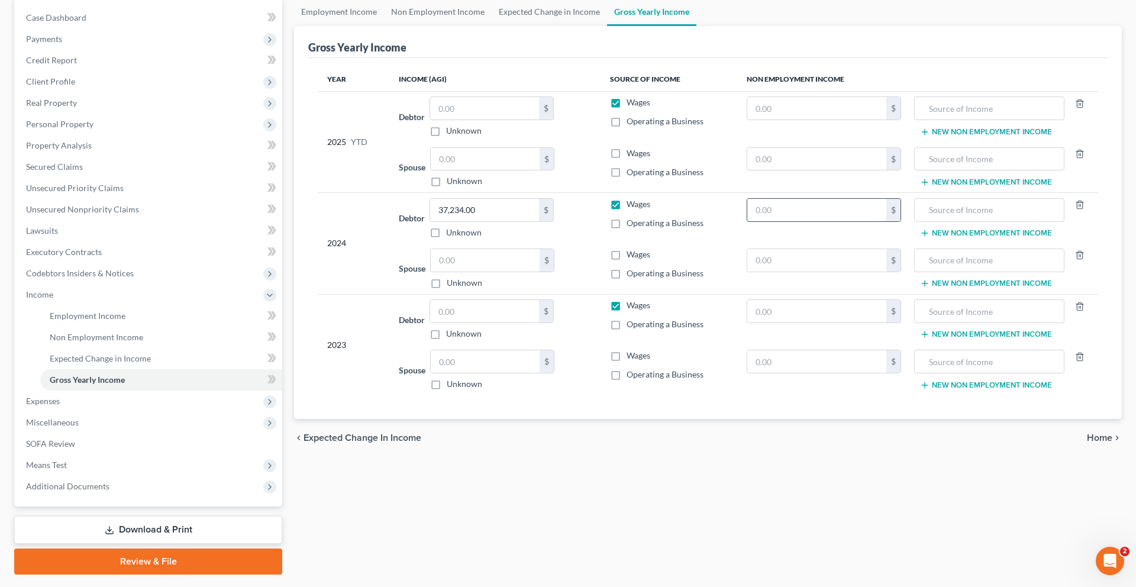
click at [770, 221] on input "text" at bounding box center [816, 210] width 139 height 22
type input "0"
click at [462, 272] on input "text" at bounding box center [485, 260] width 109 height 22
type input "0.00"
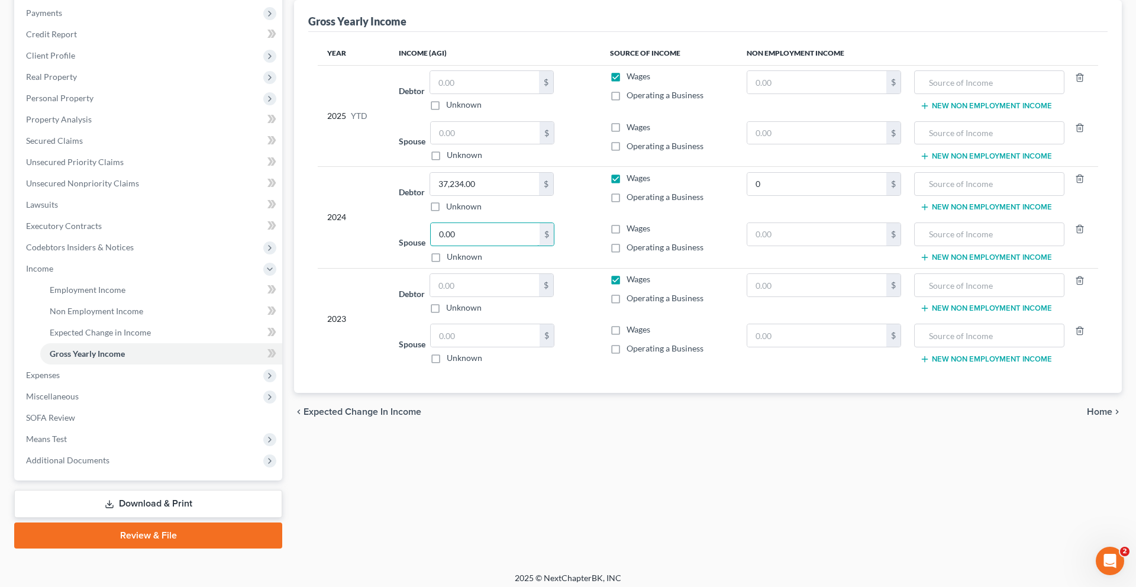
scroll to position [149, 0]
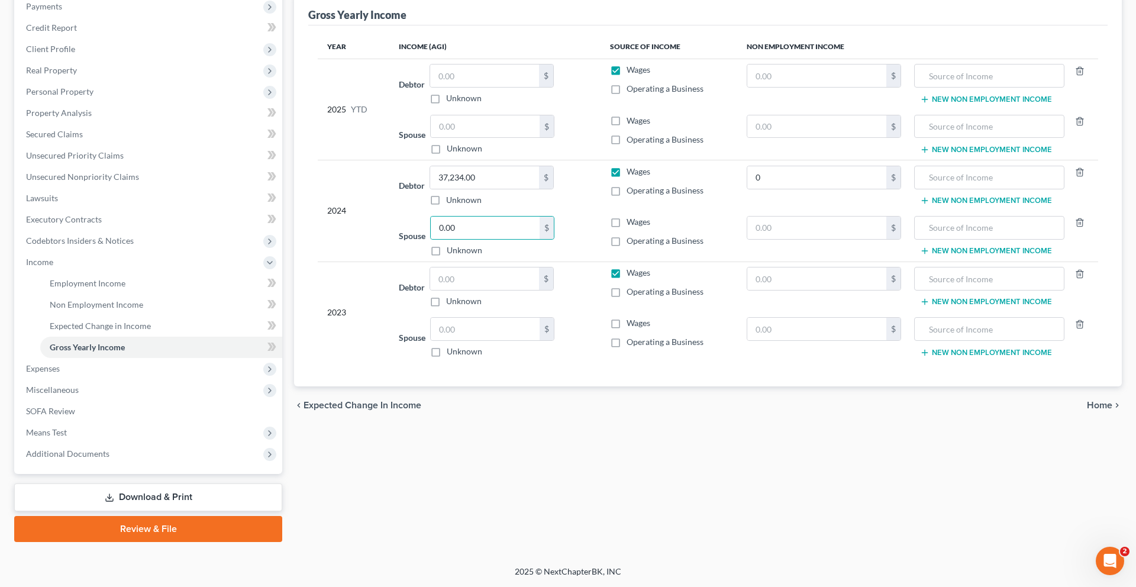
click at [632, 247] on div "Operating a Business" at bounding box center [668, 241] width 117 height 12
click at [627, 247] on label "Operating a Business" at bounding box center [665, 241] width 77 height 12
click at [631, 243] on input "Operating a Business" at bounding box center [635, 239] width 8 height 8
checkbox input "true"
click at [798, 239] on input "text" at bounding box center [816, 228] width 139 height 22
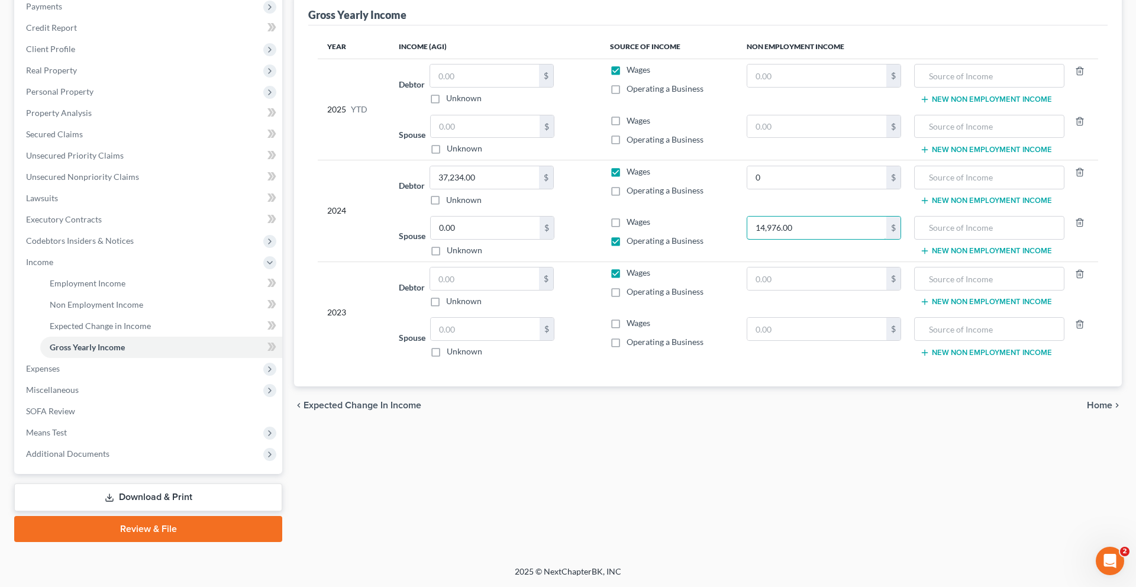
type input "14,976.00"
click at [1077, 278] on icon "button" at bounding box center [1079, 274] width 5 height 8
click at [1077, 328] on icon "button" at bounding box center [1079, 324] width 5 height 8
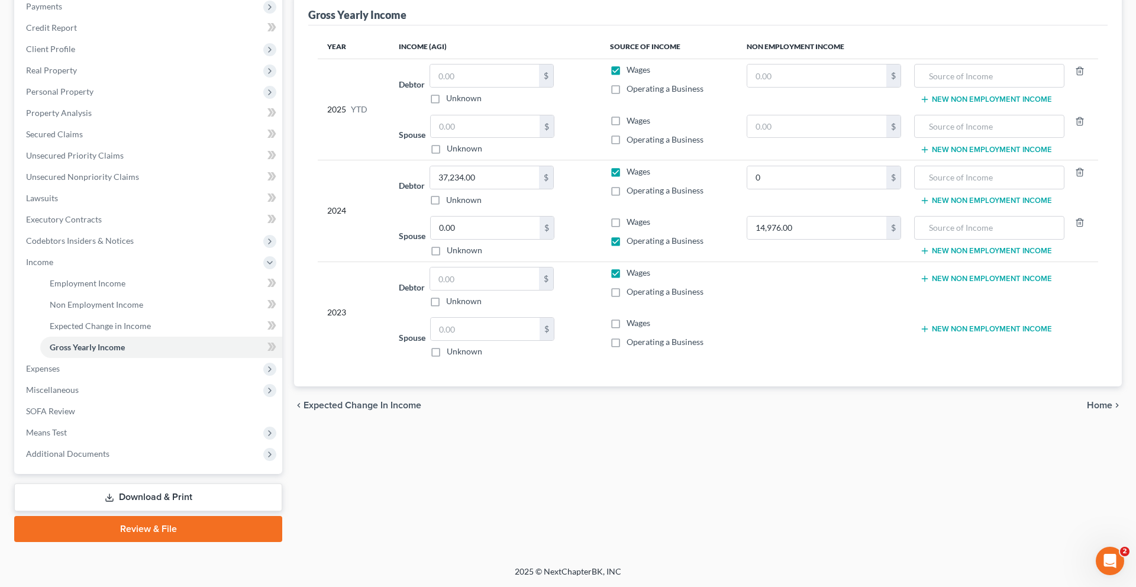
scroll to position [184, 0]
click at [125, 379] on span "Expenses" at bounding box center [150, 368] width 266 height 21
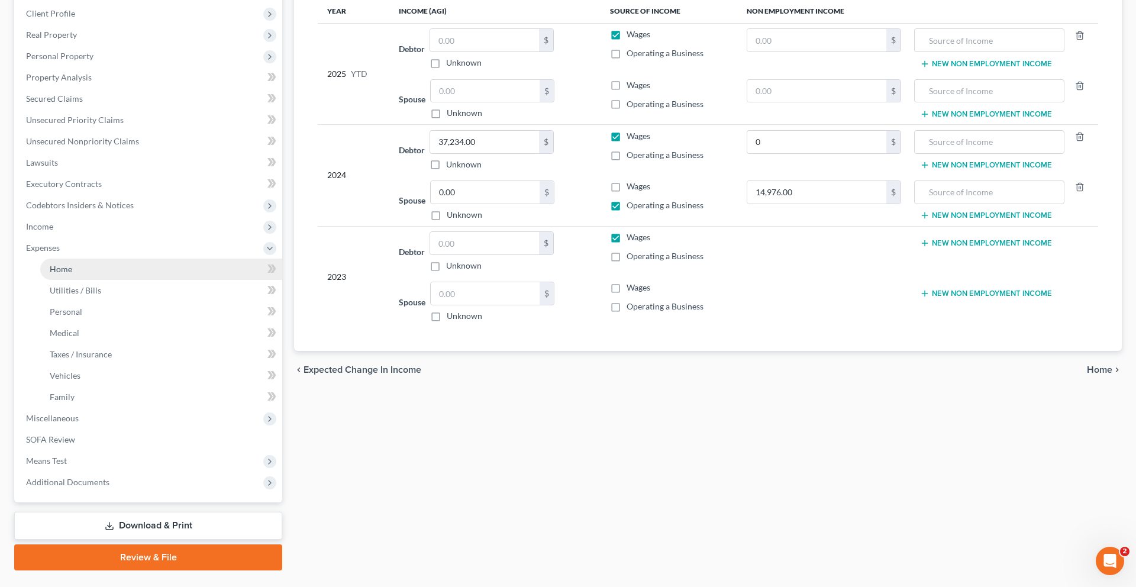
click at [100, 280] on link "Home" at bounding box center [161, 269] width 242 height 21
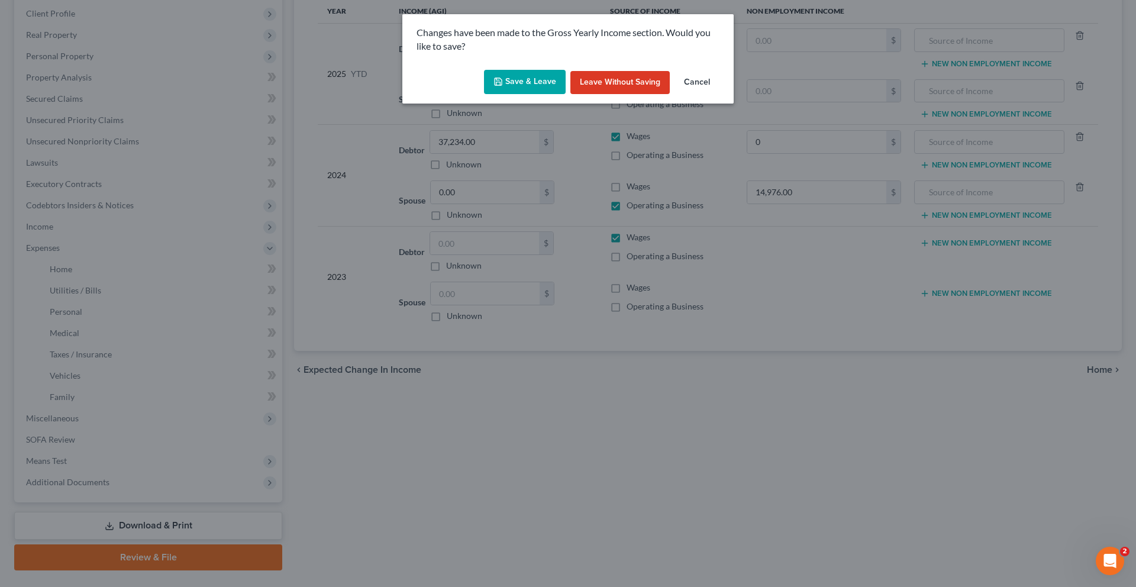
click at [504, 95] on button "Save & Leave" at bounding box center [525, 82] width 82 height 25
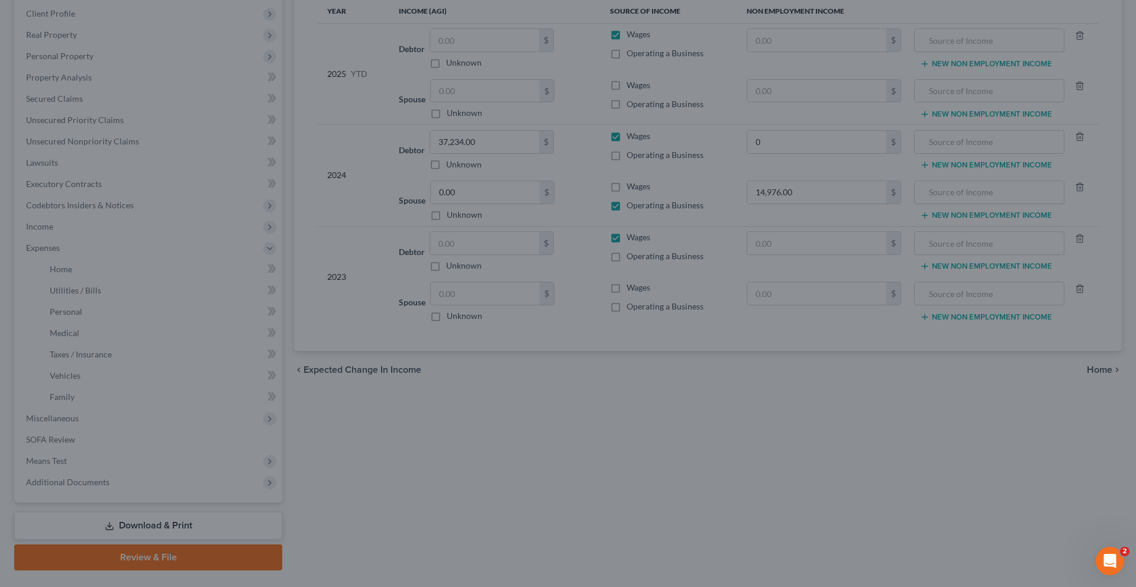
type input "0.00"
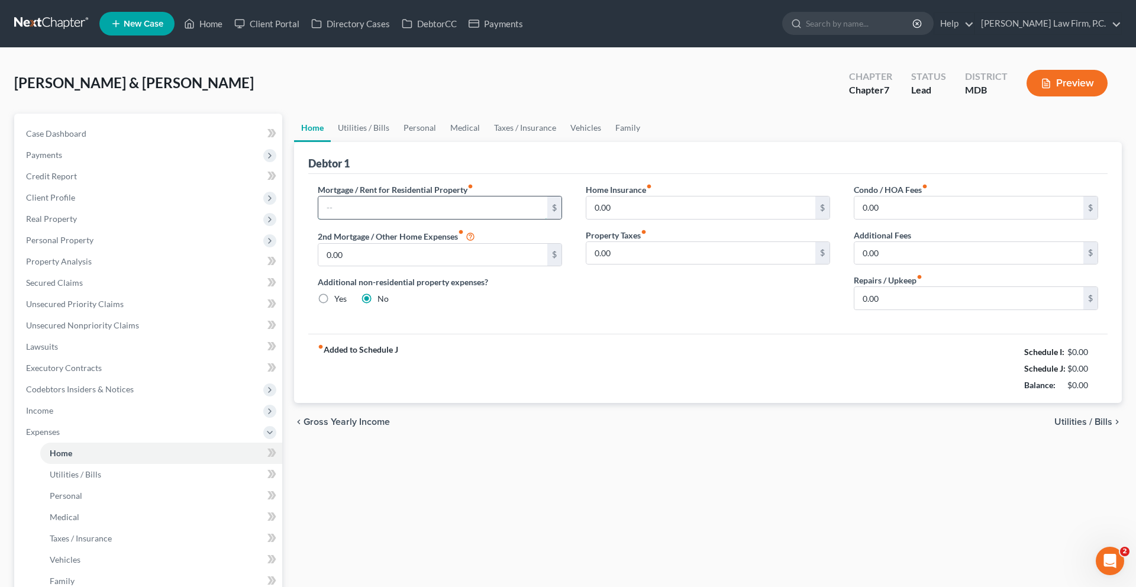
click at [365, 219] on input "text" at bounding box center [432, 207] width 229 height 22
type input "1,614.00"
click at [899, 309] on input "0.00" at bounding box center [968, 298] width 229 height 22
type input "100.00"
click at [356, 142] on link "Utilities / Bills" at bounding box center [364, 128] width 66 height 28
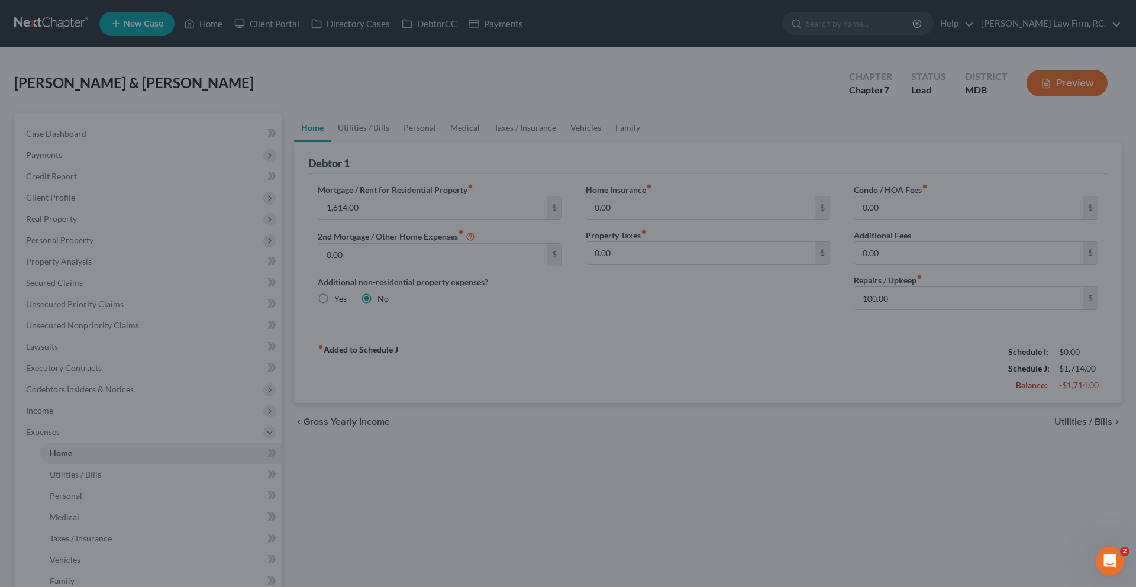
click at [140, 299] on div at bounding box center [568, 293] width 1136 height 587
